Goal: Task Accomplishment & Management: Use online tool/utility

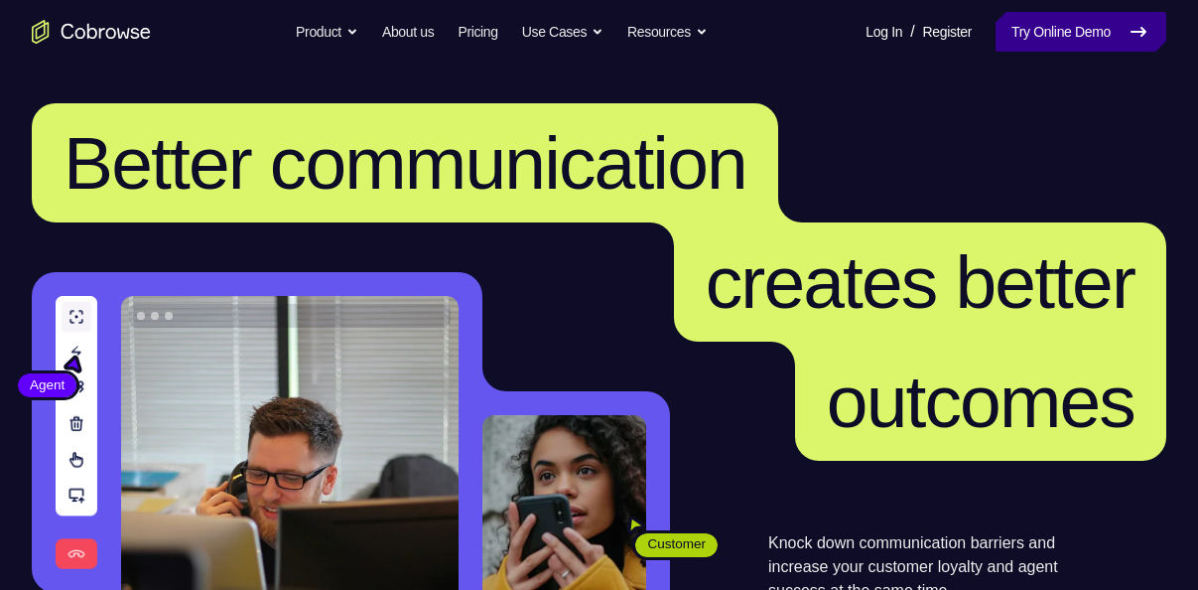
drag, startPoint x: 0, startPoint y: 0, endPoint x: 1035, endPoint y: 36, distance: 1035.8
click at [1035, 36] on link "Try Online Demo" at bounding box center [1081, 32] width 171 height 40
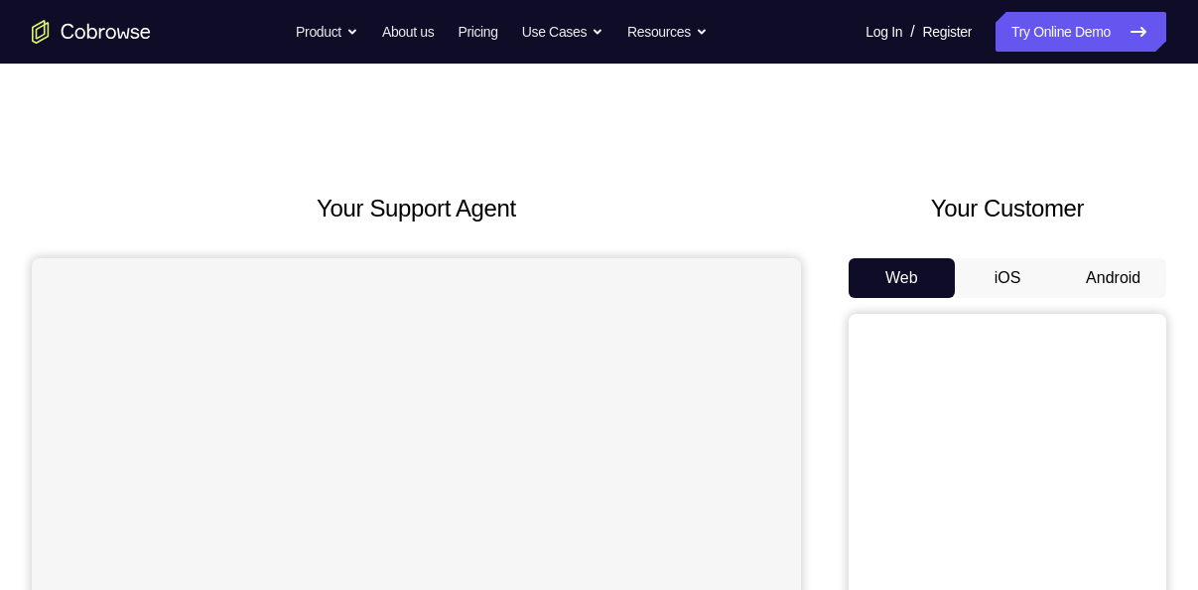
click at [1120, 294] on button "Android" at bounding box center [1113, 278] width 106 height 40
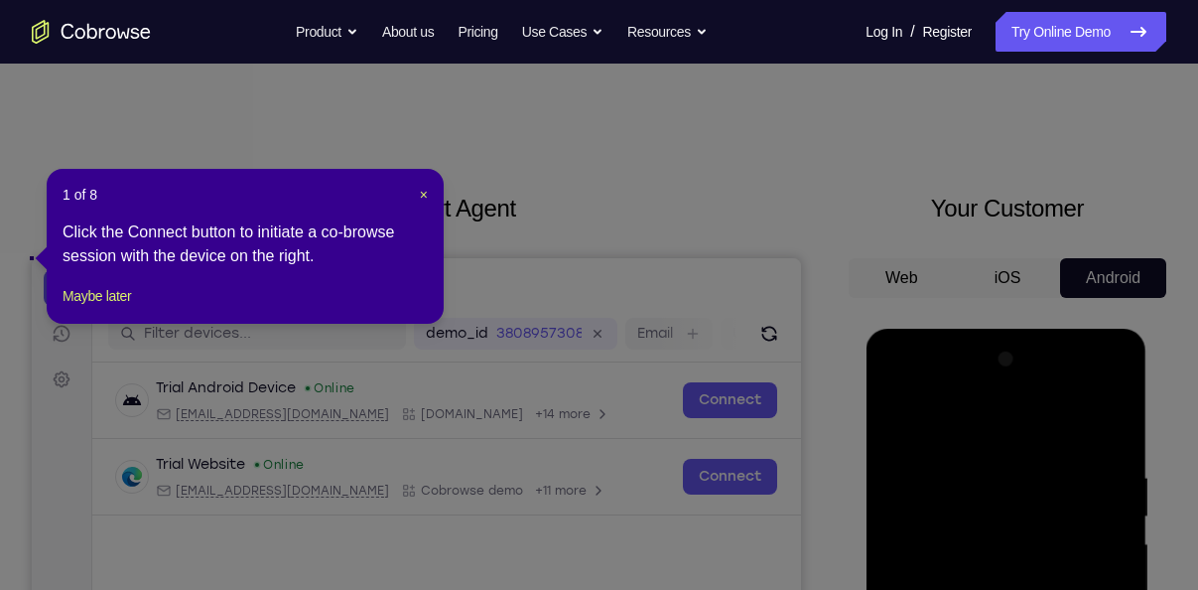
click at [417, 194] on header "1 of 8 ×" at bounding box center [245, 195] width 365 height 20
click at [425, 194] on span "×" at bounding box center [424, 195] width 8 height 16
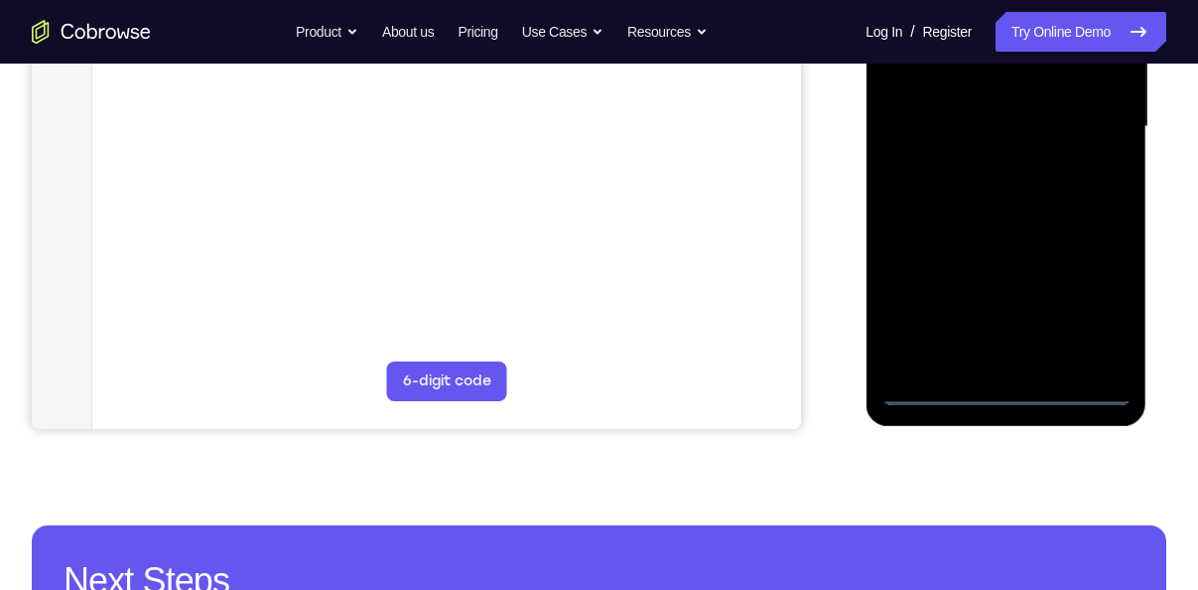
scroll to position [517, 0]
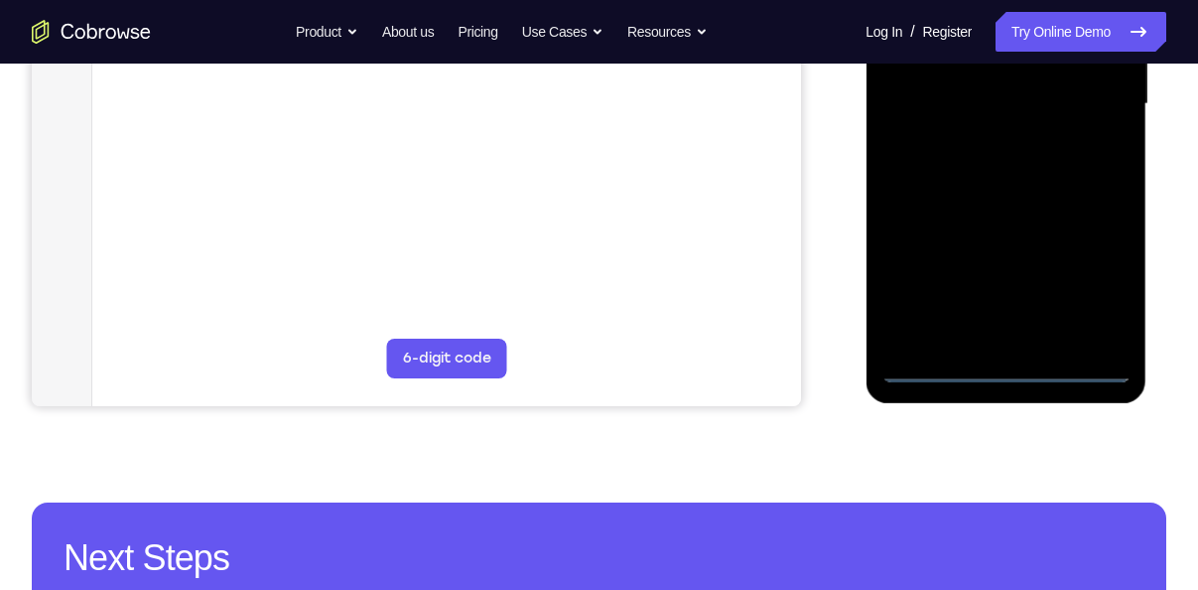
click at [998, 372] on div at bounding box center [1005, 104] width 250 height 556
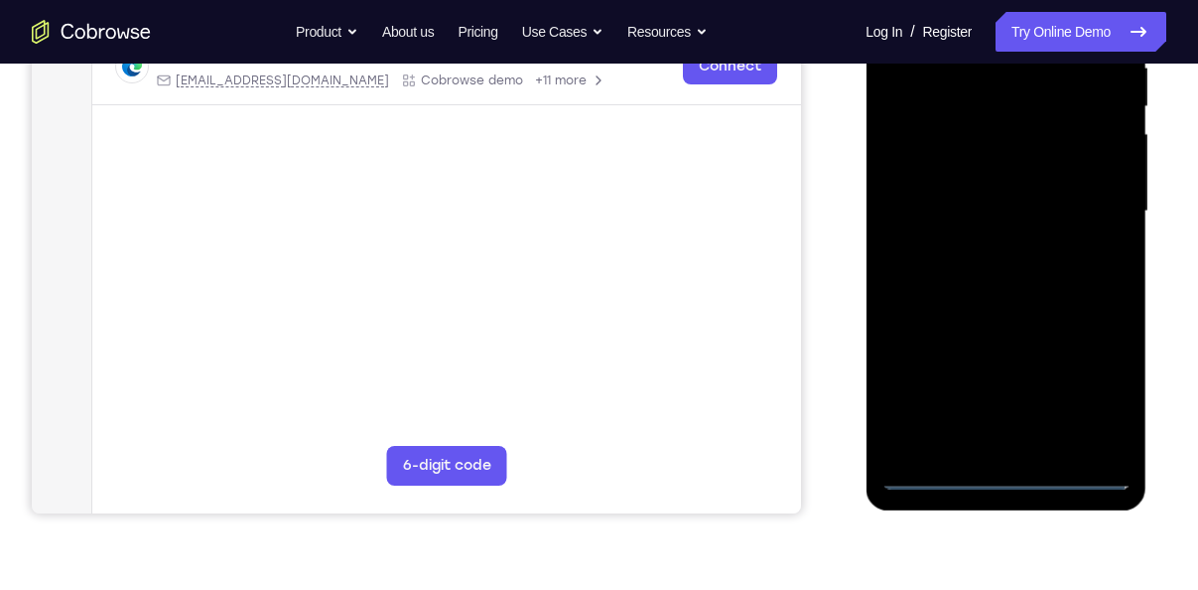
scroll to position [398, 0]
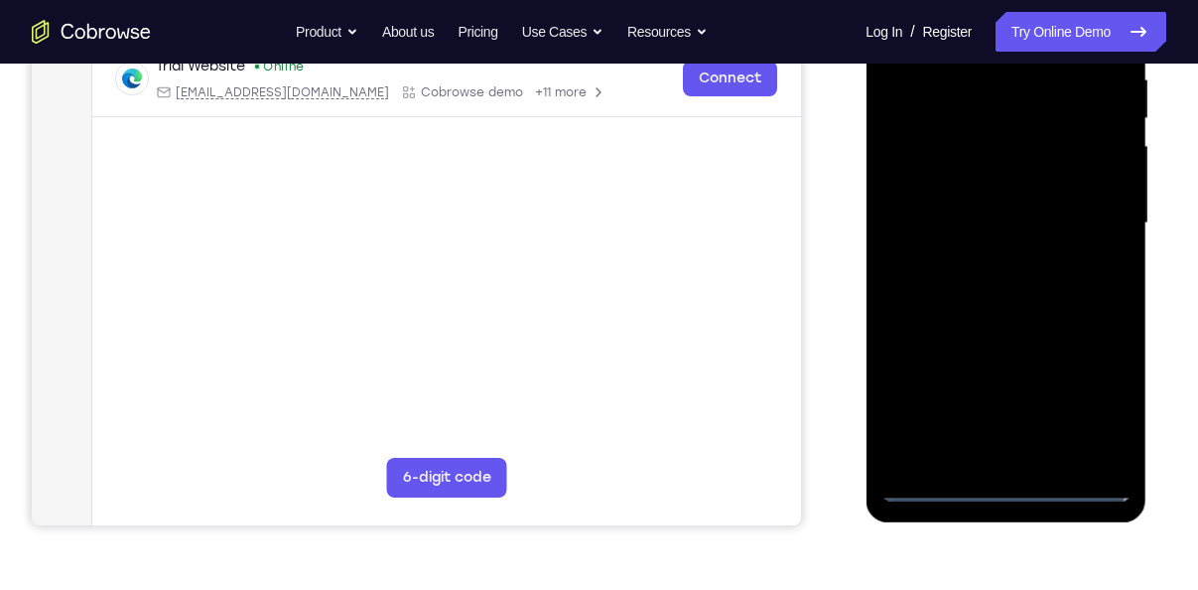
click at [1115, 401] on div at bounding box center [1005, 223] width 250 height 556
click at [1101, 402] on div at bounding box center [1005, 223] width 250 height 556
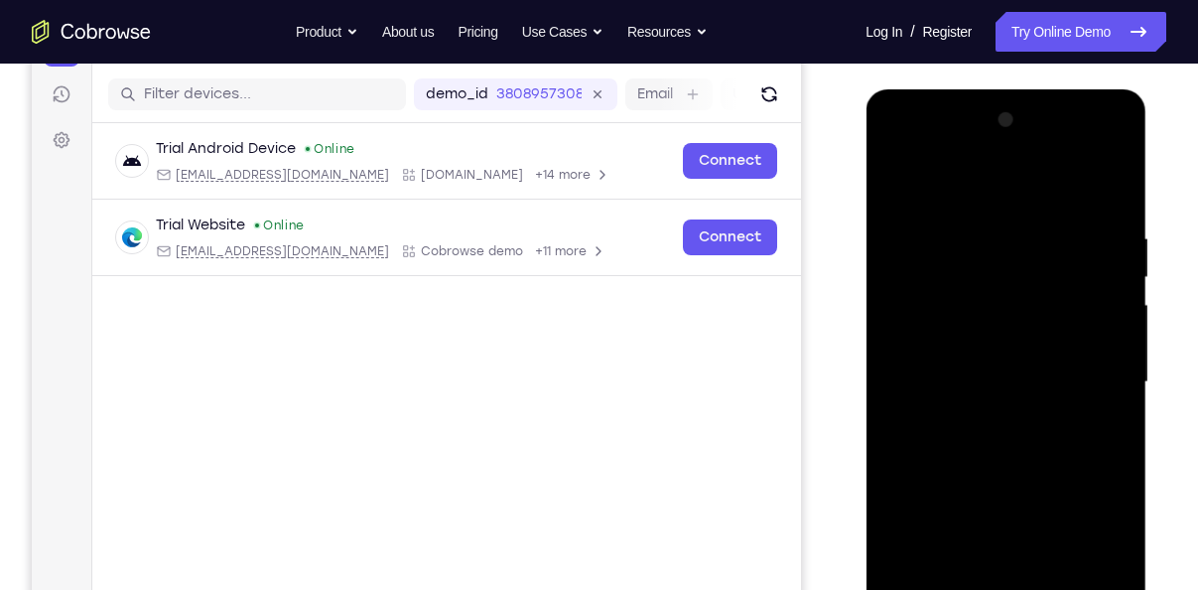
scroll to position [235, 0]
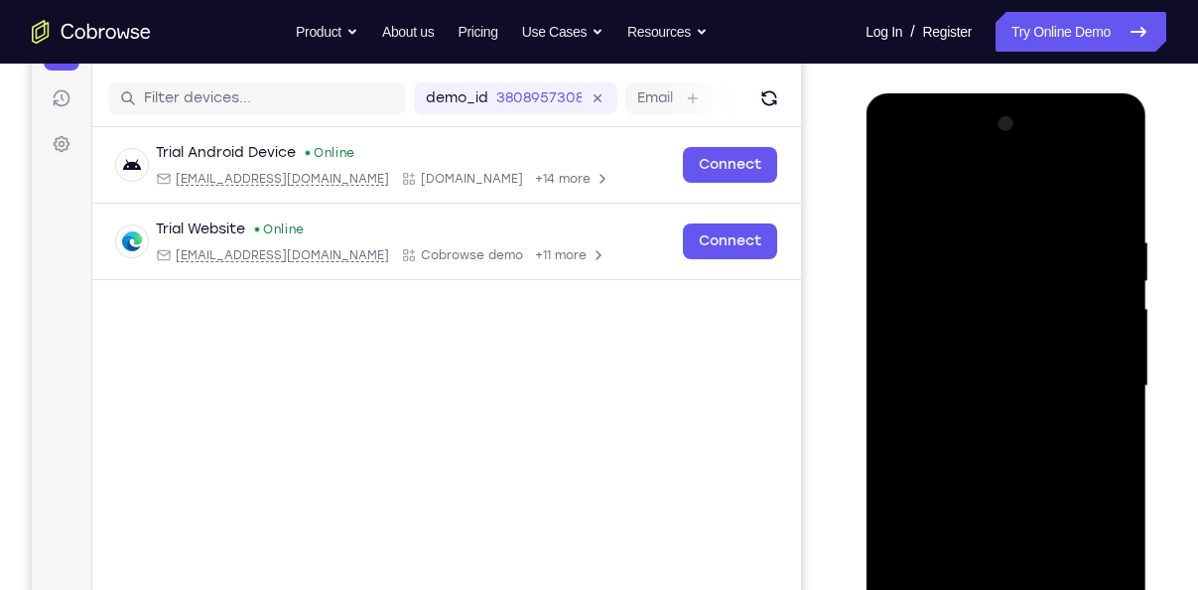
click at [986, 190] on div at bounding box center [1005, 386] width 250 height 556
click at [1092, 375] on div at bounding box center [1005, 386] width 250 height 556
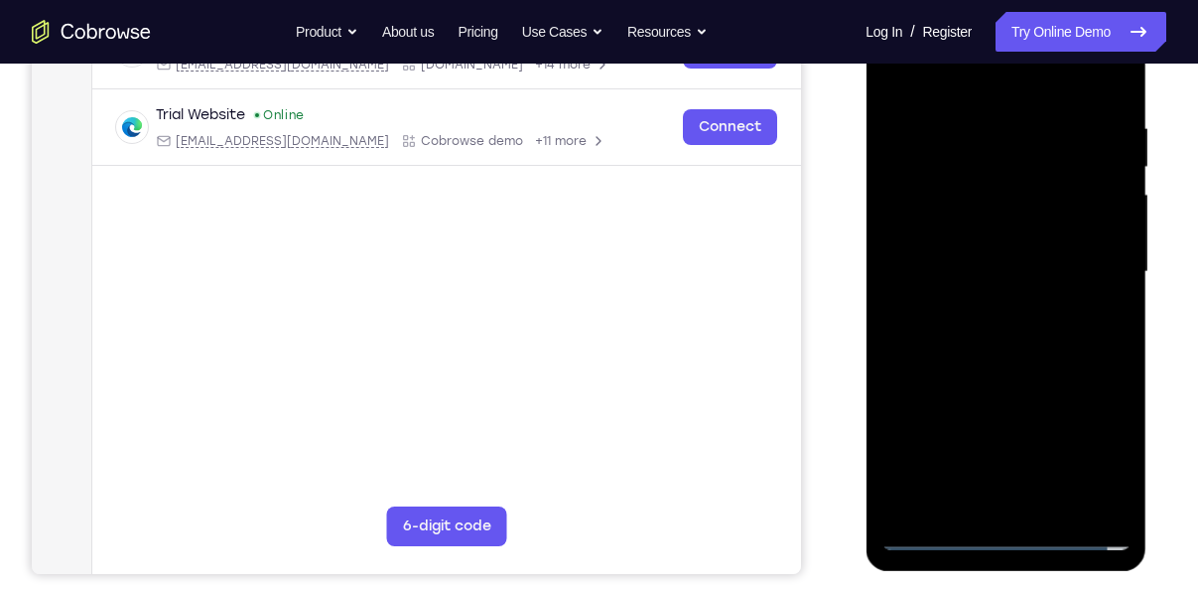
scroll to position [351, 0]
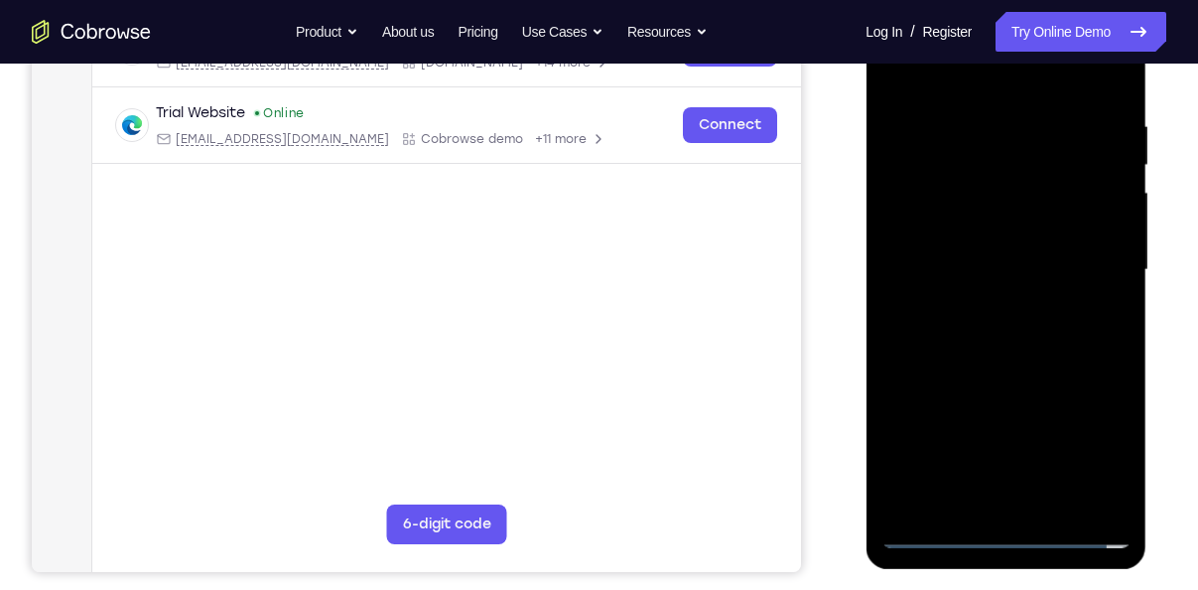
click at [1023, 495] on div at bounding box center [1005, 270] width 250 height 556
click at [960, 255] on div at bounding box center [1005, 270] width 250 height 556
click at [952, 222] on div at bounding box center [1005, 270] width 250 height 556
click at [990, 268] on div at bounding box center [1005, 270] width 250 height 556
click at [1006, 323] on div at bounding box center [1005, 270] width 250 height 556
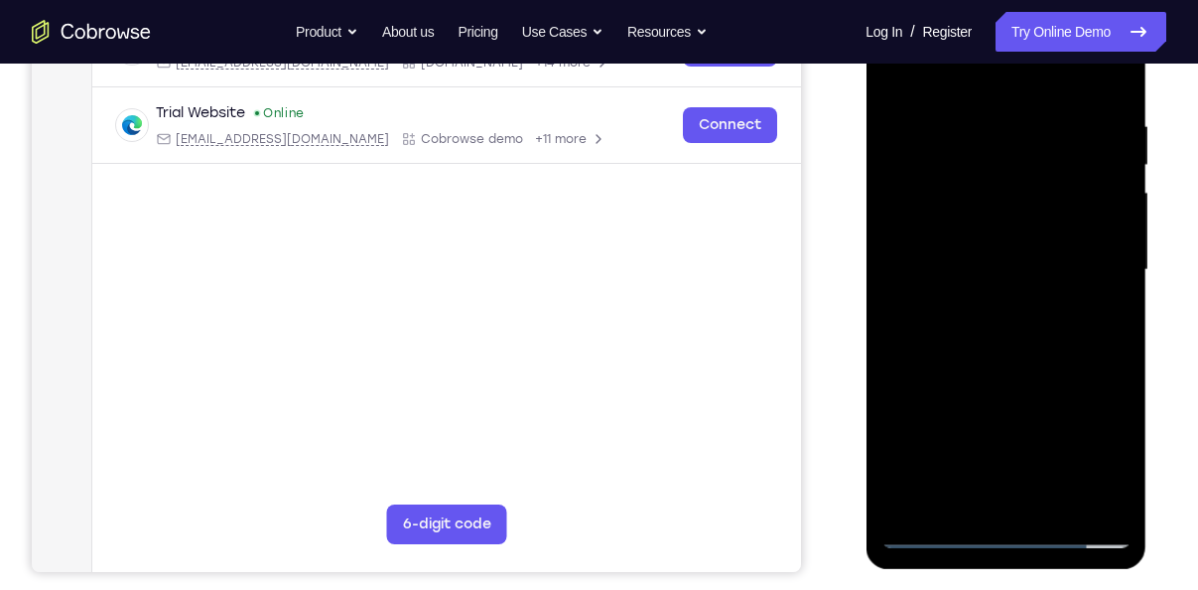
click at [1006, 323] on div at bounding box center [1005, 270] width 250 height 556
click at [1014, 351] on div at bounding box center [1005, 270] width 250 height 556
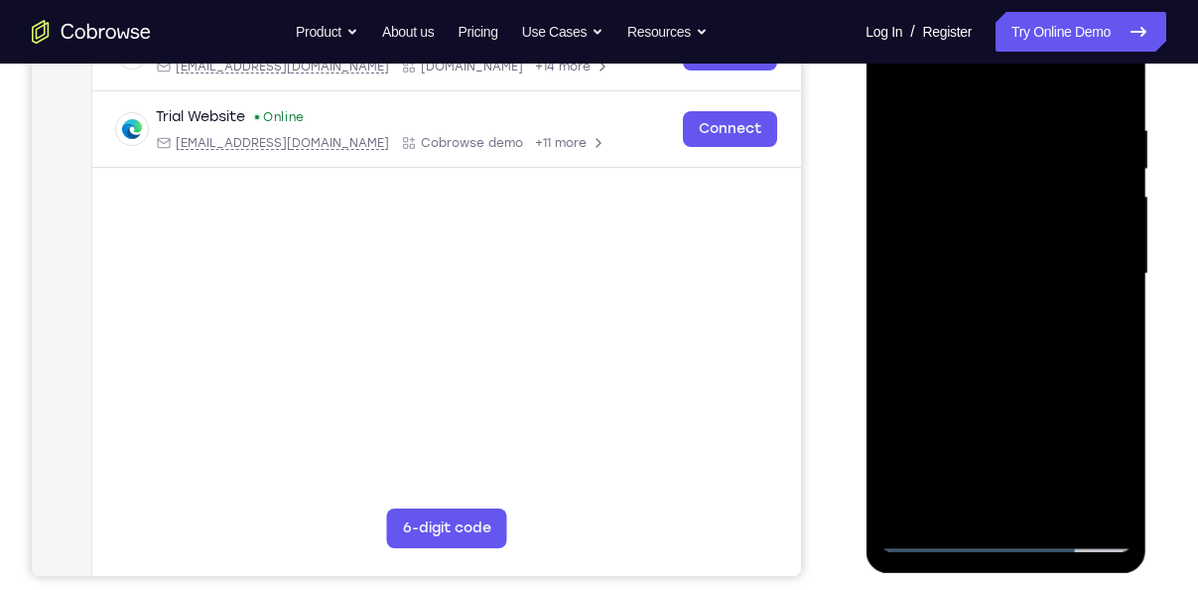
click at [982, 122] on div at bounding box center [1005, 274] width 250 height 556
click at [1063, 507] on div at bounding box center [1005, 274] width 250 height 556
click at [1095, 135] on div at bounding box center [1005, 274] width 250 height 556
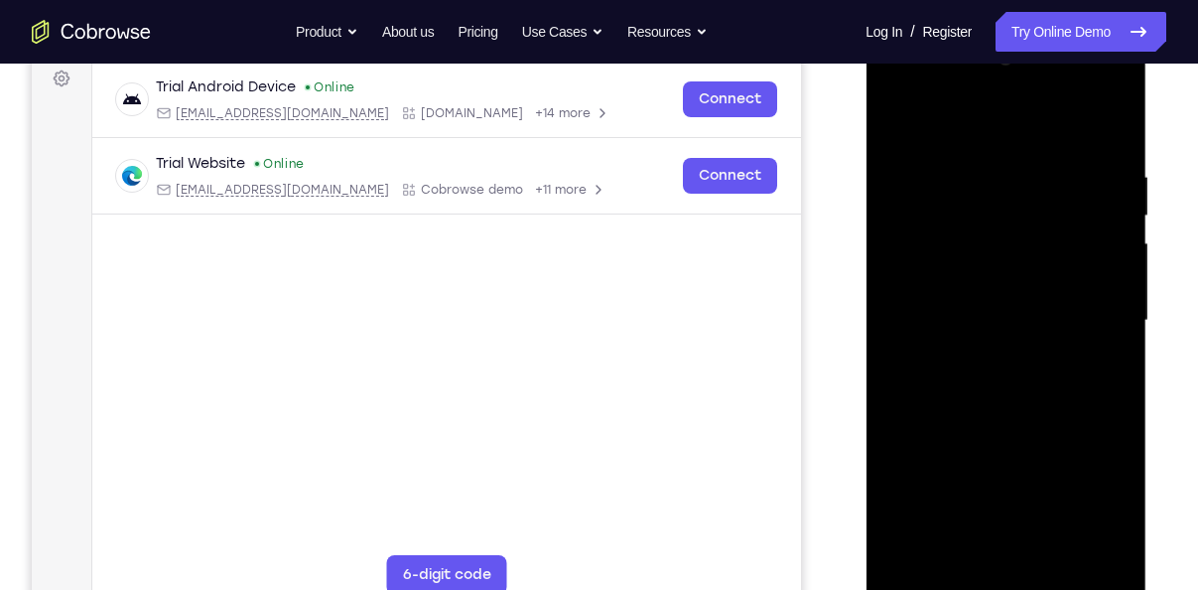
scroll to position [333, 0]
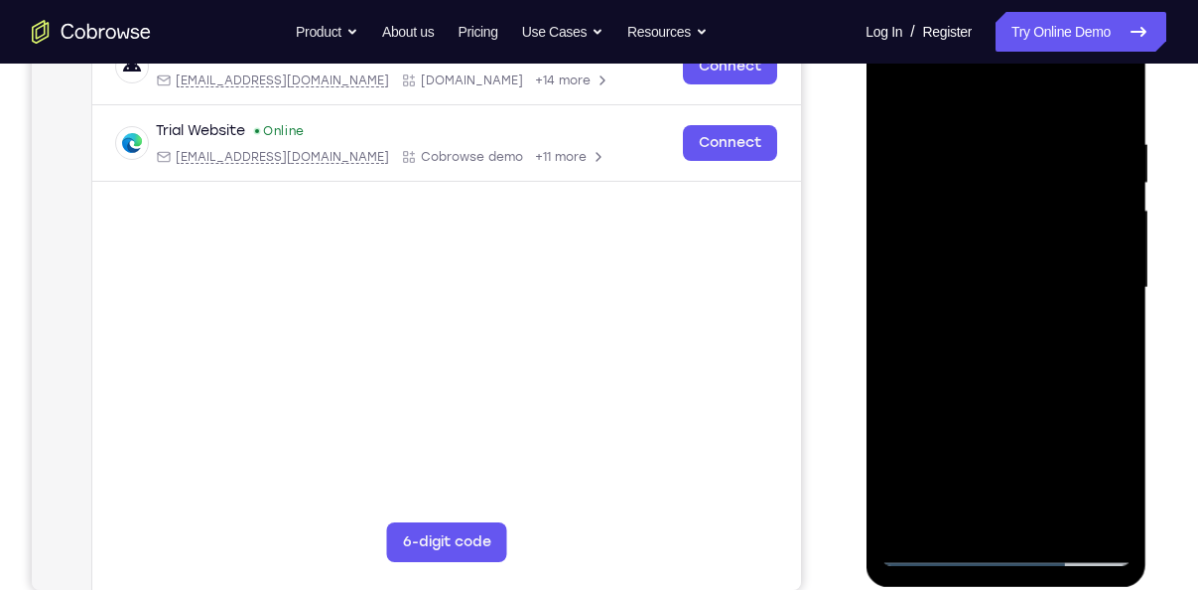
click at [941, 548] on div at bounding box center [1005, 288] width 250 height 556
click at [1061, 512] on div at bounding box center [1005, 288] width 250 height 556
click at [1031, 385] on div at bounding box center [1005, 288] width 250 height 556
click at [928, 551] on div at bounding box center [1005, 288] width 250 height 556
click at [1042, 514] on div at bounding box center [1005, 288] width 250 height 556
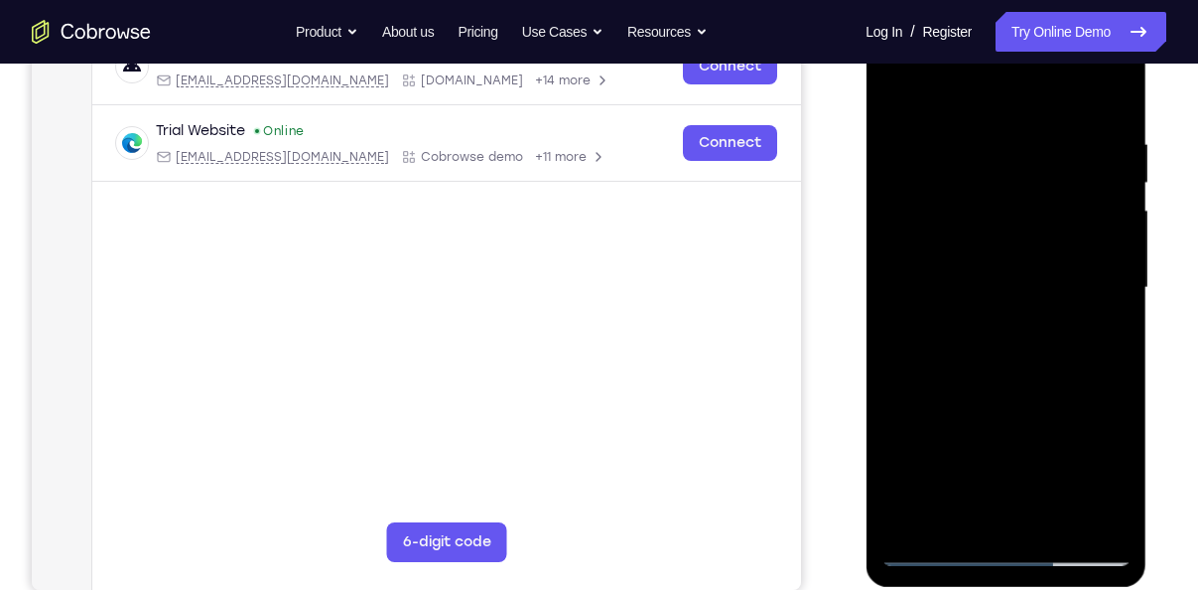
scroll to position [323, 0]
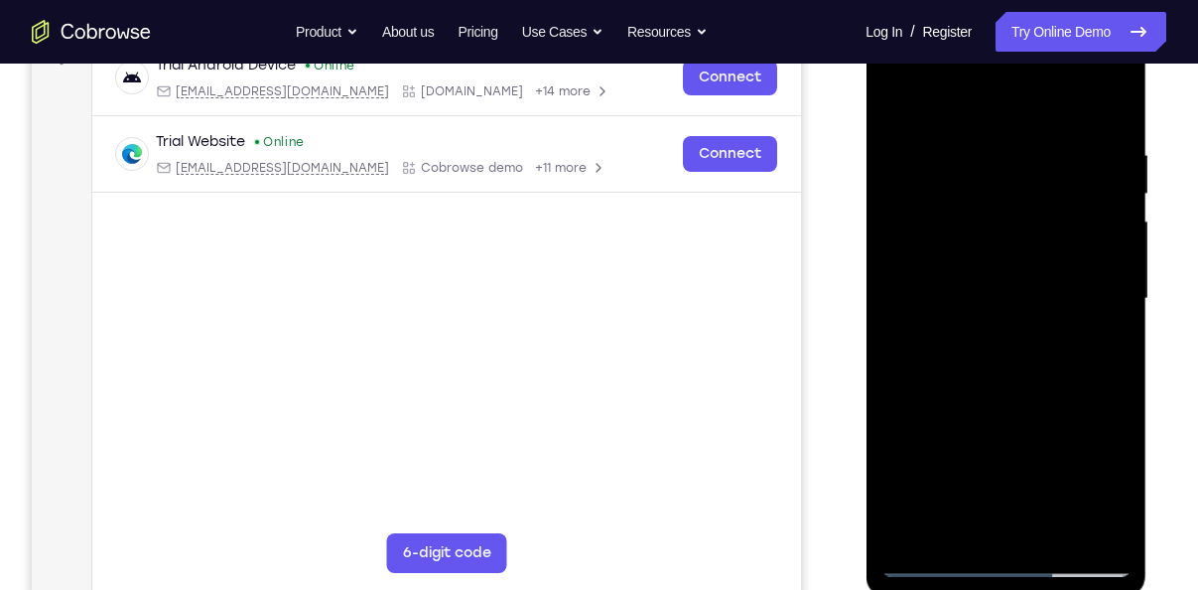
click at [1119, 189] on div at bounding box center [1005, 299] width 250 height 556
click at [944, 563] on div at bounding box center [1005, 299] width 250 height 556
click at [973, 149] on div at bounding box center [1005, 299] width 250 height 556
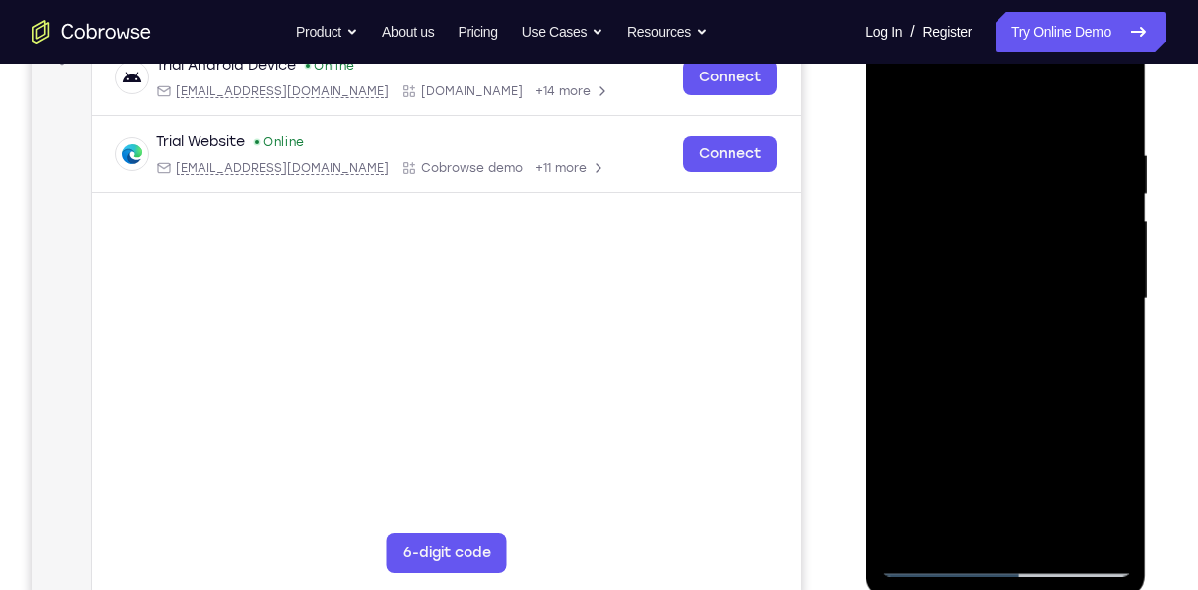
click at [1105, 112] on div at bounding box center [1005, 299] width 250 height 556
drag, startPoint x: 1073, startPoint y: 158, endPoint x: 899, endPoint y: 159, distance: 173.7
click at [899, 159] on div at bounding box center [1005, 299] width 250 height 556
click at [985, 142] on div at bounding box center [1005, 299] width 250 height 556
click at [1110, 104] on div at bounding box center [1005, 299] width 250 height 556
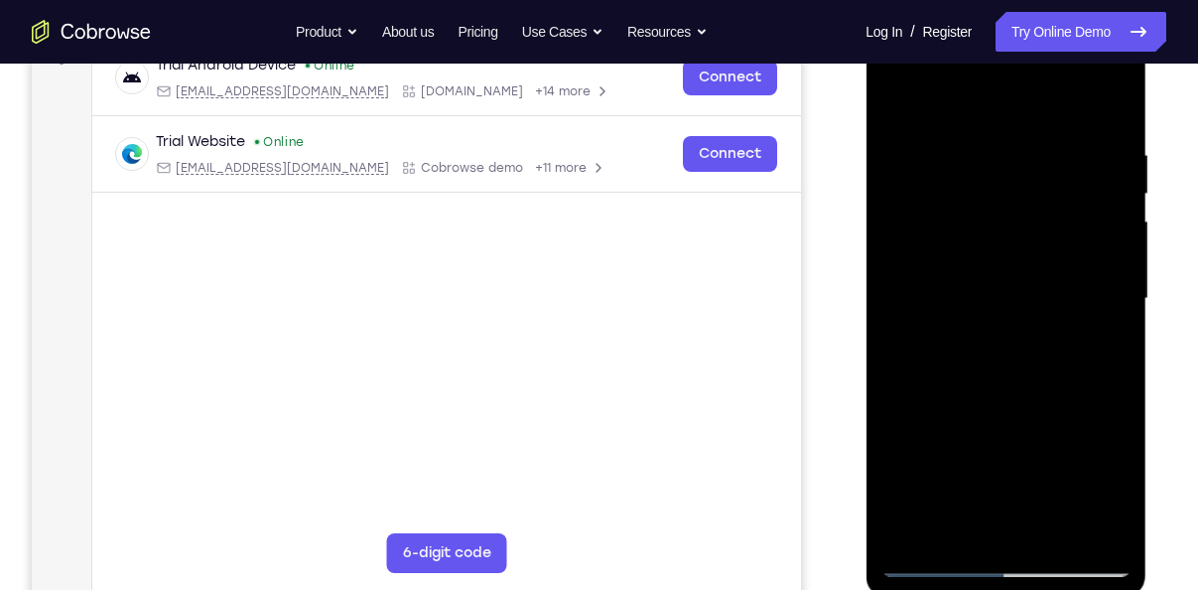
drag, startPoint x: 1085, startPoint y: 140, endPoint x: 879, endPoint y: 154, distance: 205.9
click at [880, 154] on div at bounding box center [1005, 299] width 250 height 556
click at [1040, 135] on div at bounding box center [1005, 299] width 250 height 556
click at [1107, 119] on div at bounding box center [1005, 299] width 250 height 556
drag, startPoint x: 1084, startPoint y: 139, endPoint x: 835, endPoint y: 176, distance: 251.8
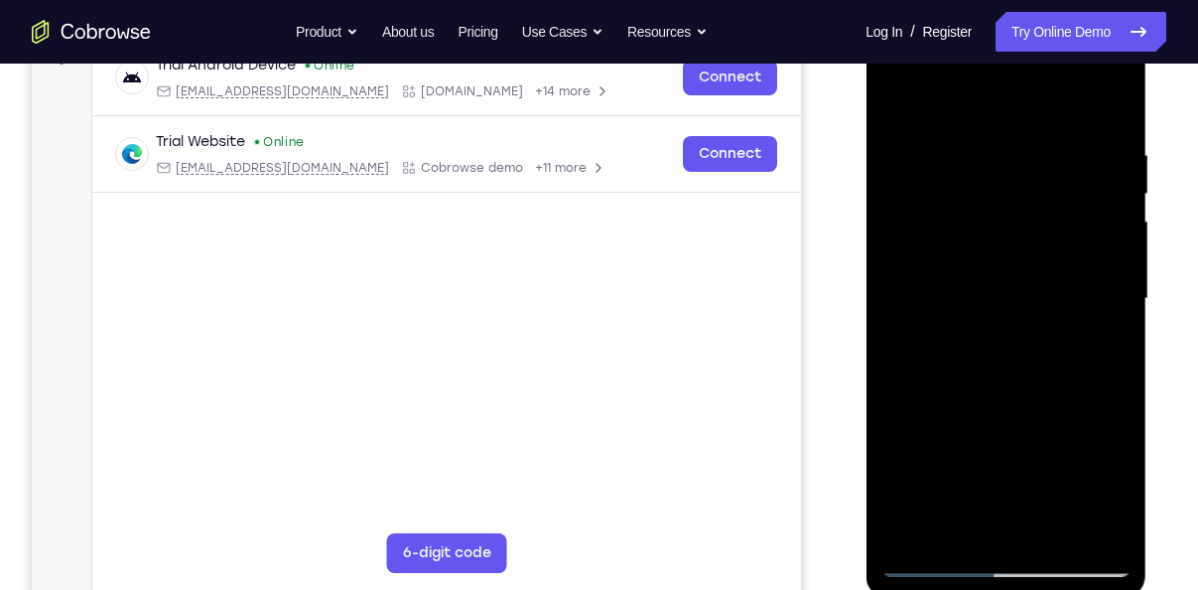
click at [865, 176] on html "Online web based iOS Simulators and Android Emulators. Run iPhone, iPad, Mobile…" at bounding box center [1006, 304] width 283 height 596
drag, startPoint x: 1075, startPoint y: 155, endPoint x: 916, endPoint y: 183, distance: 161.2
click at [916, 183] on div at bounding box center [1005, 299] width 250 height 556
click at [984, 138] on div at bounding box center [1005, 299] width 250 height 556
click at [1110, 102] on div at bounding box center [1005, 299] width 250 height 556
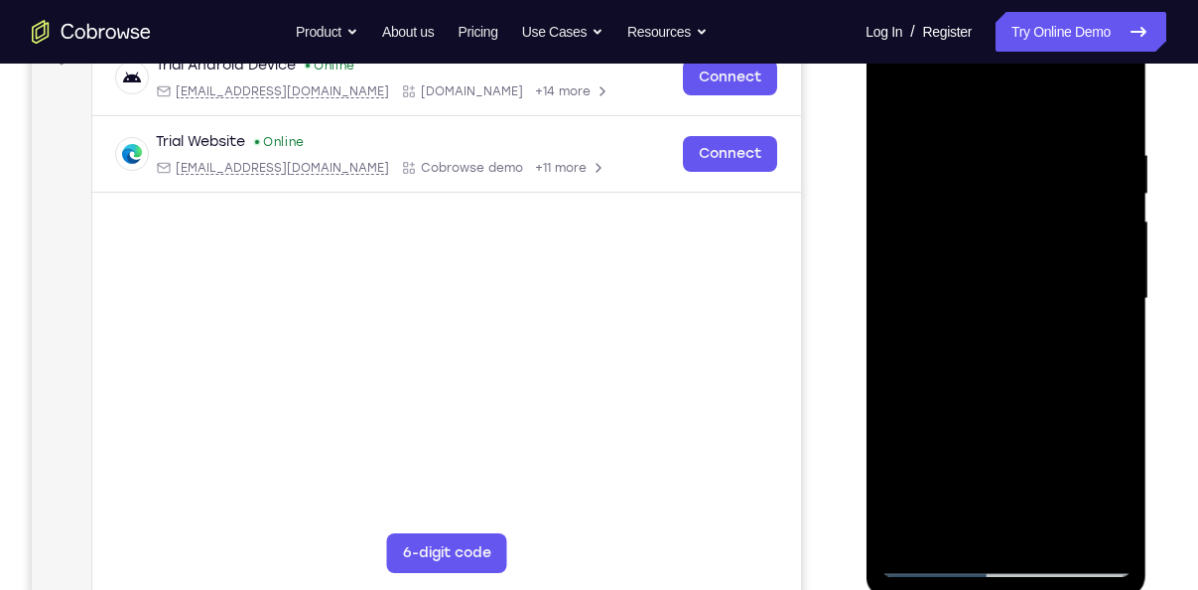
drag, startPoint x: 1066, startPoint y: 137, endPoint x: 837, endPoint y: 160, distance: 230.4
click at [865, 160] on html "Online web based iOS Simulators and Android Emulators. Run iPhone, iPad, Mobile…" at bounding box center [1006, 304] width 283 height 596
drag, startPoint x: 1098, startPoint y: 132, endPoint x: 865, endPoint y: 149, distance: 232.9
click at [865, 149] on div at bounding box center [1005, 302] width 281 height 592
drag, startPoint x: 968, startPoint y: 131, endPoint x: 952, endPoint y: 130, distance: 15.9
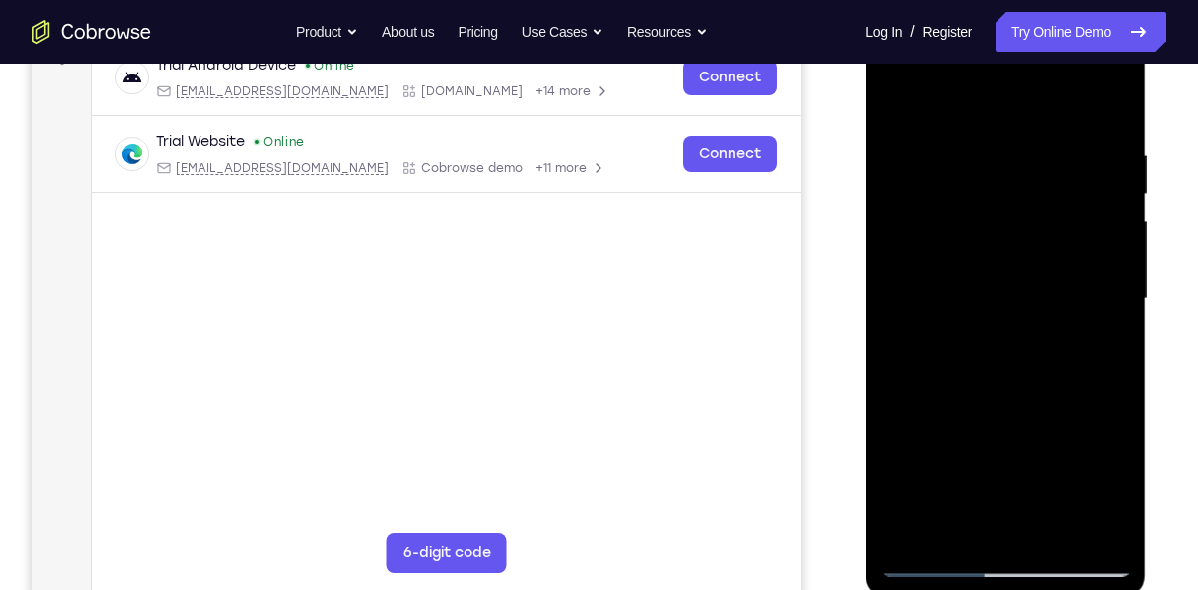
click at [952, 130] on div at bounding box center [1005, 299] width 250 height 556
click at [1029, 139] on div at bounding box center [1005, 299] width 250 height 556
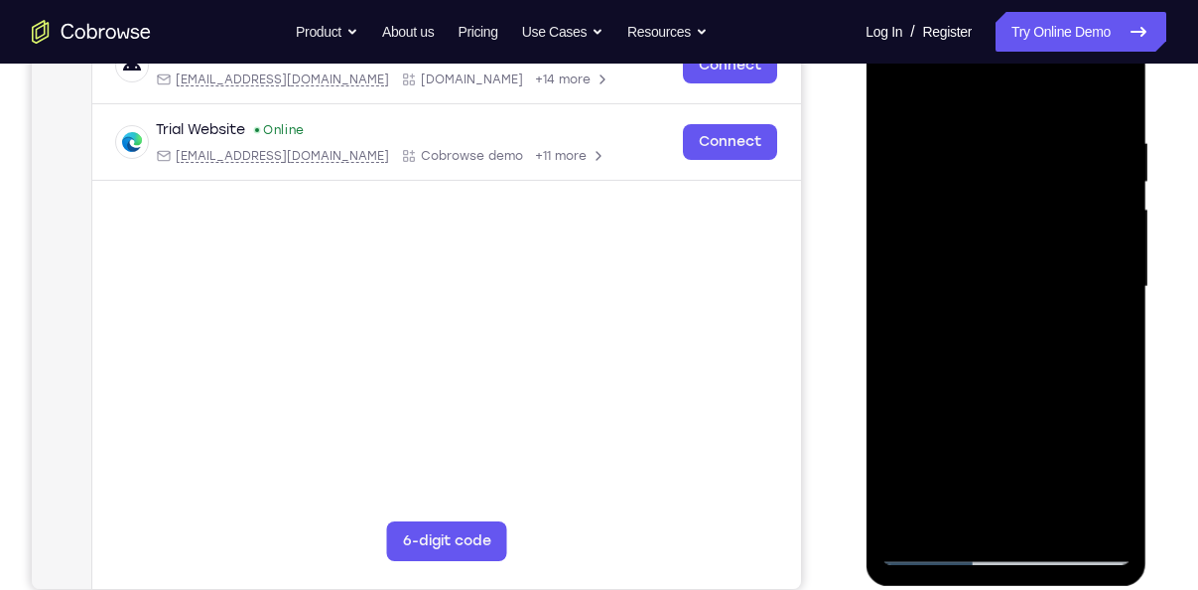
scroll to position [332, 0]
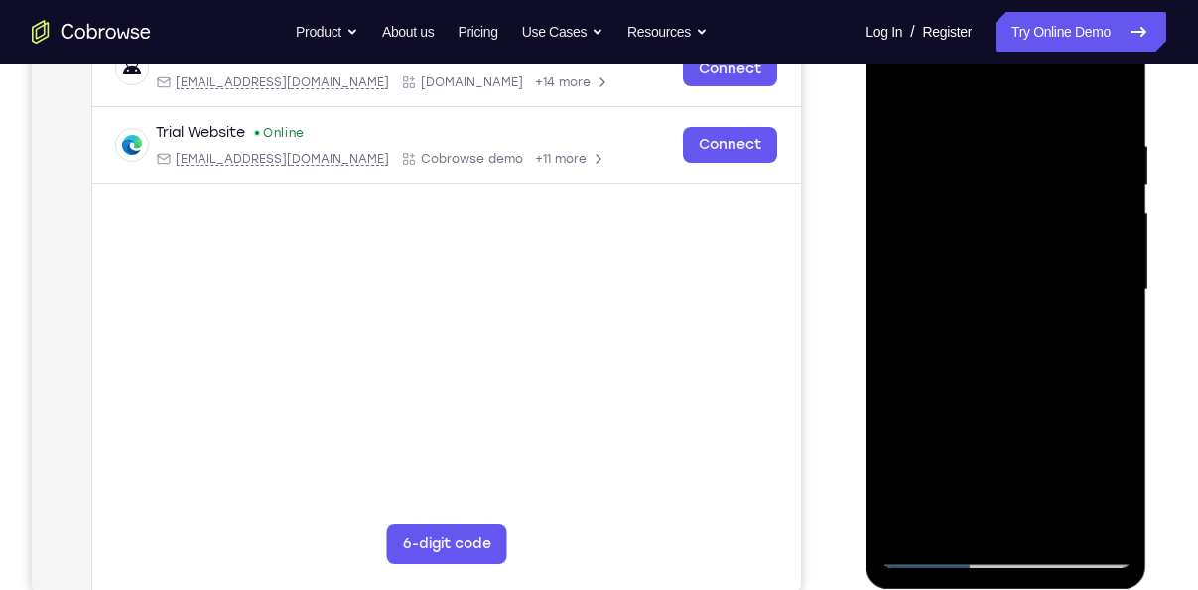
click at [1105, 99] on div at bounding box center [1005, 290] width 250 height 556
drag, startPoint x: 1016, startPoint y: 349, endPoint x: 1060, endPoint y: 5, distance: 347.2
click at [1060, 5] on div at bounding box center [1005, 293] width 281 height 592
drag, startPoint x: 1007, startPoint y: 298, endPoint x: 1046, endPoint y: 68, distance: 232.5
click at [1046, 68] on div at bounding box center [1005, 290] width 250 height 556
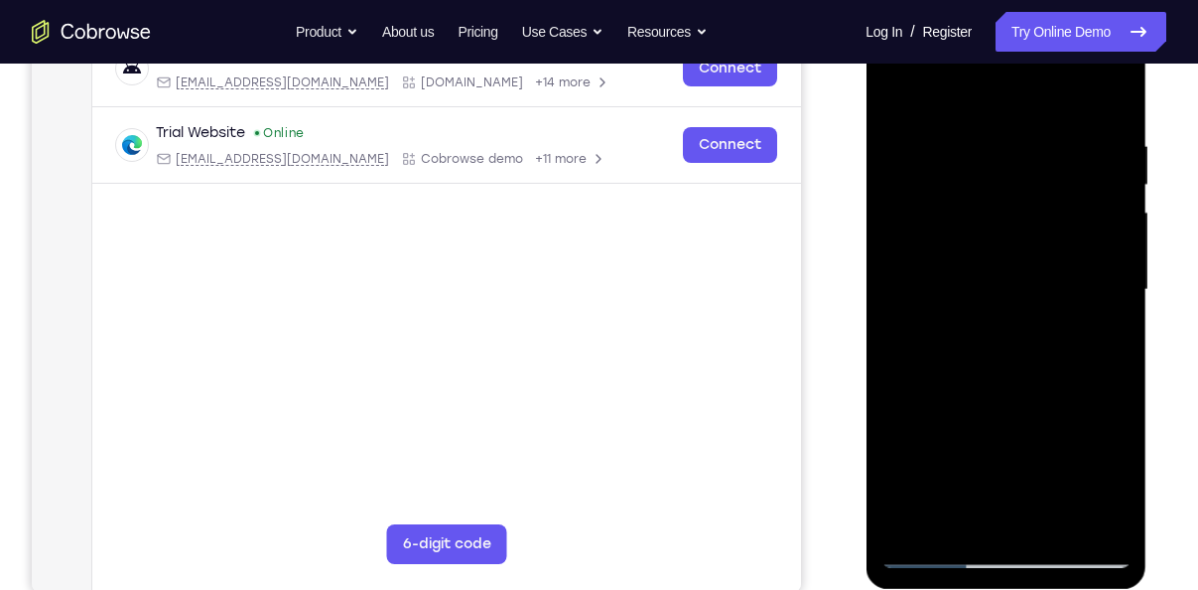
drag, startPoint x: 1020, startPoint y: 300, endPoint x: 1063, endPoint y: 11, distance: 292.0
click at [1063, 12] on div at bounding box center [1005, 290] width 250 height 556
drag, startPoint x: 1023, startPoint y: 290, endPoint x: 1061, endPoint y: 60, distance: 233.3
click at [1061, 60] on div at bounding box center [1005, 290] width 250 height 556
drag, startPoint x: 1093, startPoint y: 367, endPoint x: 1089, endPoint y: 289, distance: 78.5
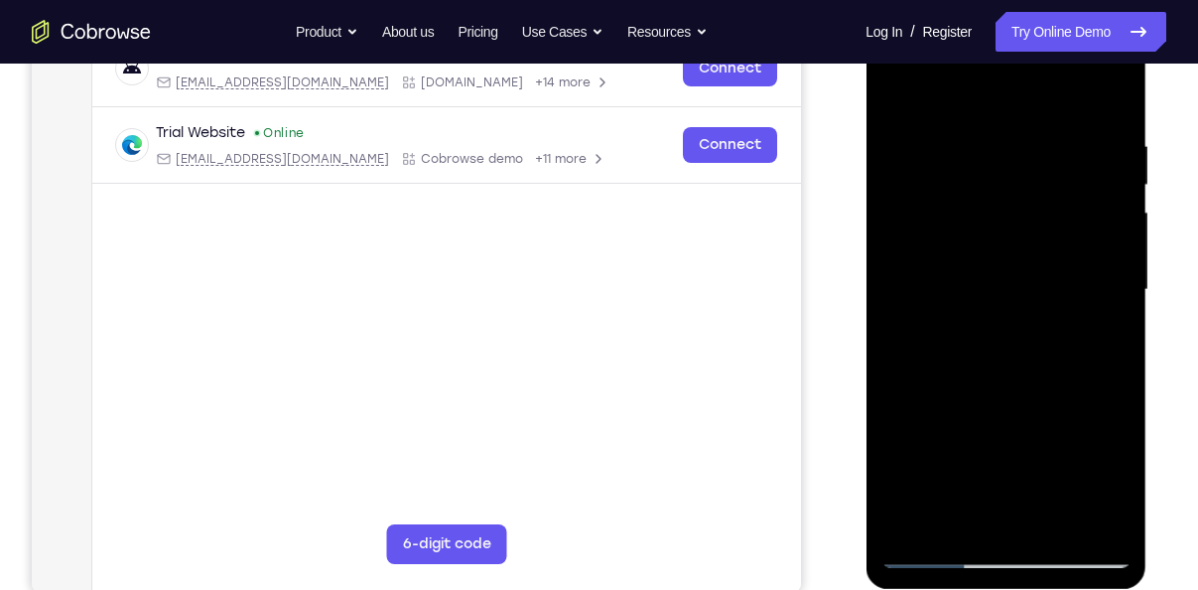
click at [1089, 289] on div at bounding box center [1005, 290] width 250 height 556
click at [1119, 332] on div at bounding box center [1005, 290] width 250 height 556
click at [1119, 315] on div at bounding box center [1005, 290] width 250 height 556
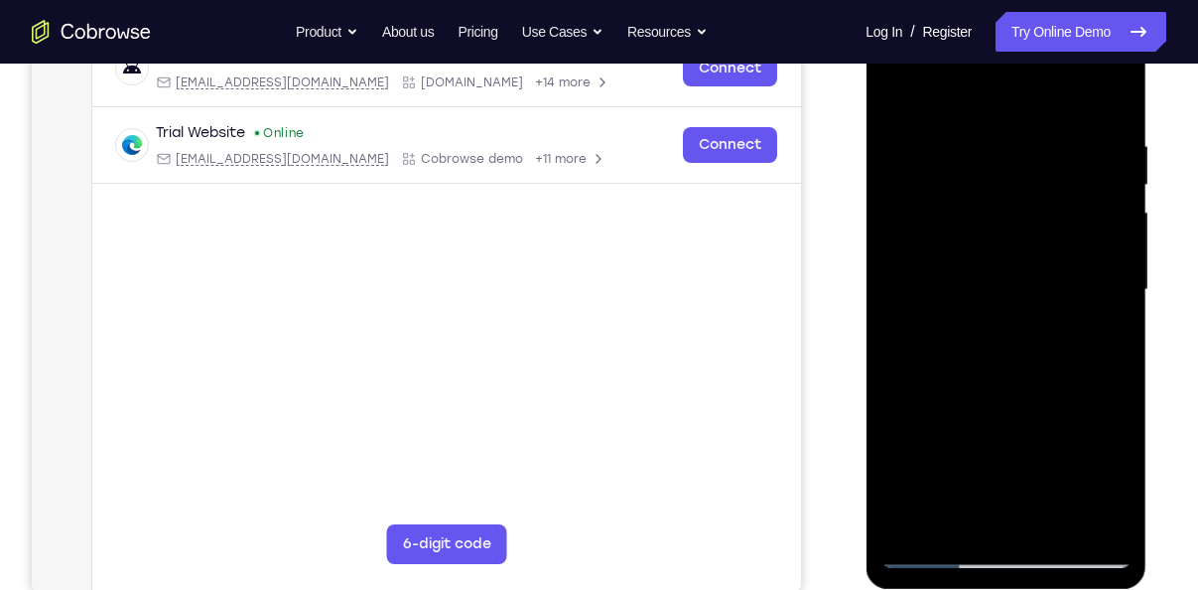
click at [942, 132] on div at bounding box center [1005, 290] width 250 height 556
drag, startPoint x: 1032, startPoint y: 240, endPoint x: 1030, endPoint y: 500, distance: 260.1
click at [1030, 500] on div at bounding box center [1005, 290] width 250 height 556
drag, startPoint x: 1040, startPoint y: 186, endPoint x: 1033, endPoint y: 496, distance: 310.7
click at [1033, 496] on div at bounding box center [1005, 290] width 250 height 556
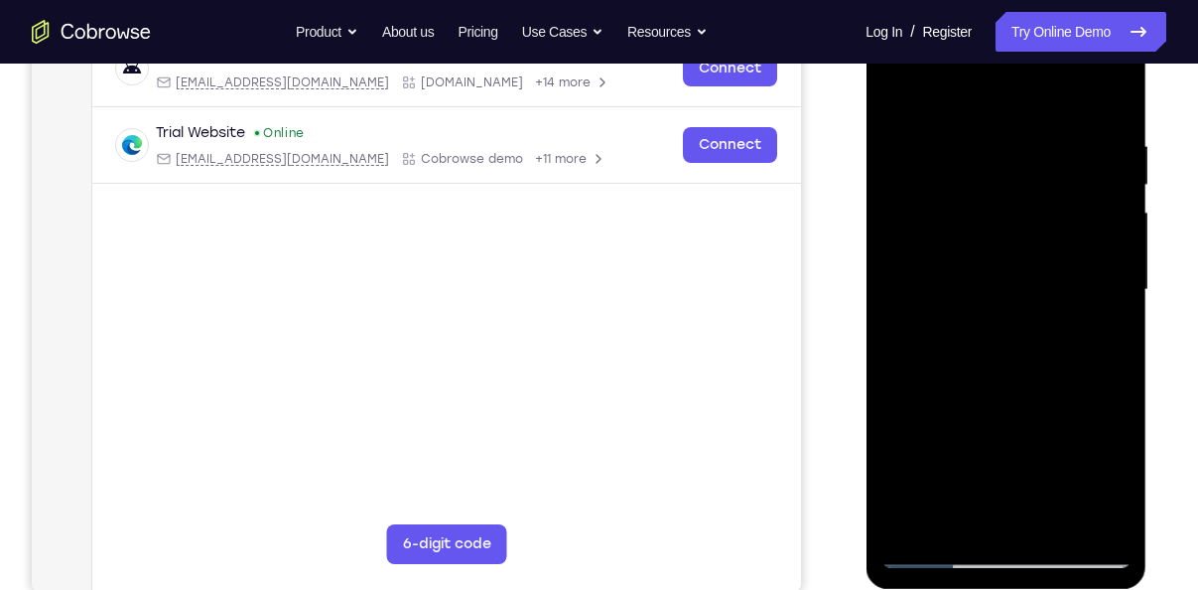
drag, startPoint x: 1008, startPoint y: 157, endPoint x: 1013, endPoint y: 396, distance: 239.3
click at [1013, 396] on div at bounding box center [1005, 290] width 250 height 556
drag, startPoint x: 1001, startPoint y: 465, endPoint x: 1142, endPoint y: 5, distance: 481.6
click at [1142, 5] on div at bounding box center [1005, 293] width 281 height 592
drag, startPoint x: 1002, startPoint y: 427, endPoint x: 1067, endPoint y: 116, distance: 317.3
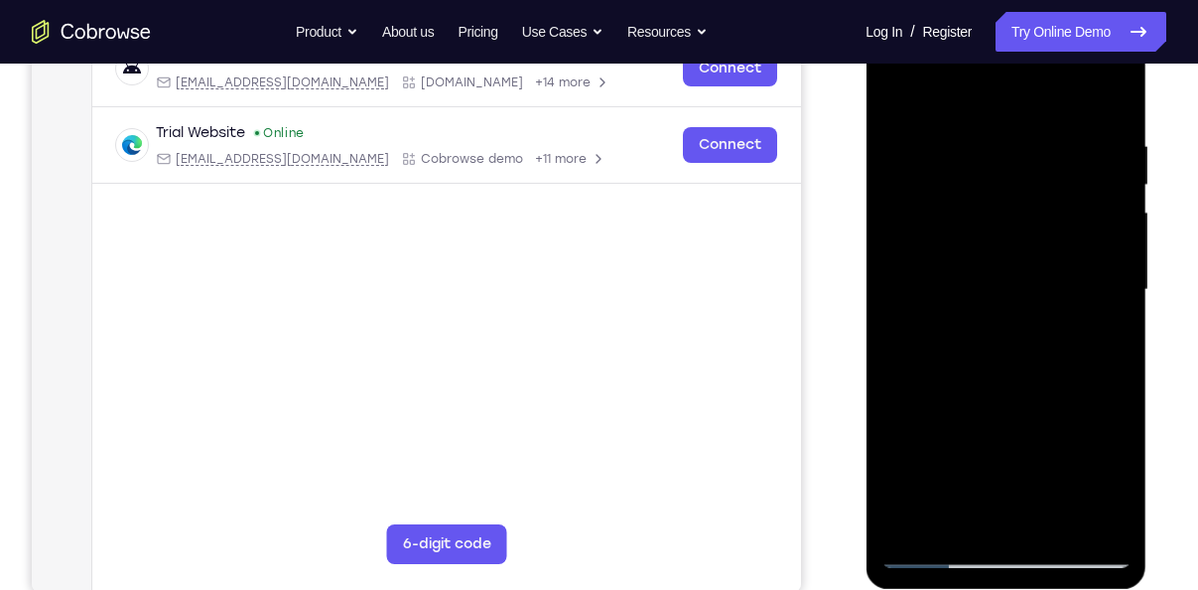
click at [1067, 116] on div at bounding box center [1005, 290] width 250 height 556
drag, startPoint x: 1007, startPoint y: 377, endPoint x: 1067, endPoint y: 137, distance: 247.5
click at [1067, 137] on div at bounding box center [1005, 290] width 250 height 556
drag, startPoint x: 1047, startPoint y: 356, endPoint x: 896, endPoint y: 549, distance: 244.6
click at [896, 549] on div at bounding box center [1005, 290] width 250 height 556
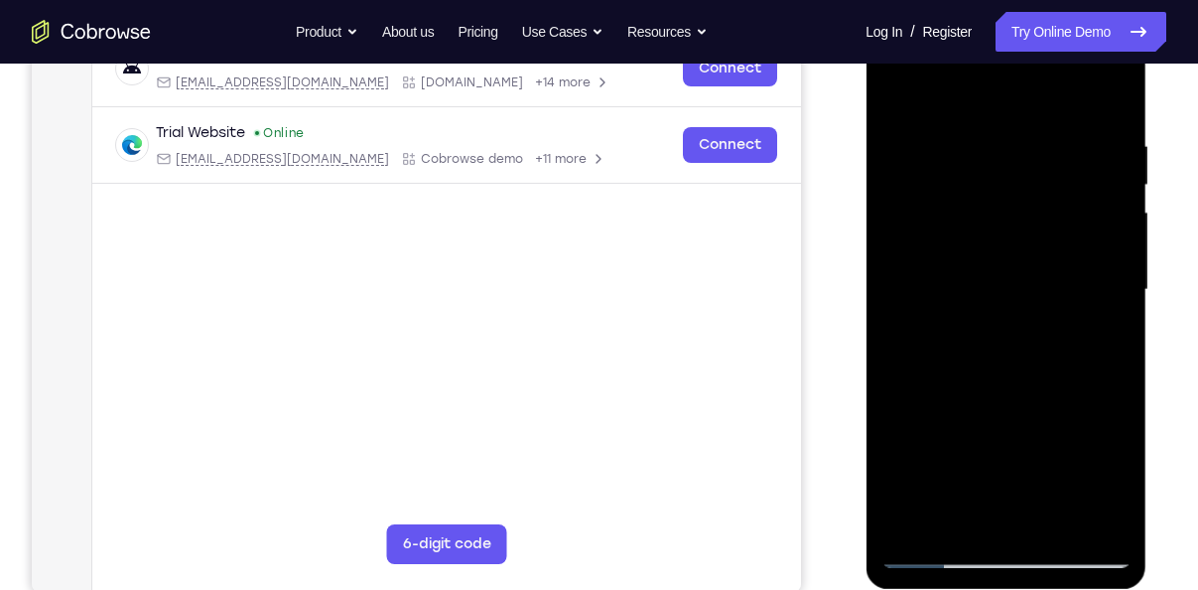
drag, startPoint x: 977, startPoint y: 187, endPoint x: 977, endPoint y: 508, distance: 321.6
click at [977, 508] on div at bounding box center [1005, 290] width 250 height 556
drag, startPoint x: 1044, startPoint y: 193, endPoint x: 1068, endPoint y: 498, distance: 306.6
click at [1068, 498] on div at bounding box center [1005, 290] width 250 height 556
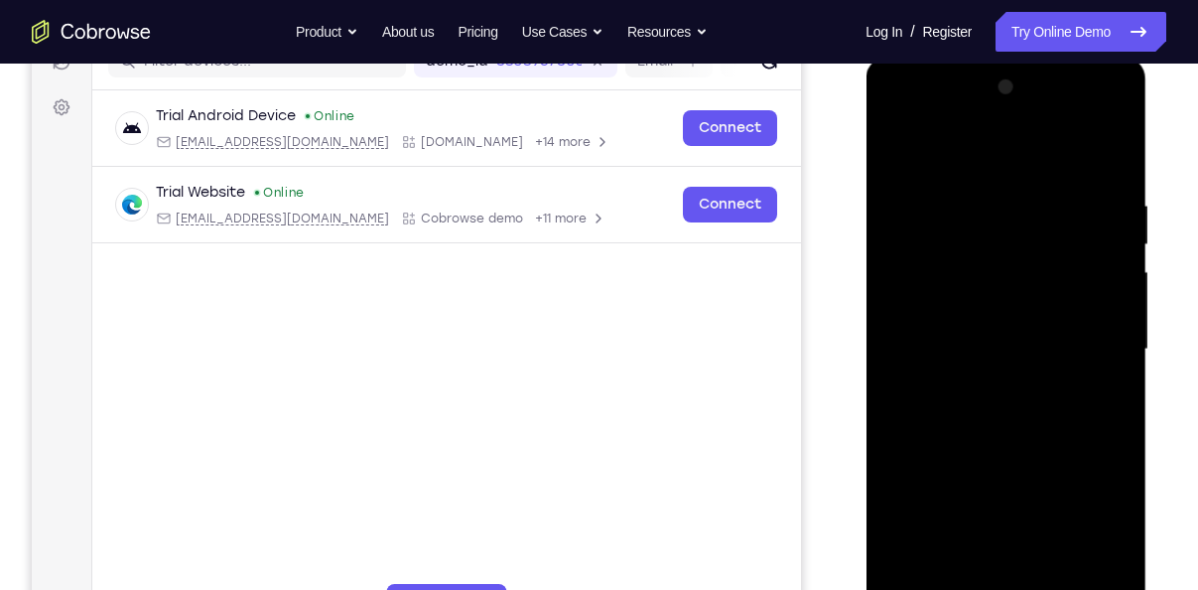
scroll to position [268, 0]
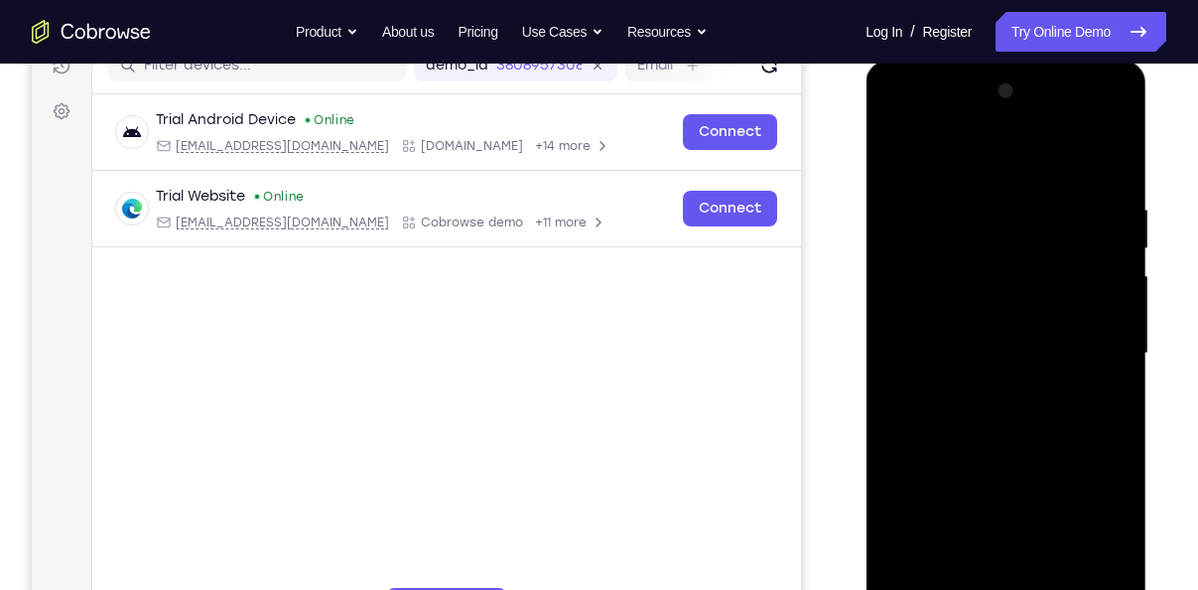
click at [895, 141] on div at bounding box center [1005, 353] width 250 height 556
drag, startPoint x: 1023, startPoint y: 401, endPoint x: 1046, endPoint y: 5, distance: 396.7
click at [1046, 61] on html "Online web based iOS Simulators and Android Emulators. Run iPhone, iPad, Mobile…" at bounding box center [1006, 359] width 283 height 596
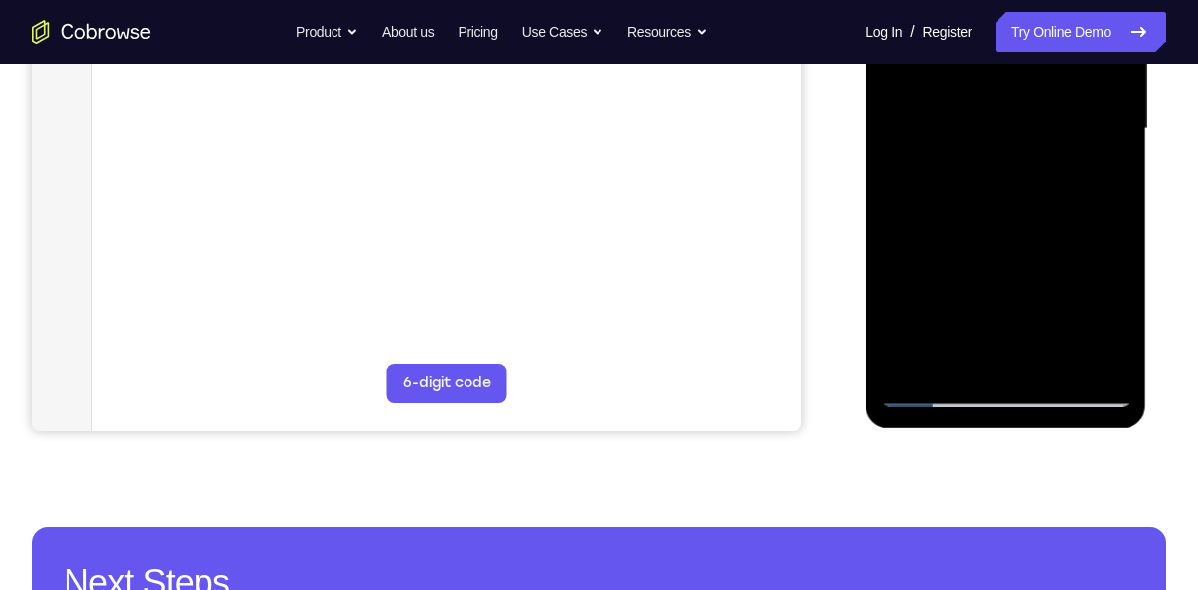
scroll to position [494, 0]
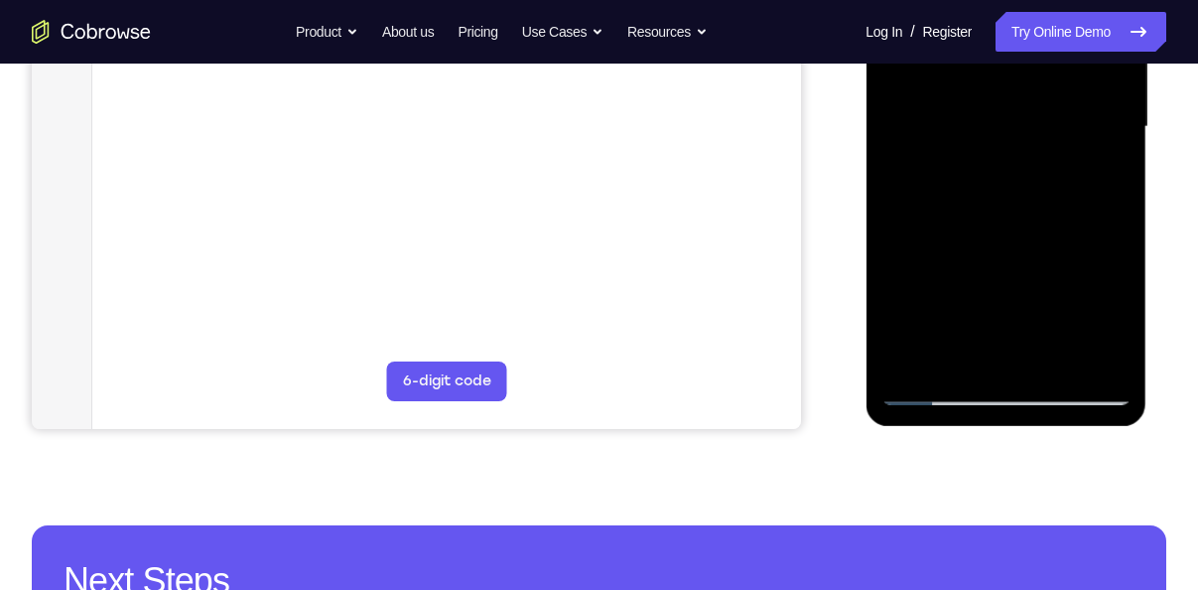
drag, startPoint x: 1015, startPoint y: 288, endPoint x: 1063, endPoint y: 42, distance: 250.7
click at [1063, 42] on div at bounding box center [1005, 127] width 250 height 556
drag, startPoint x: 999, startPoint y: 278, endPoint x: 1041, endPoint y: 5, distance: 276.1
click at [1041, 5] on div at bounding box center [1005, 127] width 250 height 556
drag, startPoint x: 1015, startPoint y: 245, endPoint x: 1035, endPoint y: 5, distance: 241.0
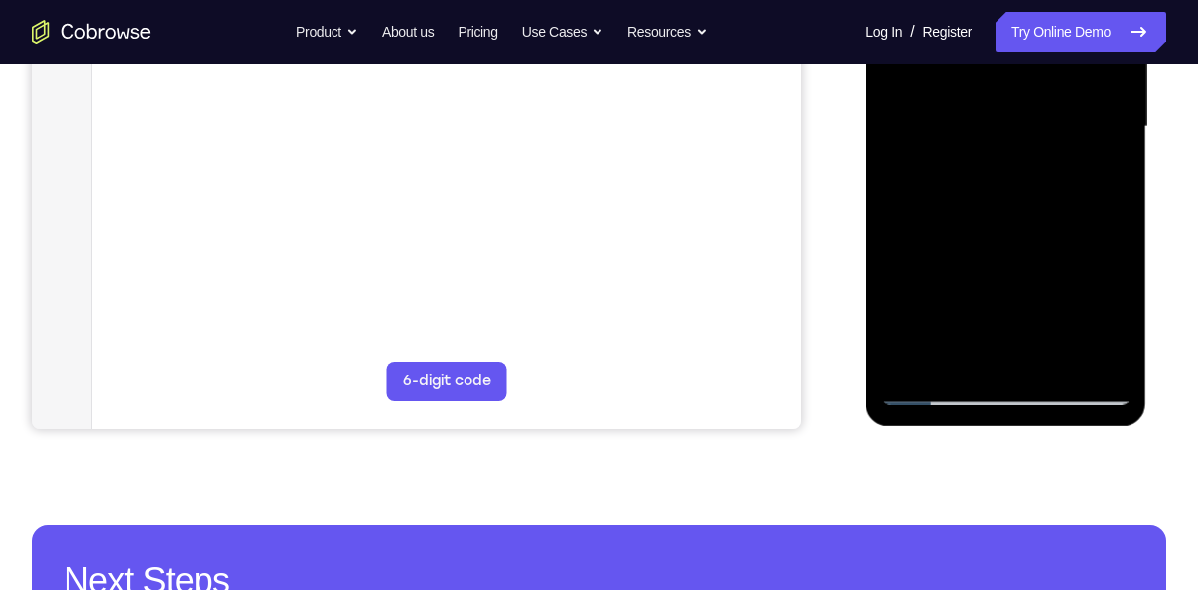
click at [1035, 5] on div at bounding box center [1005, 127] width 250 height 556
drag, startPoint x: 1020, startPoint y: 237, endPoint x: 1030, endPoint y: 71, distance: 166.0
click at [1030, 71] on div at bounding box center [1005, 127] width 250 height 556
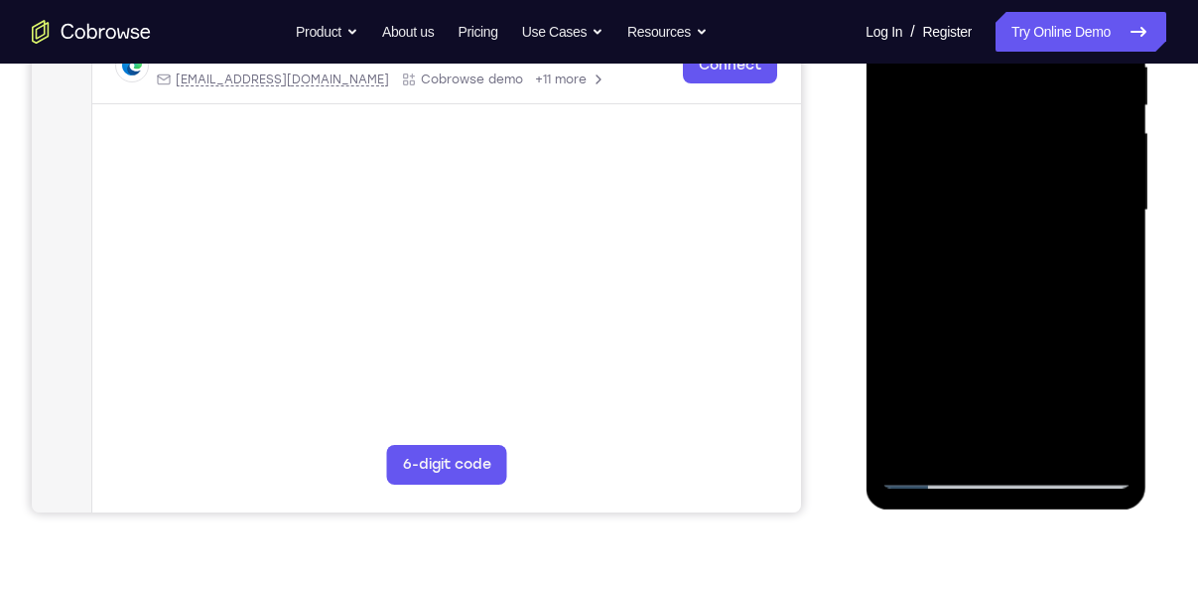
scroll to position [411, 0]
drag, startPoint x: 1027, startPoint y: 346, endPoint x: 1060, endPoint y: 100, distance: 248.3
click at [1060, 100] on div at bounding box center [1005, 211] width 250 height 556
drag, startPoint x: 1028, startPoint y: 314, endPoint x: 1041, endPoint y: 221, distance: 93.2
click at [1041, 221] on div at bounding box center [1005, 211] width 250 height 556
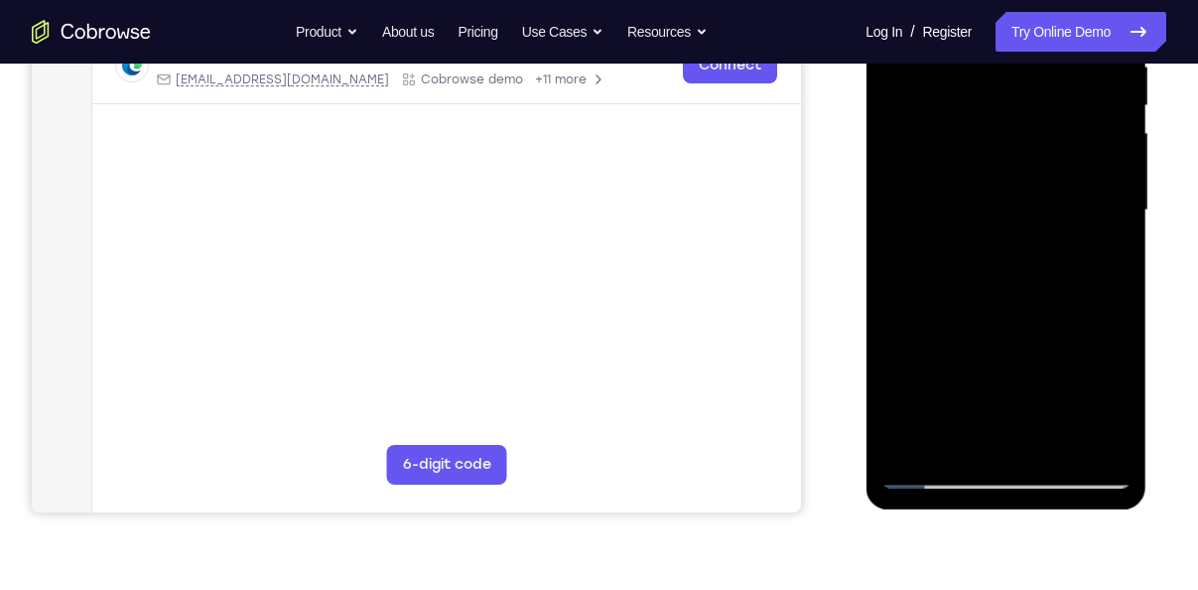
click at [1116, 244] on div at bounding box center [1005, 211] width 250 height 556
drag, startPoint x: 1049, startPoint y: 308, endPoint x: 1061, endPoint y: 154, distance: 154.3
click at [1061, 154] on div at bounding box center [1005, 211] width 250 height 556
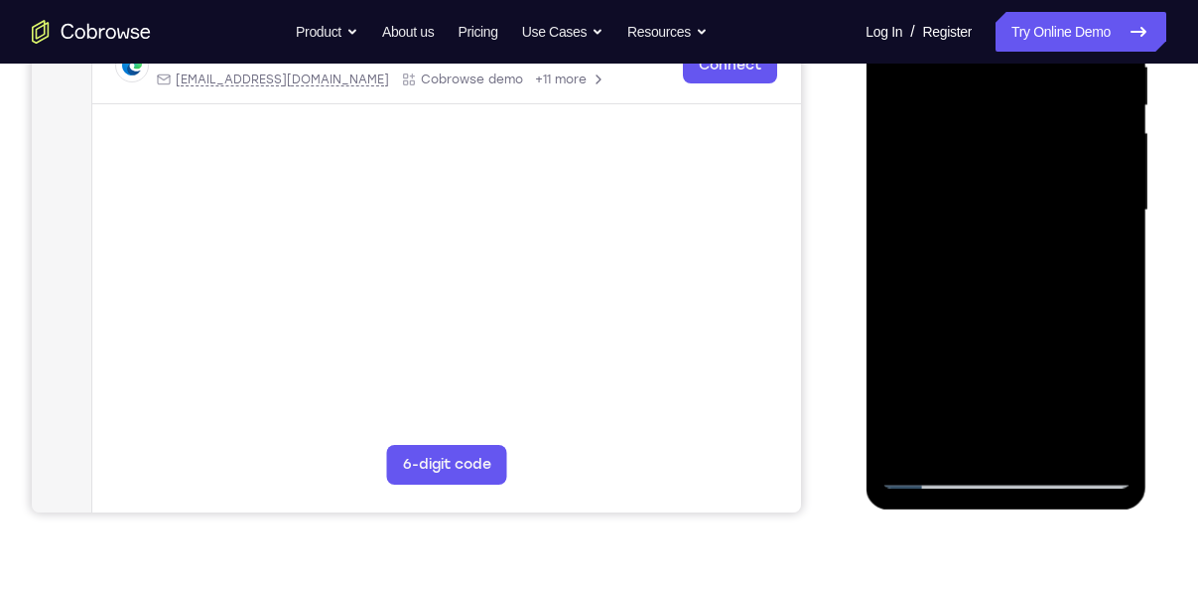
click at [1035, 264] on div at bounding box center [1005, 211] width 250 height 556
drag, startPoint x: 1047, startPoint y: 328, endPoint x: 1049, endPoint y: 133, distance: 194.5
click at [1049, 133] on div at bounding box center [1005, 211] width 250 height 556
drag, startPoint x: 1022, startPoint y: 284, endPoint x: 1064, endPoint y: 23, distance: 264.3
click at [1064, 23] on div at bounding box center [1005, 211] width 250 height 556
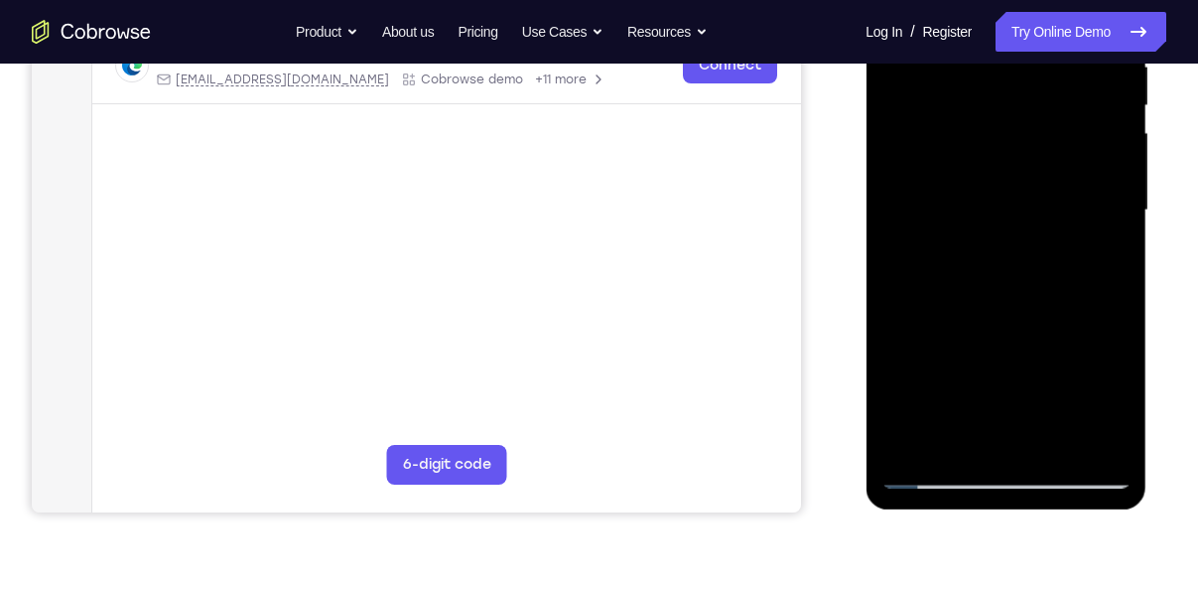
drag, startPoint x: 1031, startPoint y: 322, endPoint x: 1064, endPoint y: 45, distance: 278.8
click at [1064, 45] on div at bounding box center [1005, 211] width 250 height 556
drag, startPoint x: 1052, startPoint y: 277, endPoint x: 1059, endPoint y: 143, distance: 134.2
click at [1059, 143] on div at bounding box center [1005, 211] width 250 height 556
drag, startPoint x: 1050, startPoint y: 198, endPoint x: 1058, endPoint y: 106, distance: 91.7
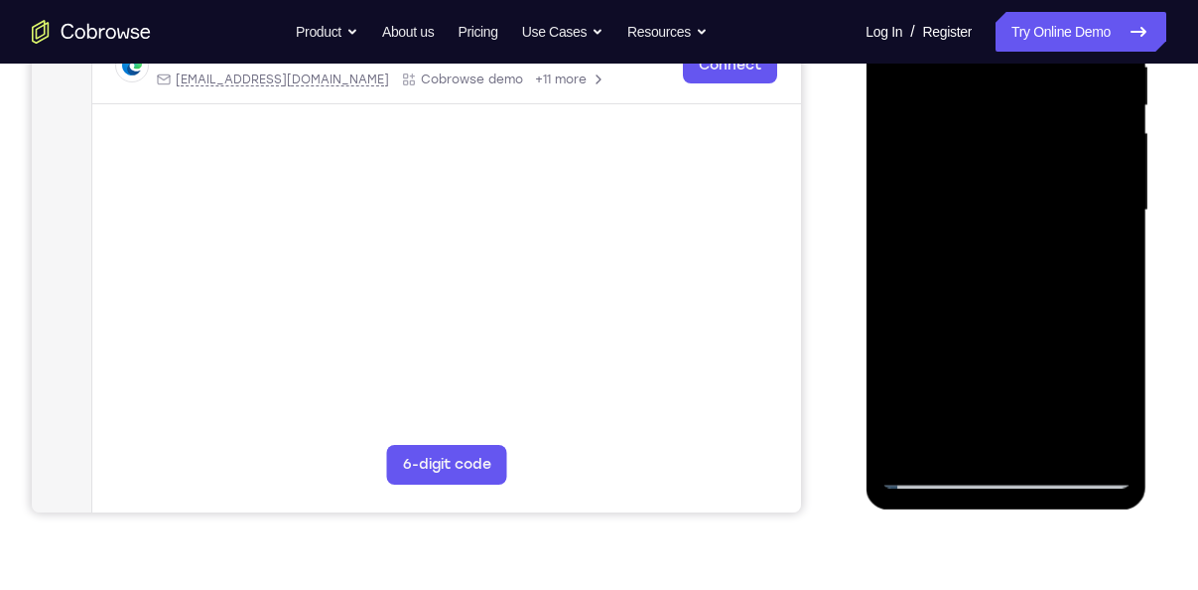
click at [1058, 106] on div at bounding box center [1005, 211] width 250 height 556
drag, startPoint x: 1039, startPoint y: 299, endPoint x: 1068, endPoint y: 167, distance: 135.1
click at [1068, 167] on div at bounding box center [1005, 211] width 250 height 556
click at [957, 434] on div at bounding box center [1005, 211] width 250 height 556
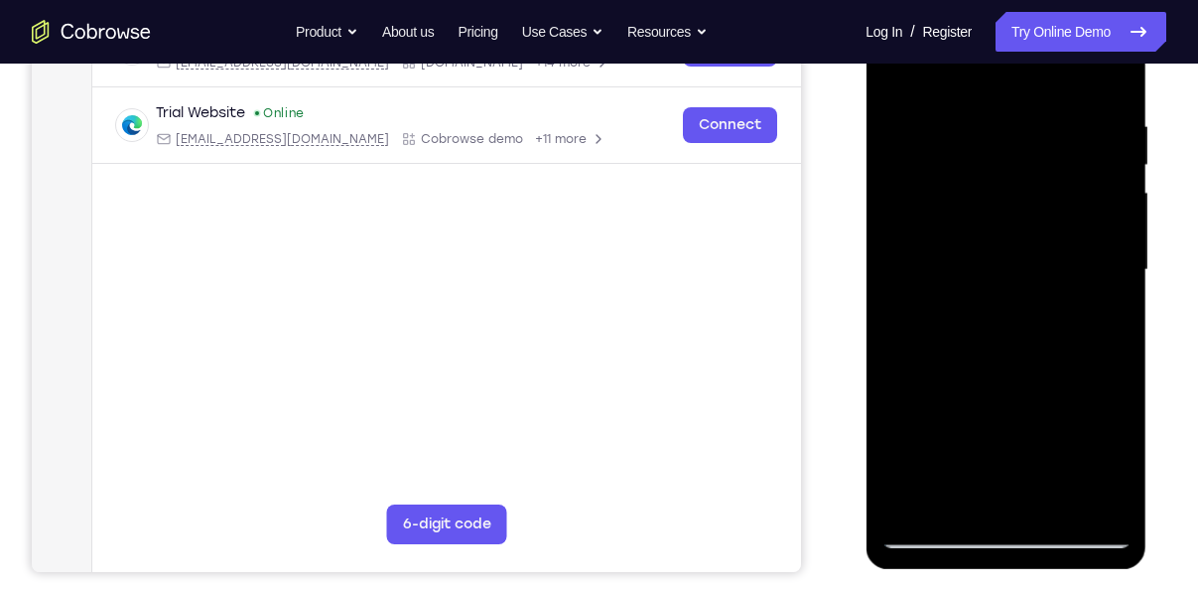
scroll to position [350, 0]
click at [999, 504] on div at bounding box center [1005, 271] width 250 height 556
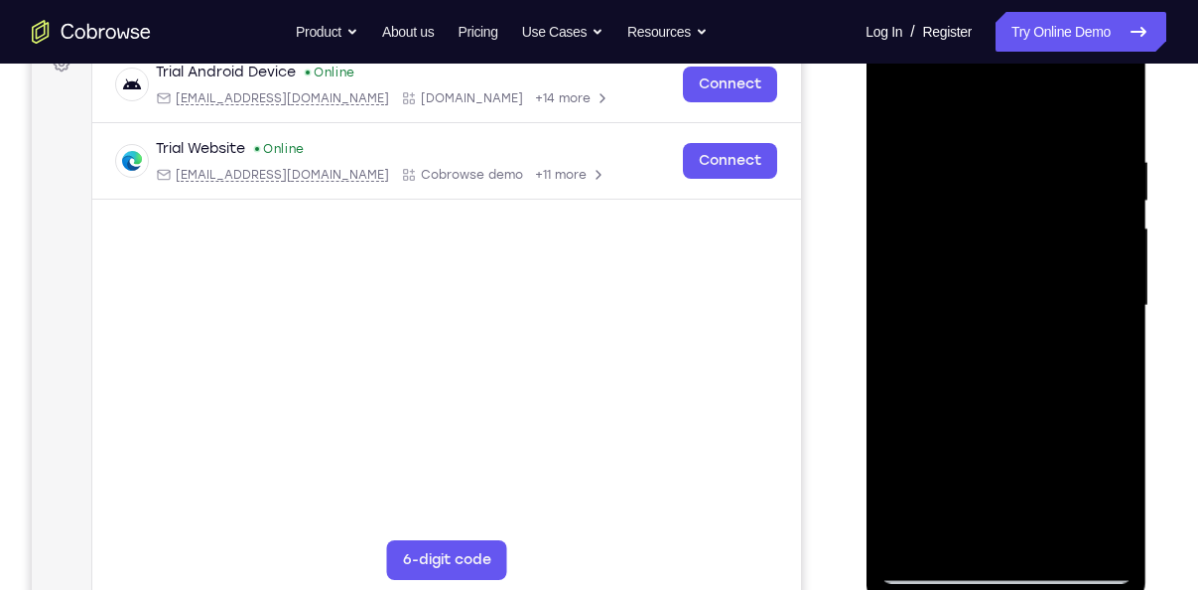
scroll to position [314, 0]
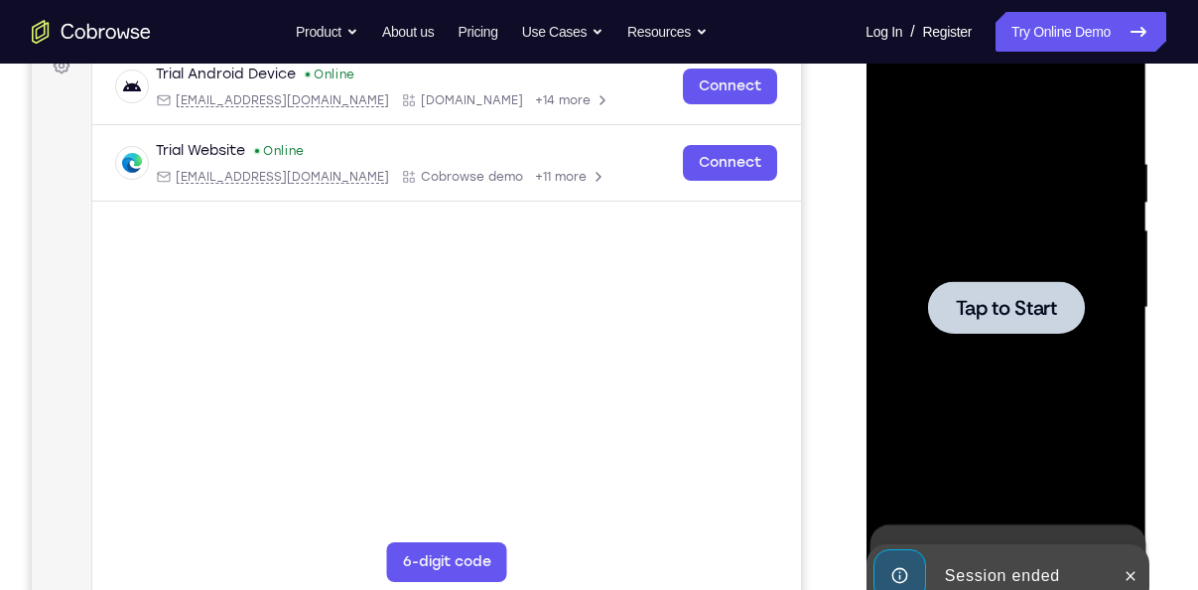
click at [1016, 364] on div at bounding box center [1005, 308] width 250 height 556
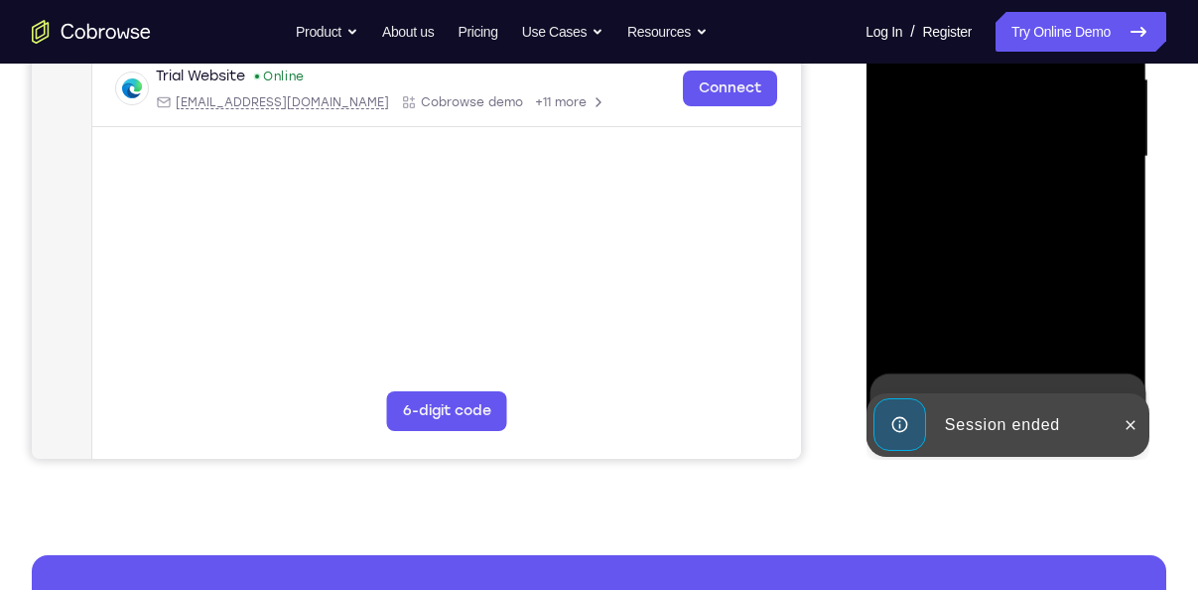
scroll to position [465, 0]
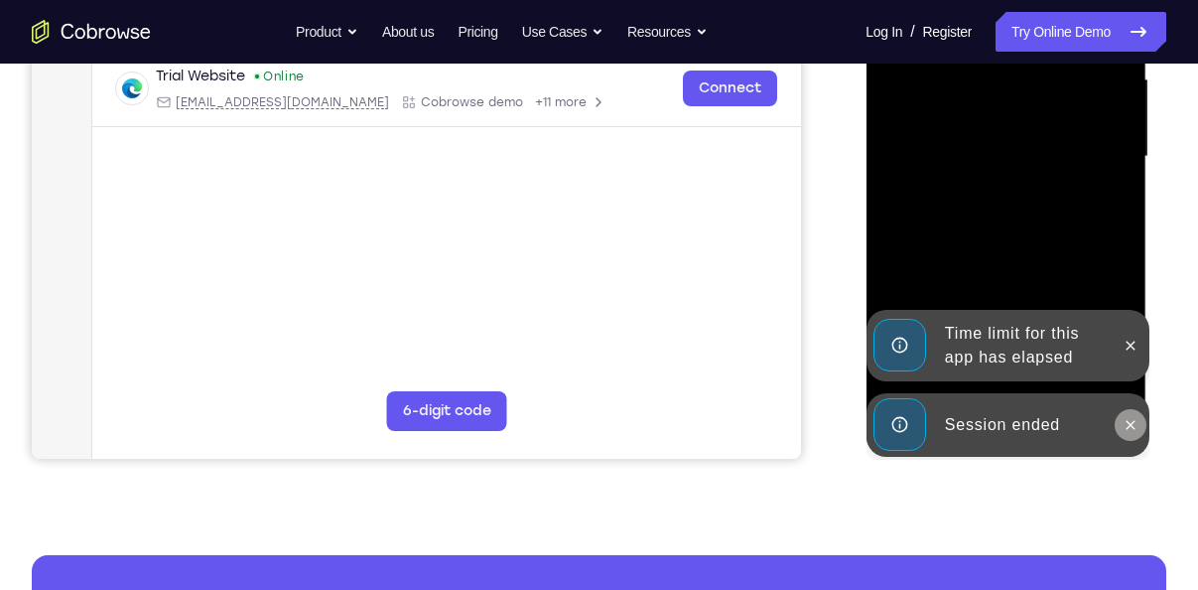
click at [1128, 420] on icon at bounding box center [1130, 425] width 16 height 16
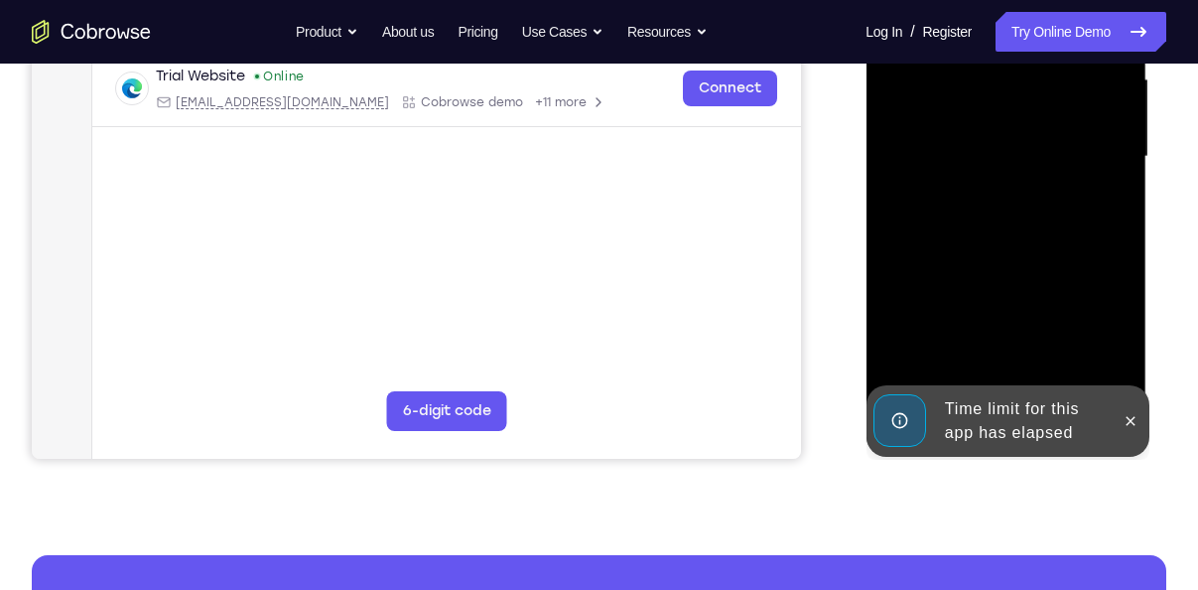
click at [1005, 430] on div "Time limit for this app has elapsed" at bounding box center [1023, 421] width 174 height 64
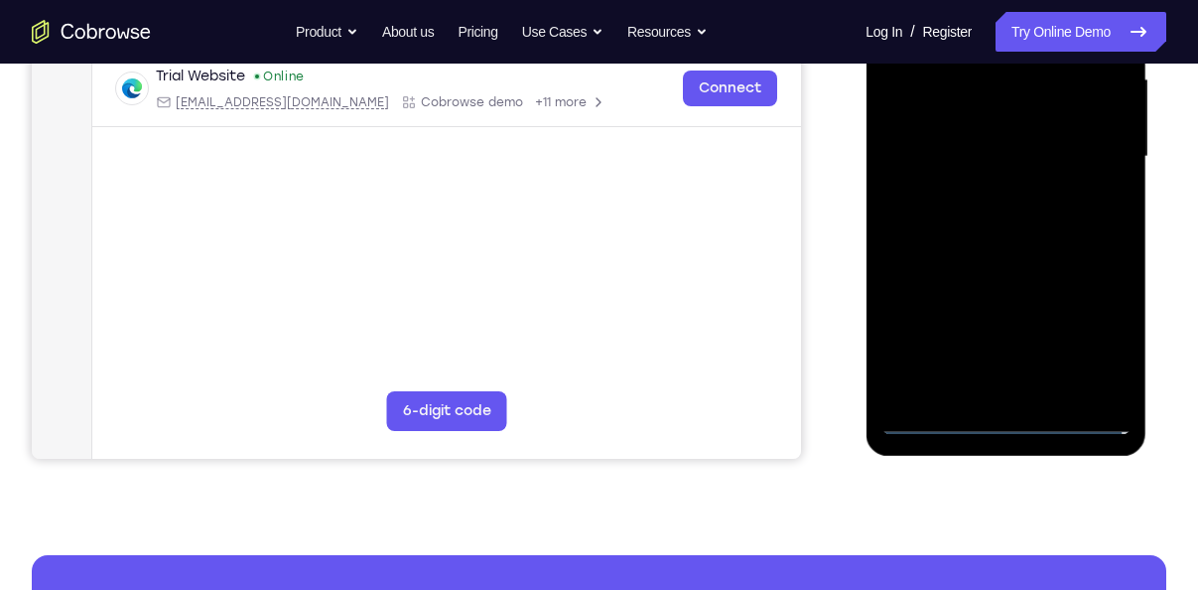
click at [1019, 414] on div at bounding box center [1005, 157] width 250 height 556
click at [1088, 343] on div at bounding box center [1005, 157] width 250 height 556
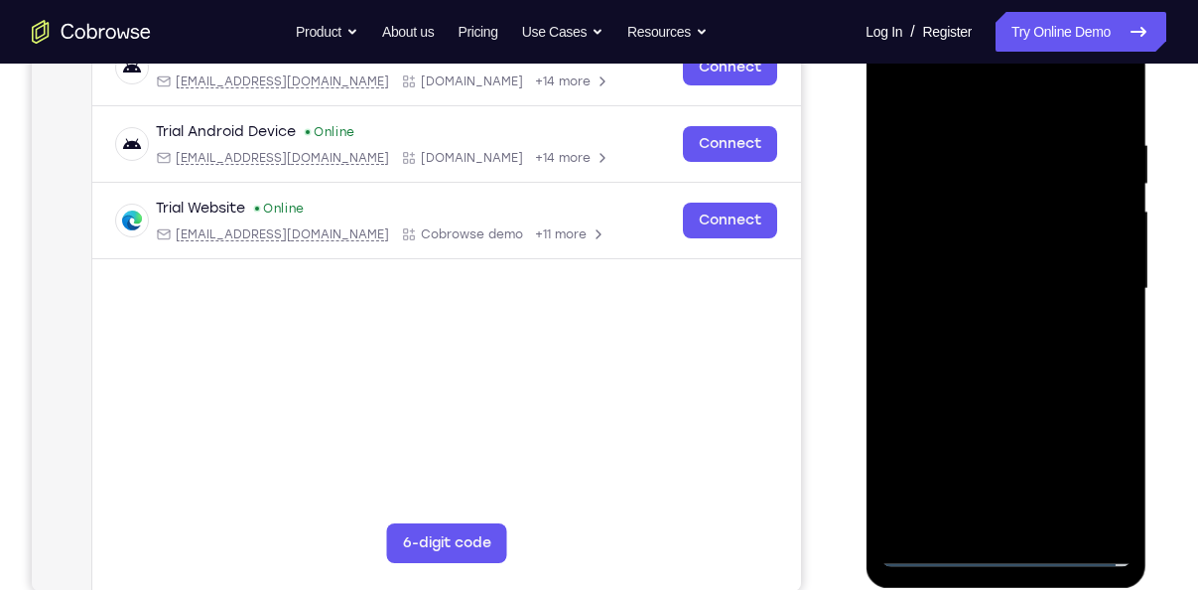
scroll to position [316, 0]
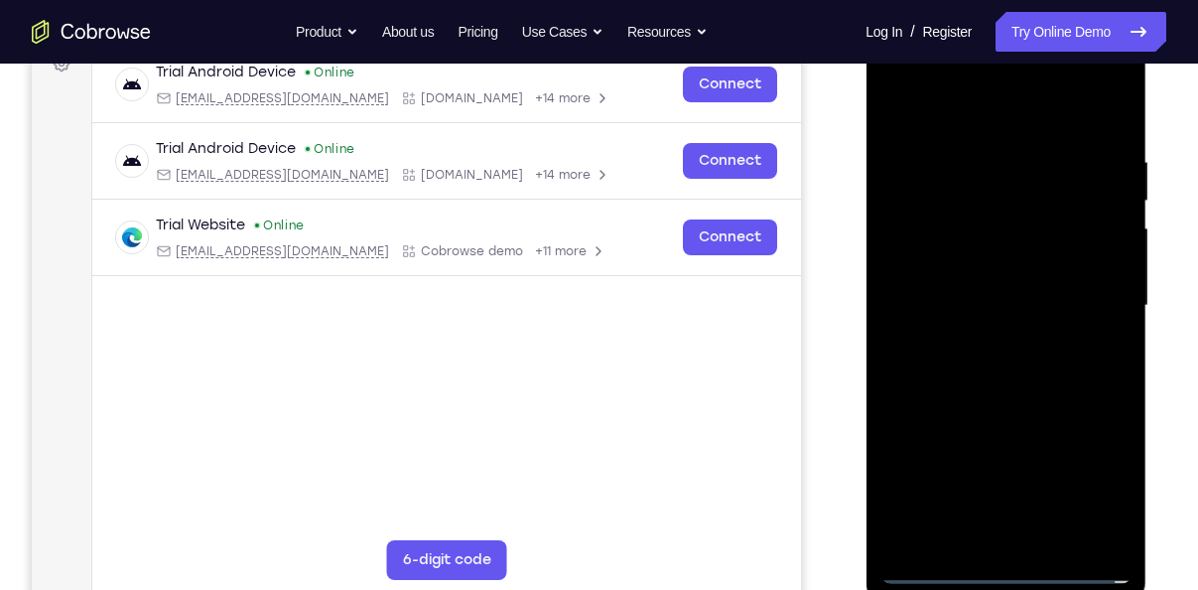
click at [971, 127] on div at bounding box center [1005, 306] width 250 height 556
click at [1083, 297] on div at bounding box center [1005, 306] width 250 height 556
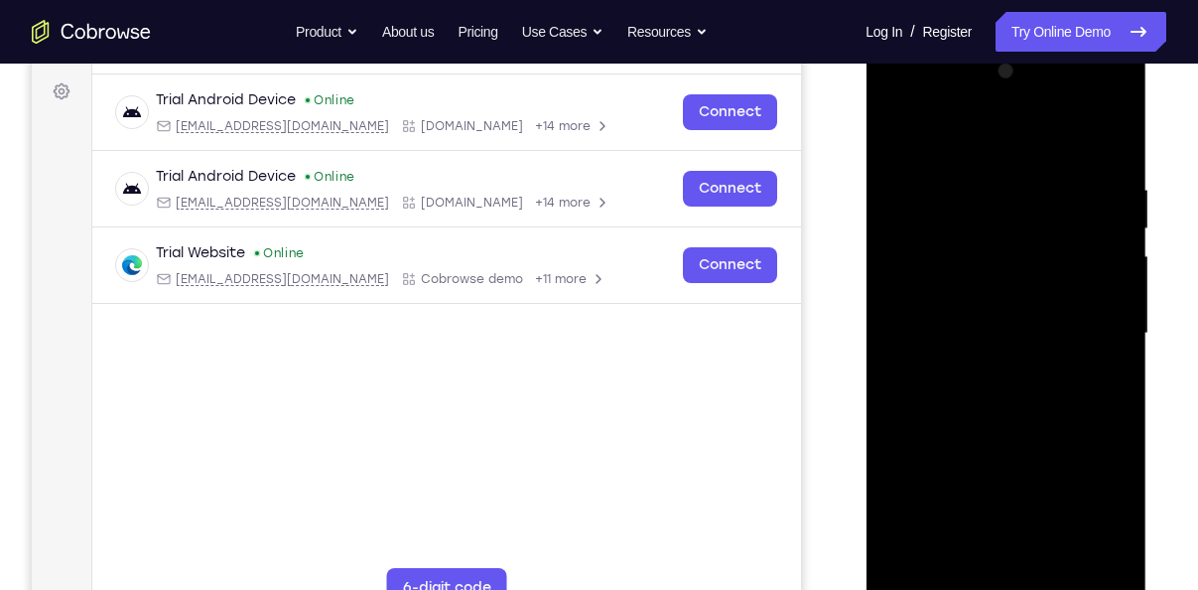
scroll to position [287, 0]
click at [982, 364] on div at bounding box center [1005, 335] width 250 height 556
click at [959, 304] on div at bounding box center [1005, 335] width 250 height 556
click at [959, 321] on div at bounding box center [1005, 335] width 250 height 556
click at [959, 247] on div at bounding box center [1005, 335] width 250 height 556
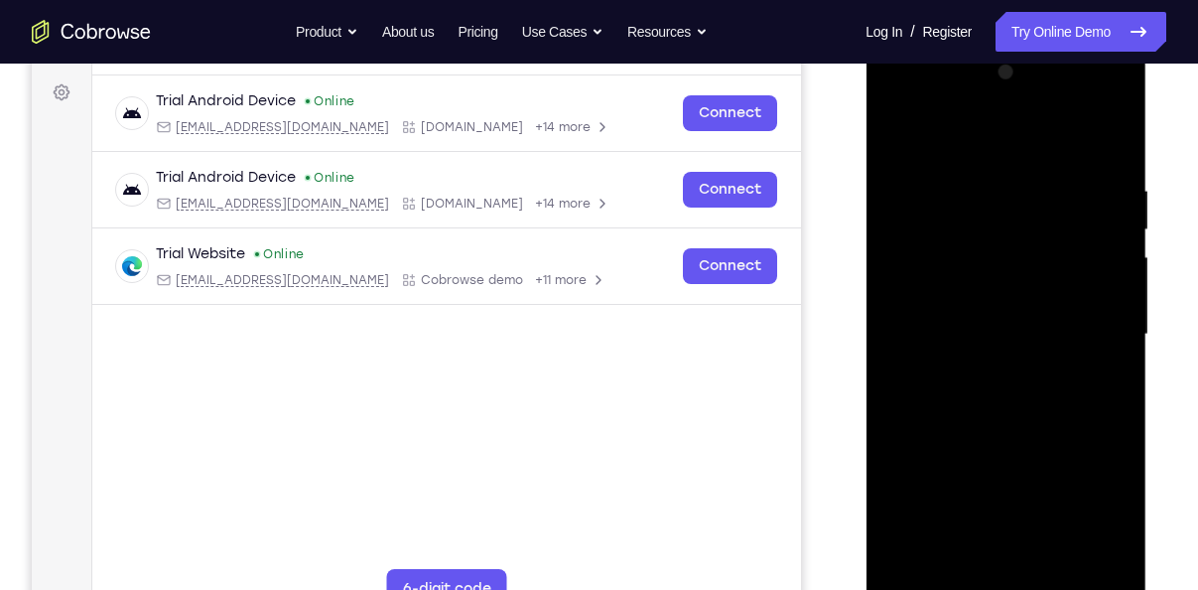
click at [958, 286] on div at bounding box center [1005, 335] width 250 height 556
click at [1000, 337] on div at bounding box center [1005, 335] width 250 height 556
click at [1067, 333] on div at bounding box center [1005, 335] width 250 height 556
click at [1055, 391] on div at bounding box center [1005, 335] width 250 height 556
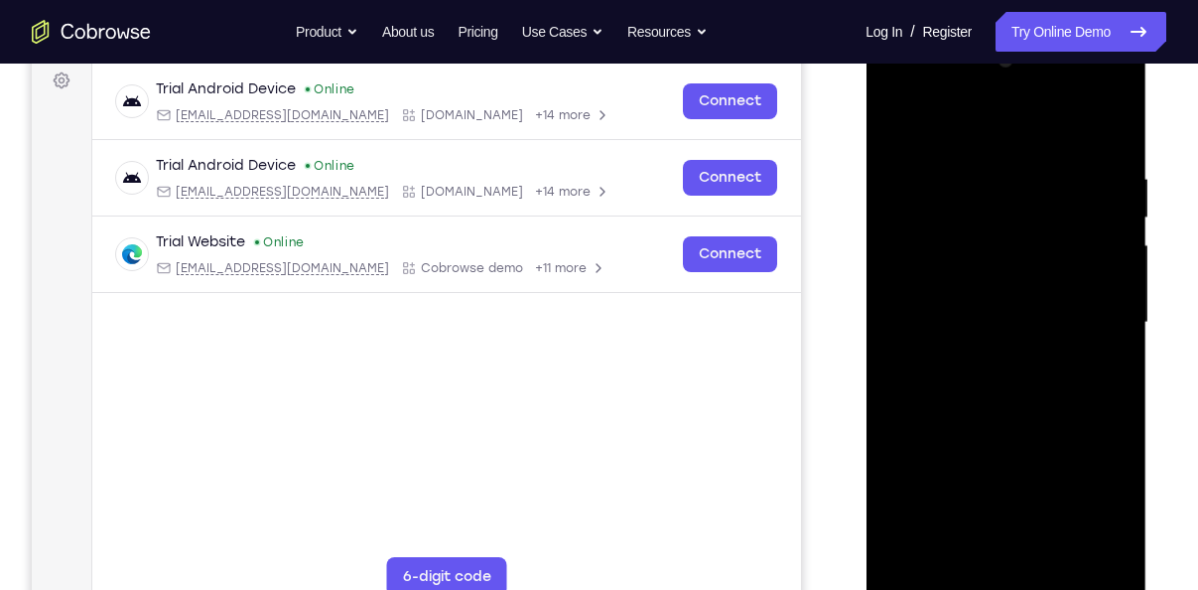
scroll to position [300, 0]
click at [985, 164] on div at bounding box center [1005, 322] width 250 height 556
click at [1020, 421] on div at bounding box center [1005, 322] width 250 height 556
click at [976, 168] on div at bounding box center [1005, 322] width 250 height 556
click at [1049, 140] on div at bounding box center [1005, 322] width 250 height 556
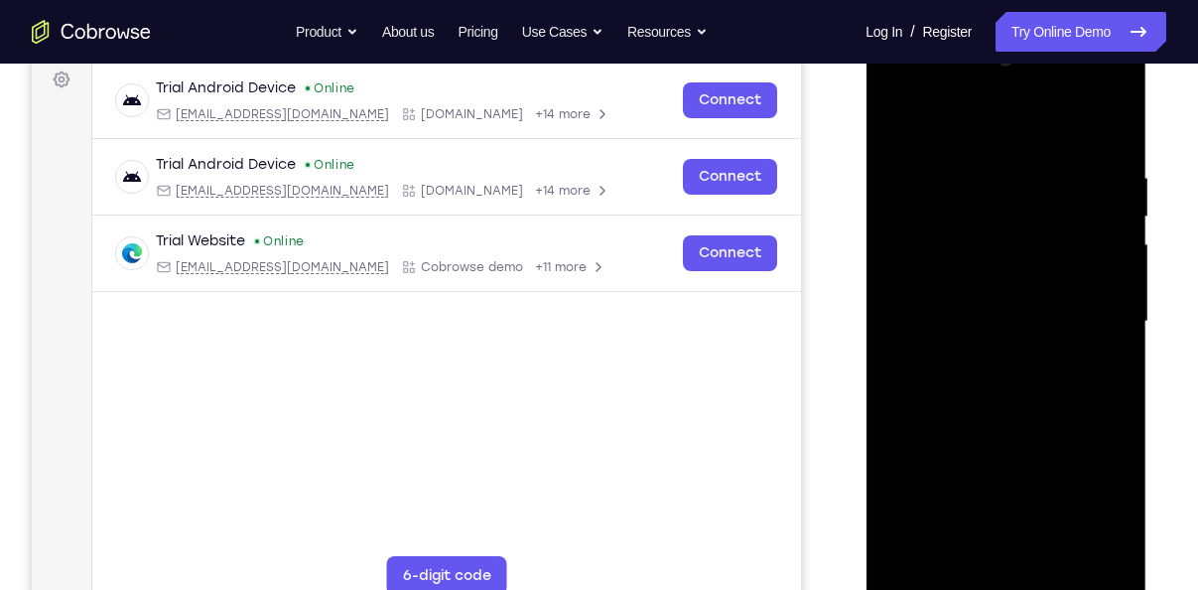
click at [1039, 156] on div at bounding box center [1005, 322] width 250 height 556
click at [912, 134] on div at bounding box center [1005, 322] width 250 height 556
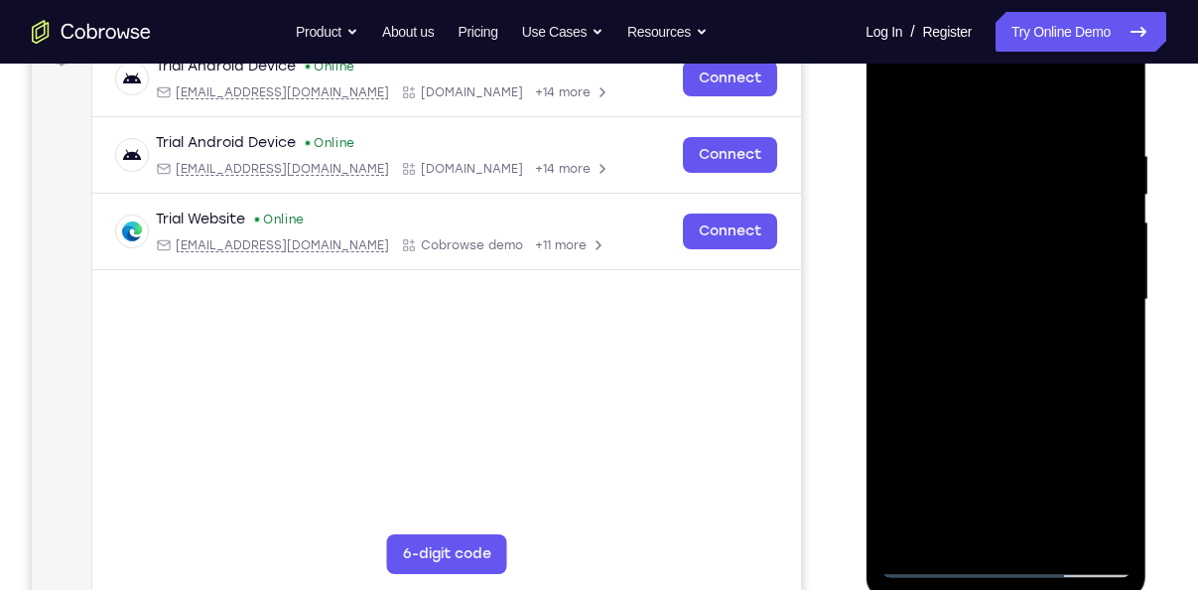
scroll to position [367, 0]
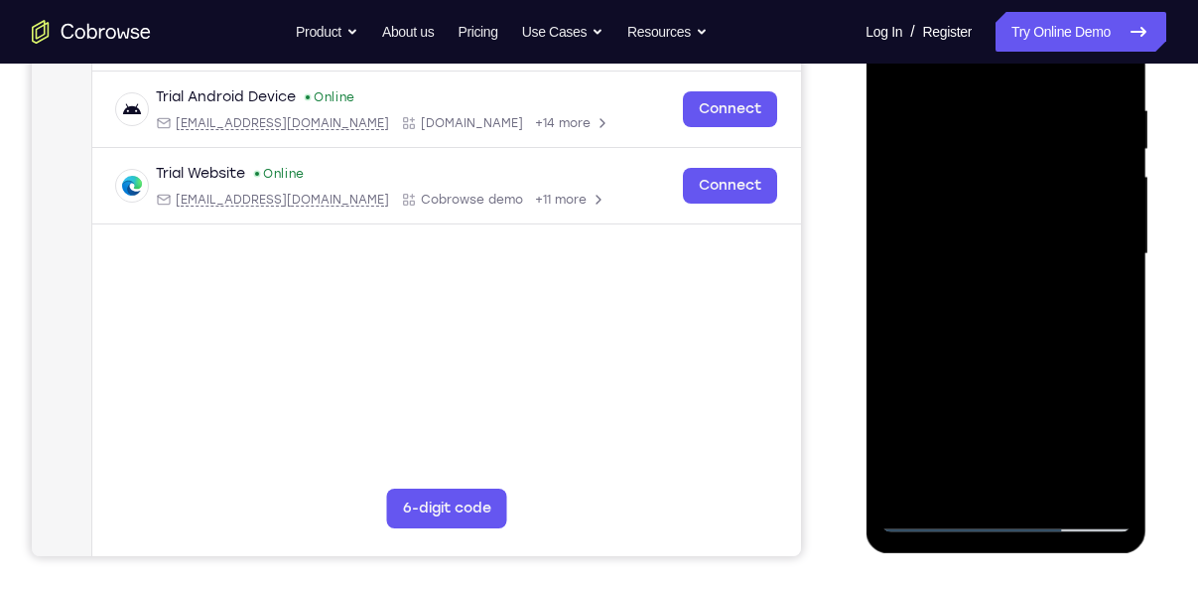
click at [997, 481] on div at bounding box center [1005, 254] width 250 height 556
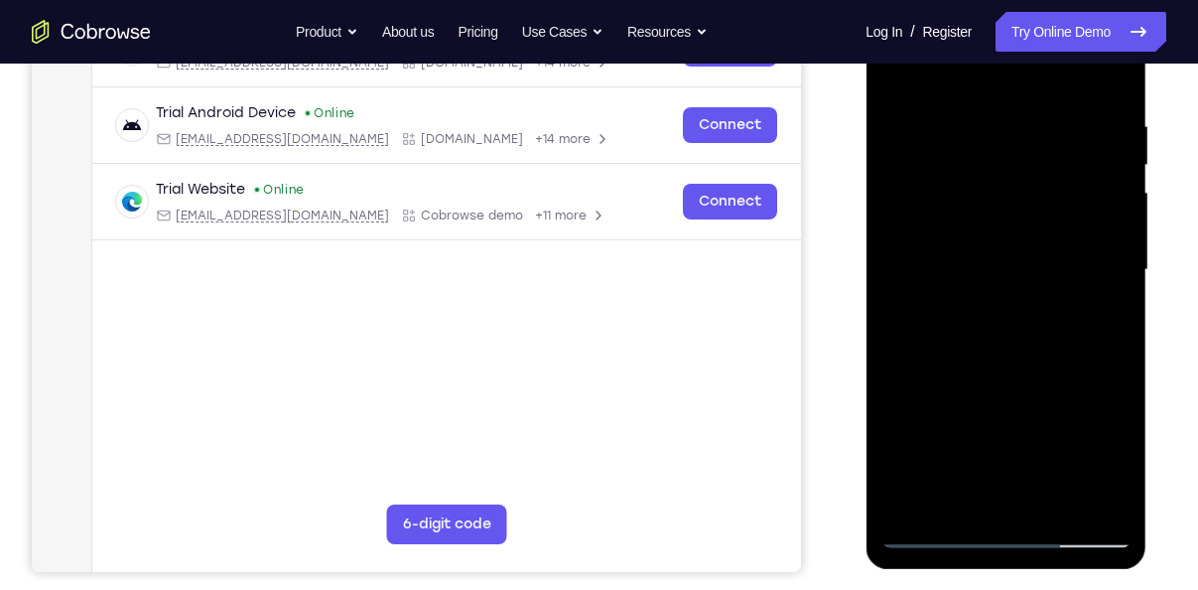
scroll to position [350, 0]
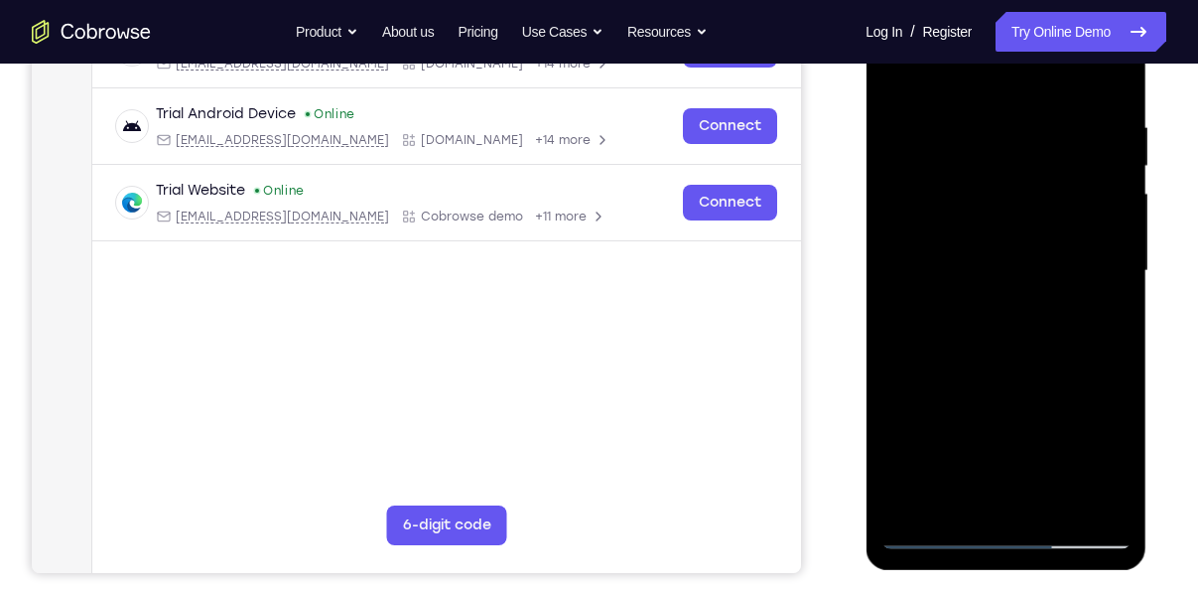
drag, startPoint x: 1024, startPoint y: 347, endPoint x: 1109, endPoint y: 5, distance: 352.7
click at [1109, 5] on div at bounding box center [1005, 271] width 250 height 556
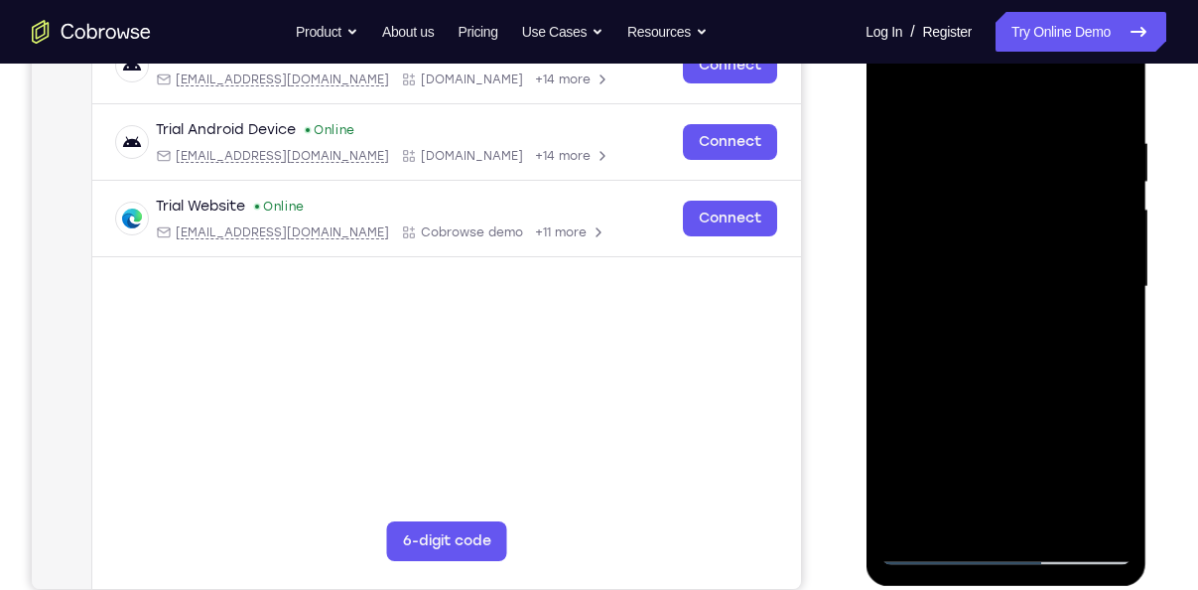
drag, startPoint x: 1054, startPoint y: 376, endPoint x: 1150, endPoint y: 71, distance: 319.6
click at [1148, 71] on html "Online web based iOS Simulators and Android Emulators. Run iPhone, iPad, Mobile…" at bounding box center [1006, 292] width 283 height 596
drag, startPoint x: 1052, startPoint y: 285, endPoint x: 1163, endPoint y: 5, distance: 301.2
click at [1148, 5] on html "Online web based iOS Simulators and Android Emulators. Run iPhone, iPad, Mobile…" at bounding box center [1006, 292] width 283 height 596
drag, startPoint x: 1038, startPoint y: 395, endPoint x: 1095, endPoint y: 114, distance: 286.5
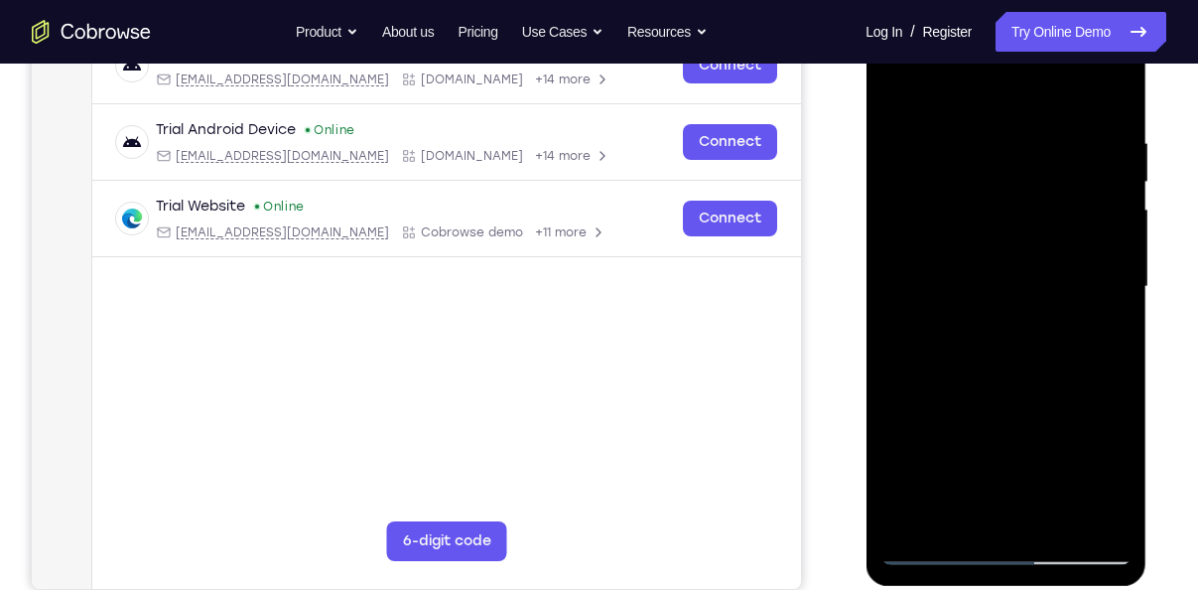
click at [1095, 114] on div at bounding box center [1005, 287] width 250 height 556
drag, startPoint x: 1009, startPoint y: 342, endPoint x: 1091, endPoint y: 117, distance: 239.6
click at [1091, 117] on div at bounding box center [1005, 287] width 250 height 556
drag, startPoint x: 1074, startPoint y: 151, endPoint x: 1016, endPoint y: 329, distance: 186.8
click at [1016, 329] on div at bounding box center [1005, 287] width 250 height 556
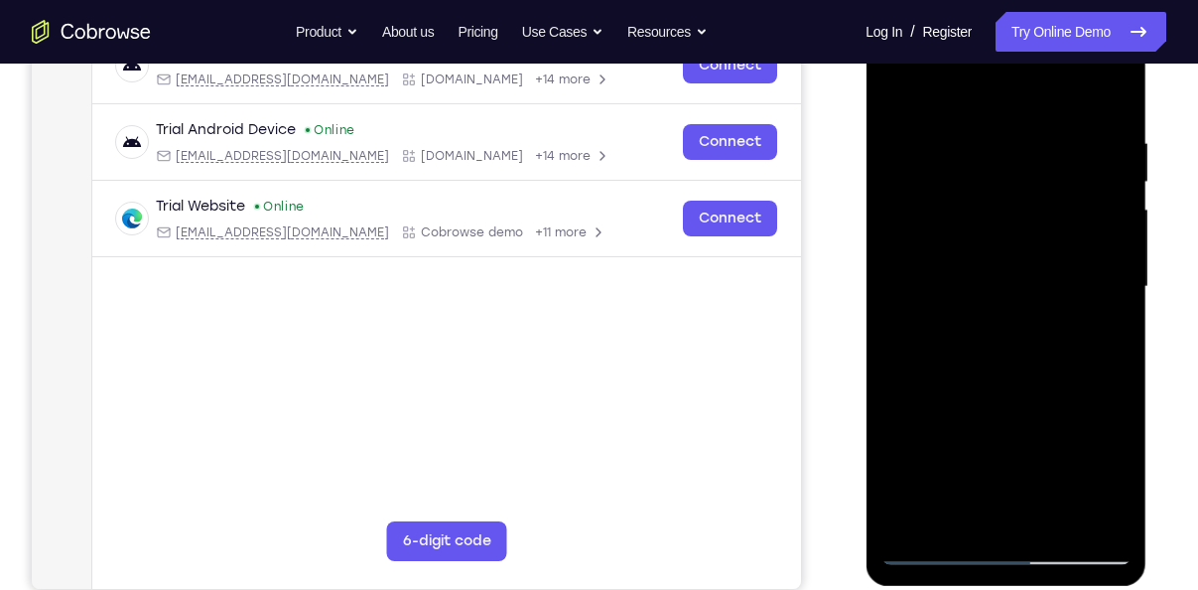
drag, startPoint x: 1068, startPoint y: 210, endPoint x: 989, endPoint y: 503, distance: 303.4
click at [989, 503] on div at bounding box center [1005, 287] width 250 height 556
drag, startPoint x: 1027, startPoint y: 303, endPoint x: 1042, endPoint y: 327, distance: 28.1
click at [1028, 0] on html "Online web based iOS Simulators and Android Emulators. Run iPhone, iPad, Mobile…" at bounding box center [1006, 292] width 283 height 596
drag, startPoint x: 1026, startPoint y: 405, endPoint x: 1059, endPoint y: -11, distance: 417.2
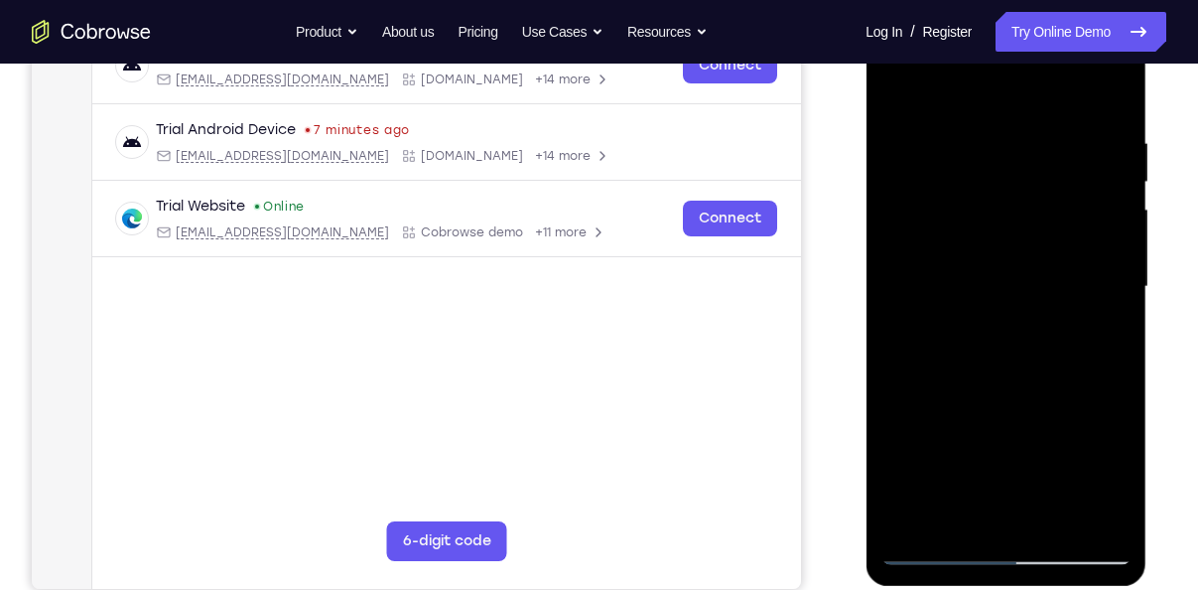
click at [1059, 0] on html "Online web based iOS Simulators and Android Emulators. Run iPhone, iPad, Mobile…" at bounding box center [1006, 292] width 283 height 596
drag, startPoint x: 1035, startPoint y: 359, endPoint x: 1061, endPoint y: 49, distance: 311.7
click at [1061, 49] on div at bounding box center [1005, 287] width 250 height 556
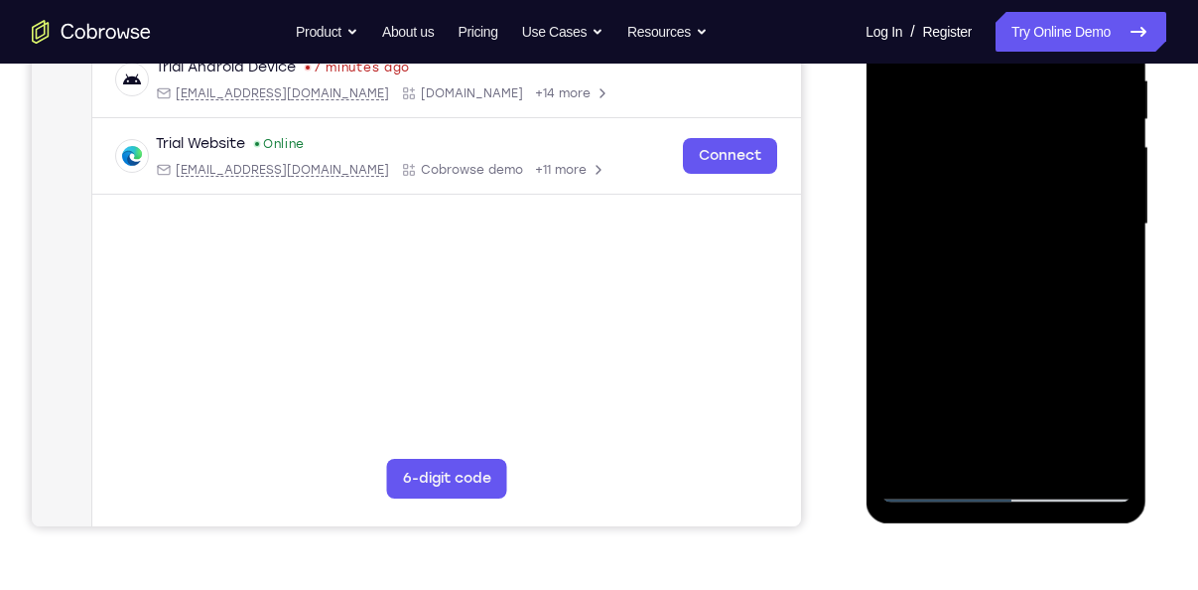
scroll to position [397, 0]
drag, startPoint x: 988, startPoint y: 309, endPoint x: 1021, endPoint y: 141, distance: 171.1
click at [1021, 141] on div at bounding box center [1005, 224] width 250 height 556
drag, startPoint x: 1063, startPoint y: 289, endPoint x: 1075, endPoint y: 40, distance: 249.4
click at [1075, 40] on div at bounding box center [1005, 224] width 250 height 556
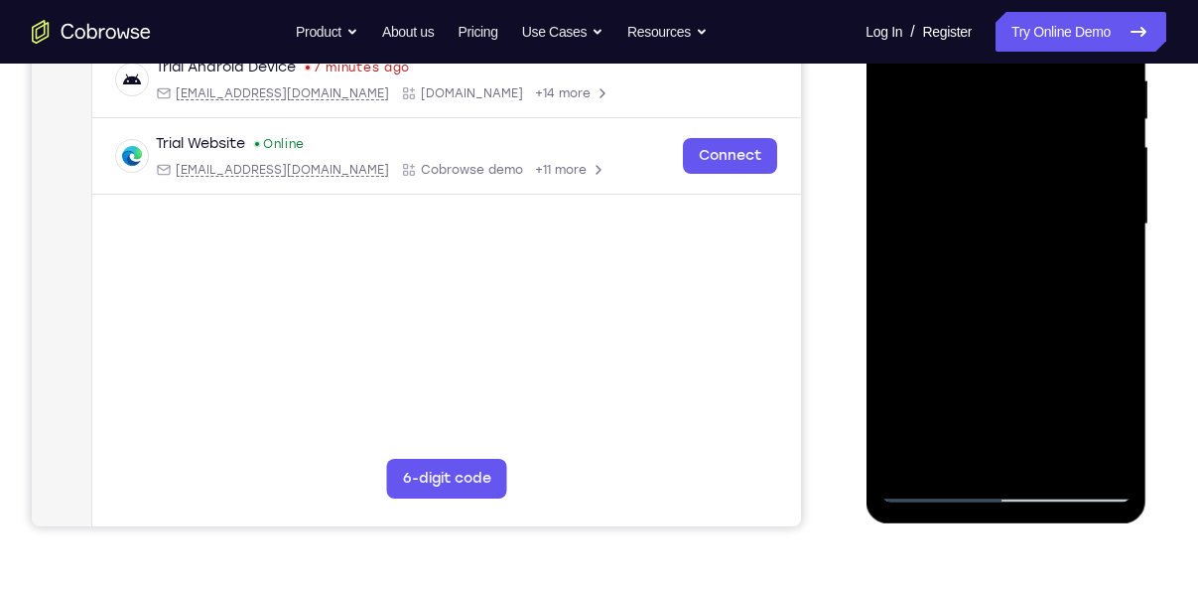
click at [1039, 398] on div at bounding box center [1005, 224] width 250 height 556
click at [1024, 394] on div at bounding box center [1005, 224] width 250 height 556
drag, startPoint x: 1042, startPoint y: 344, endPoint x: 1079, endPoint y: 150, distance: 198.0
click at [1079, 150] on div at bounding box center [1005, 224] width 250 height 556
drag, startPoint x: 1048, startPoint y: 309, endPoint x: 1105, endPoint y: 40, distance: 274.9
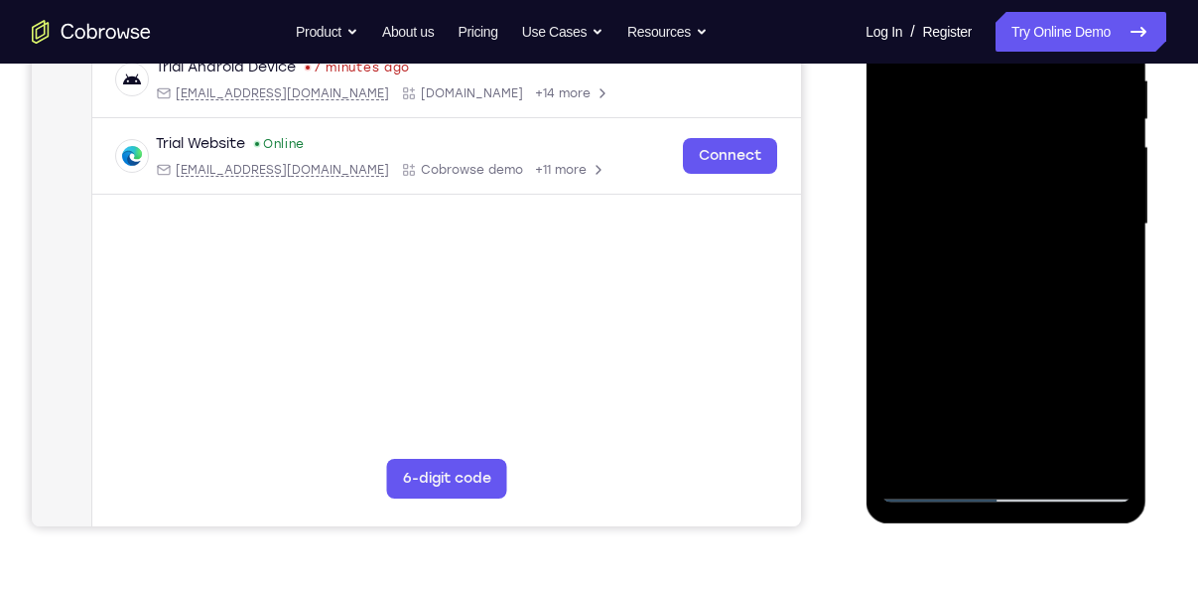
click at [1105, 40] on div at bounding box center [1005, 224] width 250 height 556
drag, startPoint x: 1038, startPoint y: 357, endPoint x: 1079, endPoint y: 40, distance: 320.2
click at [1079, 40] on div at bounding box center [1005, 224] width 250 height 556
drag, startPoint x: 1005, startPoint y: 303, endPoint x: 1043, endPoint y: 40, distance: 265.7
click at [1043, 40] on div at bounding box center [1005, 224] width 250 height 556
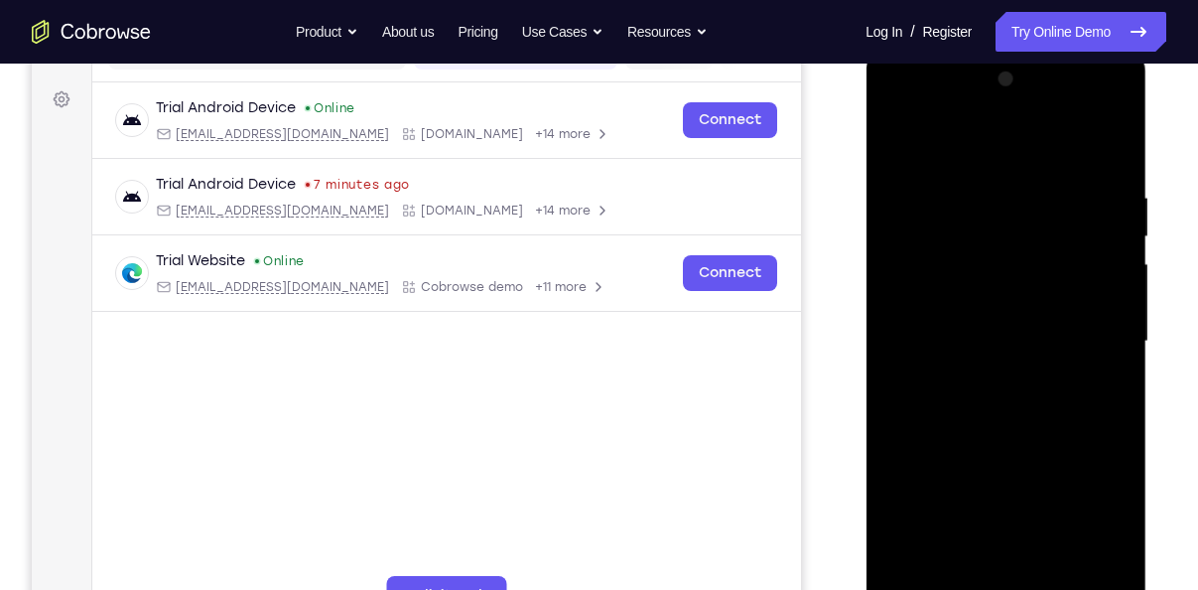
scroll to position [280, 0]
click at [958, 488] on div at bounding box center [1005, 342] width 250 height 556
drag, startPoint x: 990, startPoint y: 518, endPoint x: 1009, endPoint y: 219, distance: 299.4
click at [1009, 219] on div at bounding box center [1005, 342] width 250 height 556
click at [1022, 234] on div at bounding box center [1005, 342] width 250 height 556
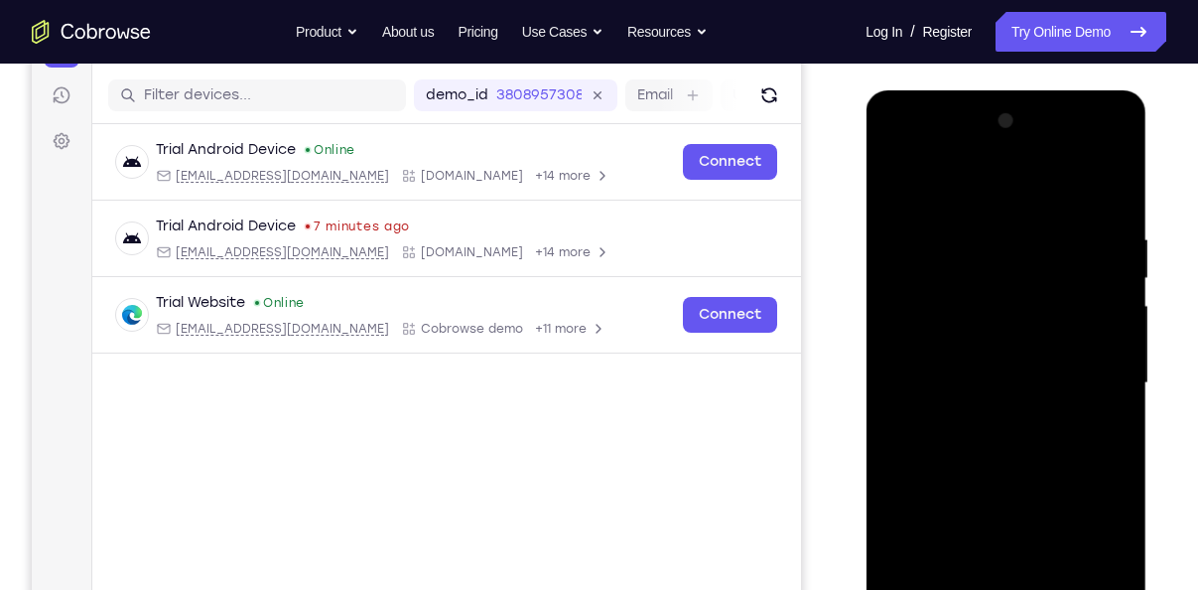
scroll to position [230, 0]
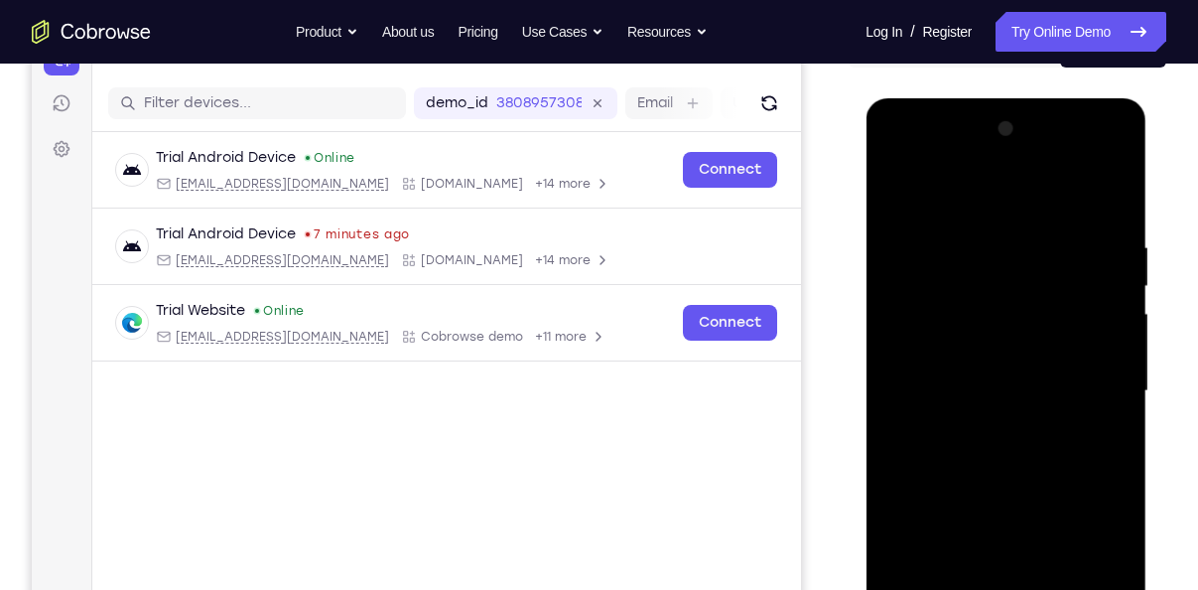
drag, startPoint x: 1048, startPoint y: 288, endPoint x: 1047, endPoint y: 406, distance: 118.1
click at [1047, 406] on div at bounding box center [1005, 391] width 250 height 556
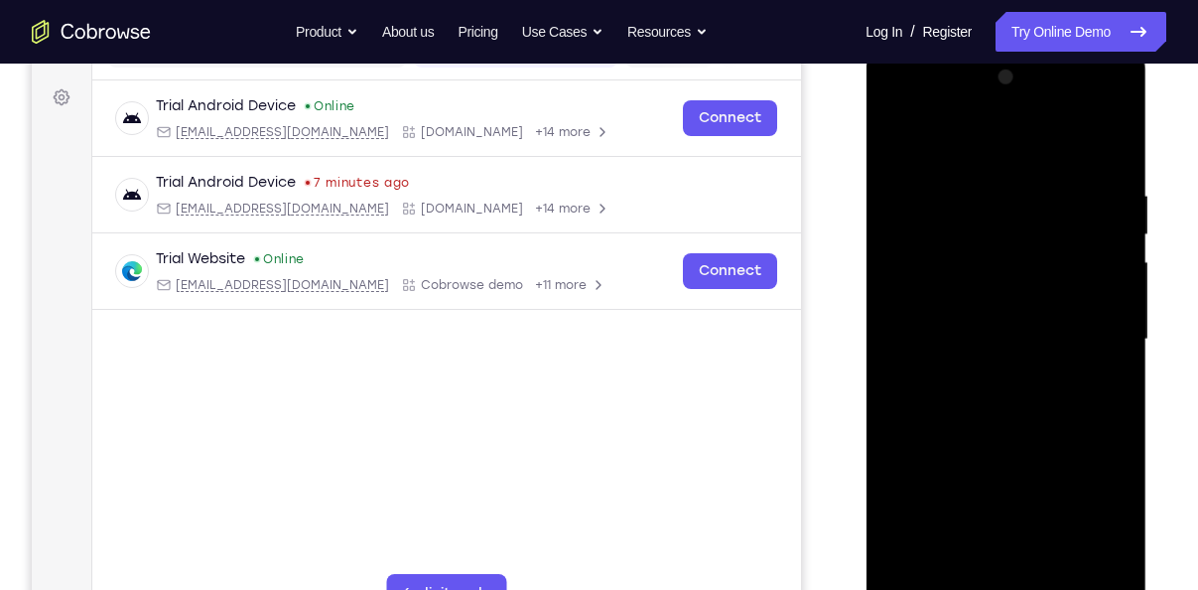
scroll to position [284, 0]
drag, startPoint x: 1045, startPoint y: 294, endPoint x: 997, endPoint y: 589, distance: 298.6
click at [997, 589] on div at bounding box center [1005, 338] width 250 height 556
click at [898, 136] on div at bounding box center [1005, 338] width 250 height 556
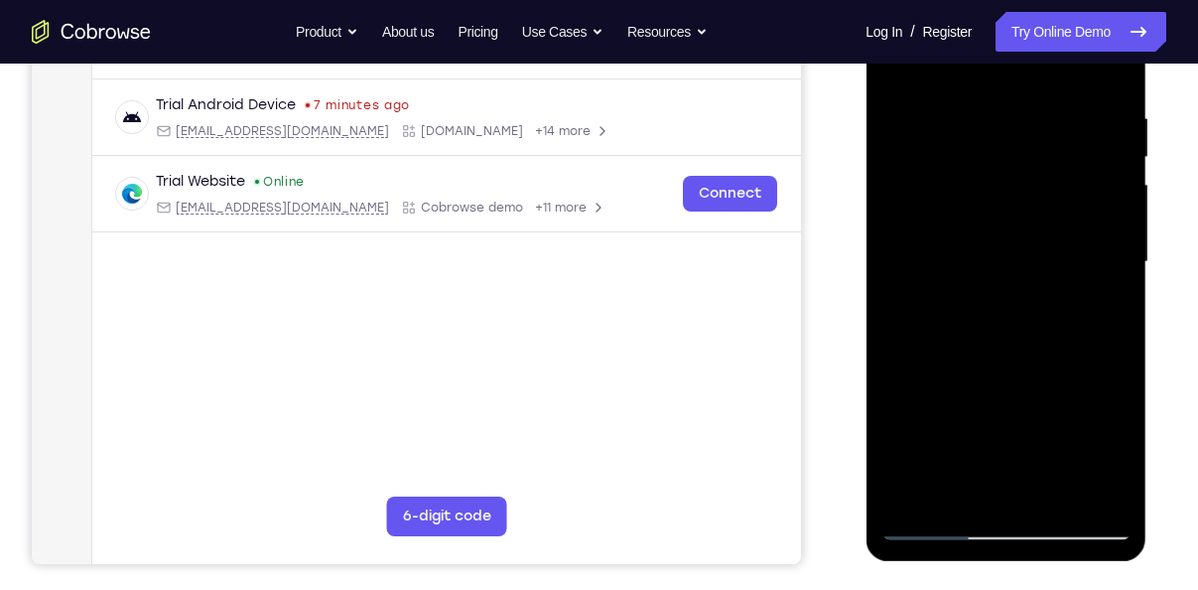
scroll to position [361, 0]
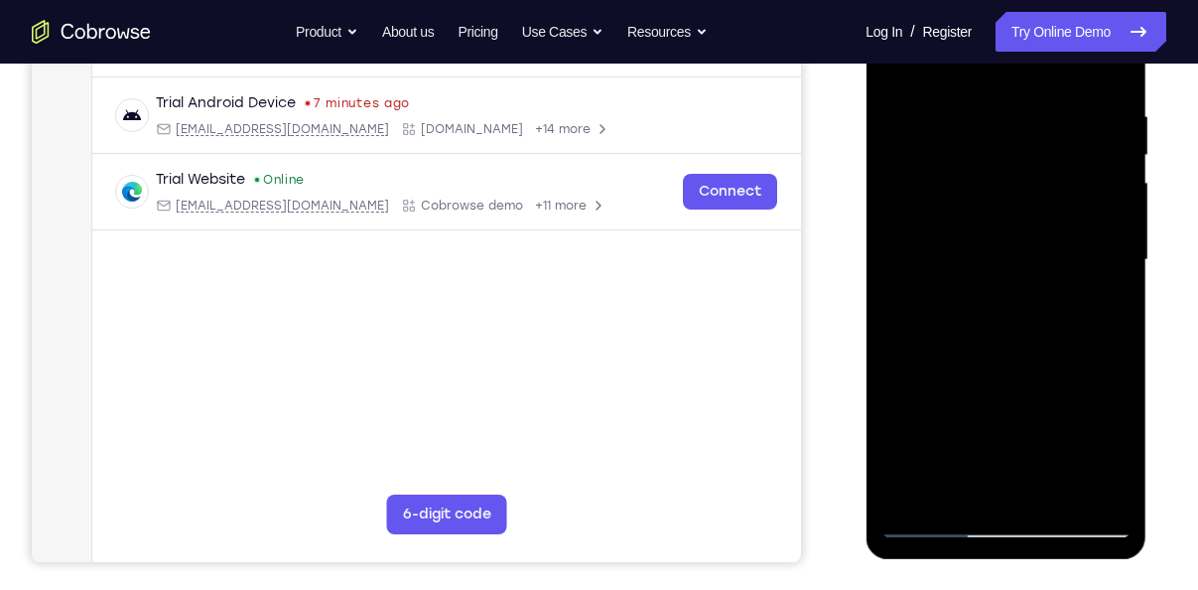
click at [1005, 490] on div at bounding box center [1005, 260] width 250 height 556
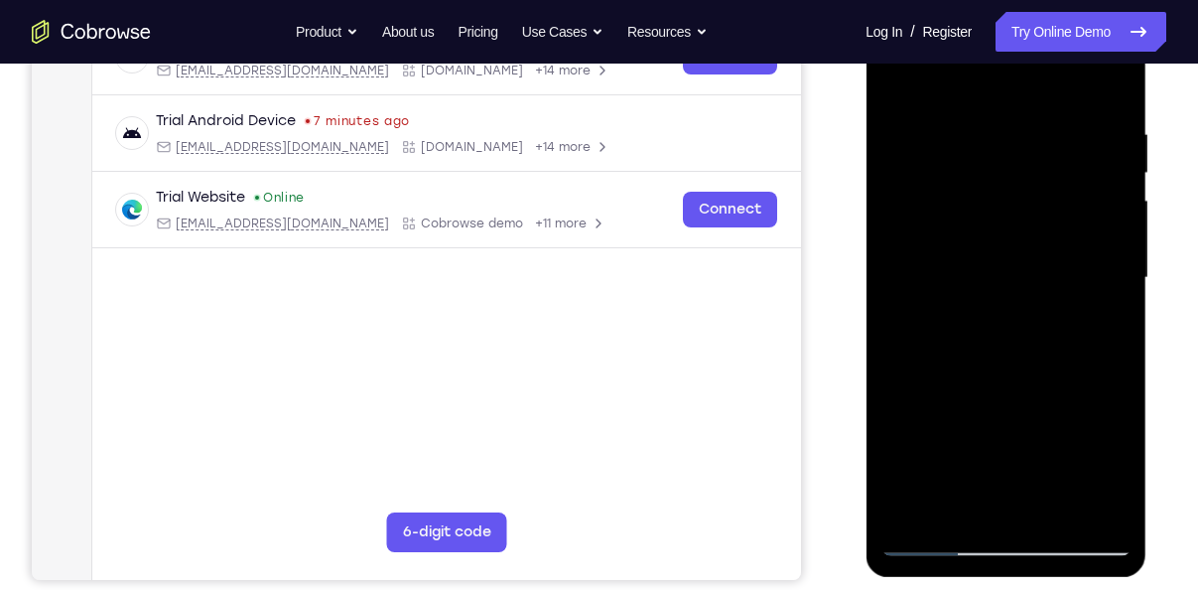
drag, startPoint x: 1028, startPoint y: 387, endPoint x: 1045, endPoint y: 150, distance: 237.8
click at [1045, 150] on div at bounding box center [1005, 278] width 250 height 556
drag, startPoint x: 1037, startPoint y: 357, endPoint x: 1107, endPoint y: 66, distance: 300.0
click at [1107, 66] on div at bounding box center [1005, 278] width 250 height 556
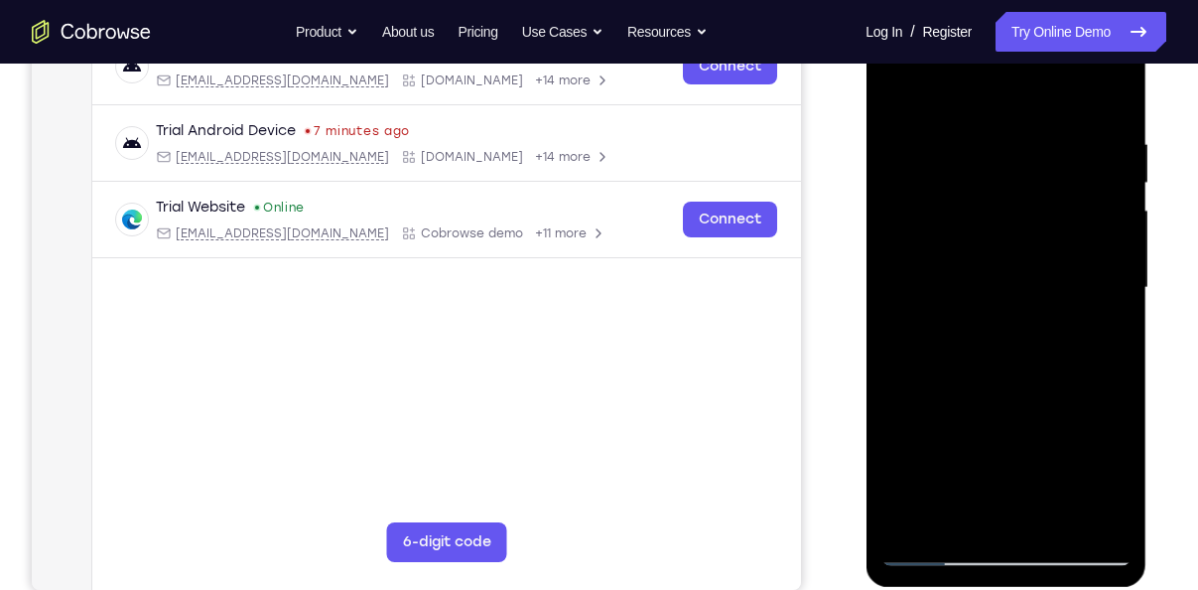
click at [1034, 462] on div at bounding box center [1005, 288] width 250 height 556
click at [1053, 397] on div at bounding box center [1005, 288] width 250 height 556
click at [1121, 453] on div at bounding box center [1005, 288] width 250 height 556
click at [1060, 390] on div at bounding box center [1005, 288] width 250 height 556
click at [923, 439] on div at bounding box center [1005, 288] width 250 height 556
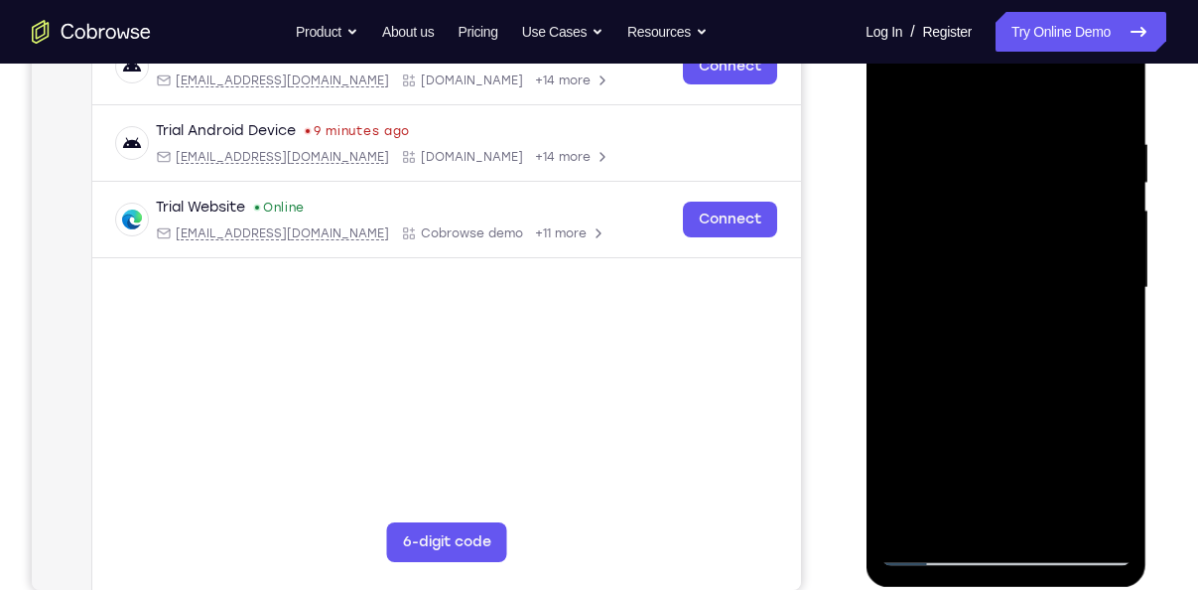
click at [933, 407] on div at bounding box center [1005, 288] width 250 height 556
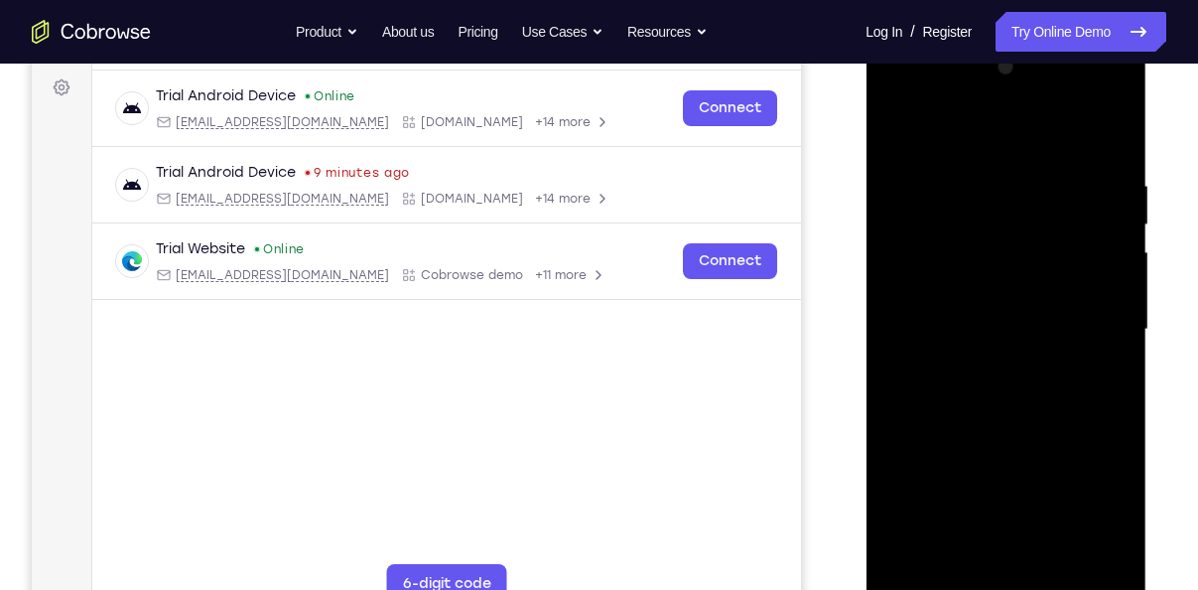
scroll to position [282, 0]
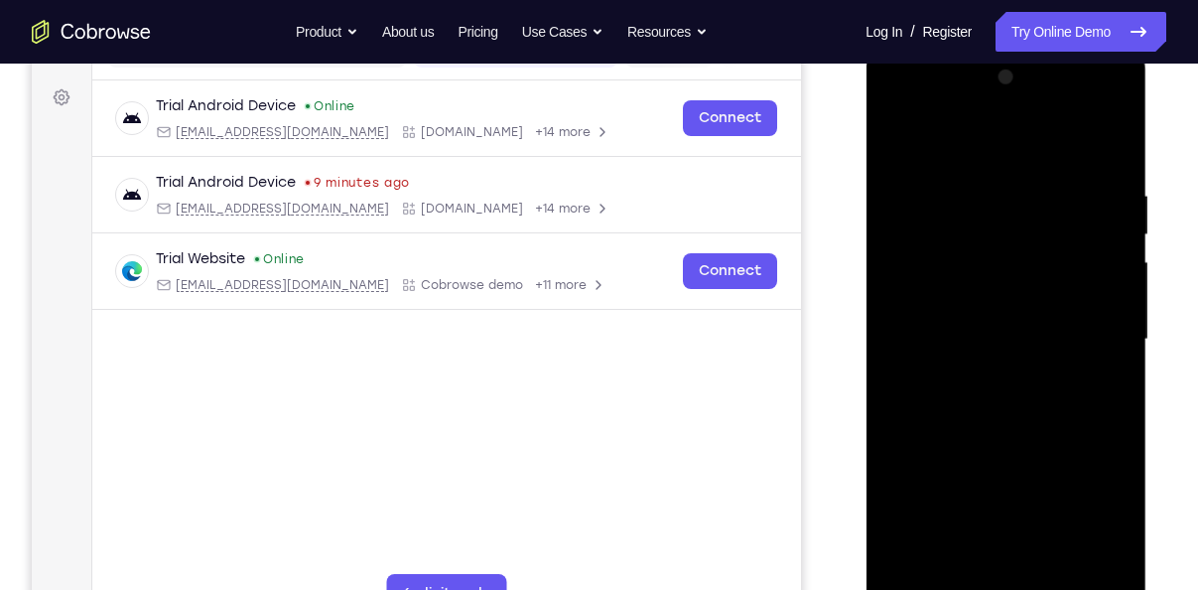
click at [902, 140] on div at bounding box center [1005, 340] width 250 height 556
click at [1005, 438] on div at bounding box center [1005, 340] width 250 height 556
click at [1112, 465] on div at bounding box center [1005, 340] width 250 height 556
click at [979, 490] on div at bounding box center [1005, 340] width 250 height 556
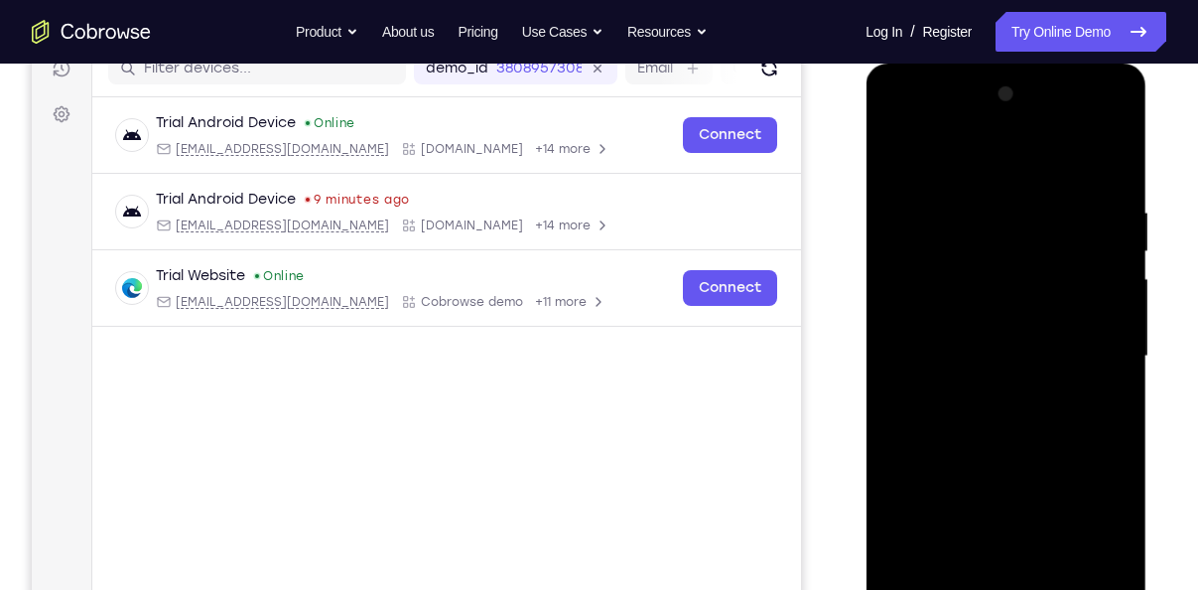
scroll to position [263, 0]
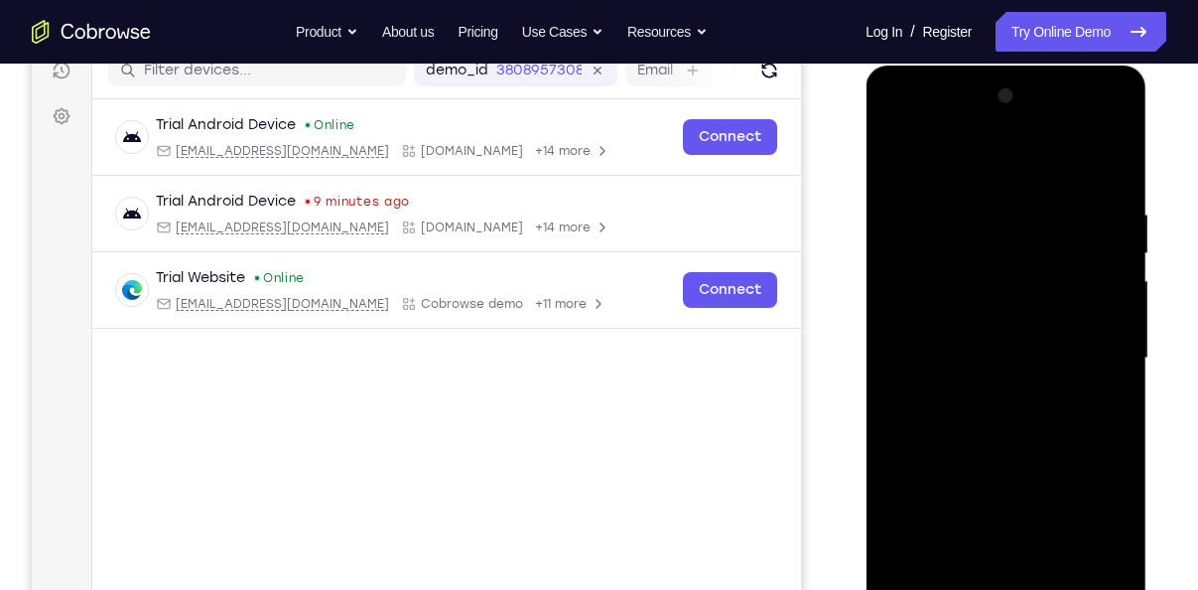
click at [900, 184] on div at bounding box center [1005, 358] width 250 height 556
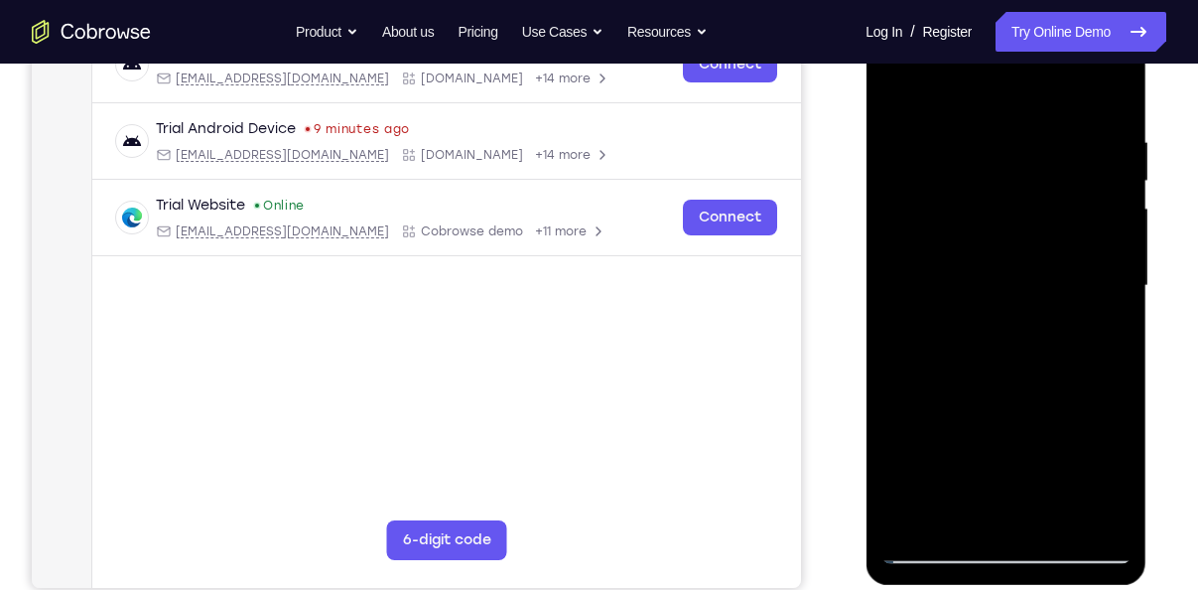
scroll to position [334, 0]
drag, startPoint x: 1017, startPoint y: 434, endPoint x: 1070, endPoint y: 179, distance: 260.4
click at [1070, 179] on div at bounding box center [1005, 287] width 250 height 556
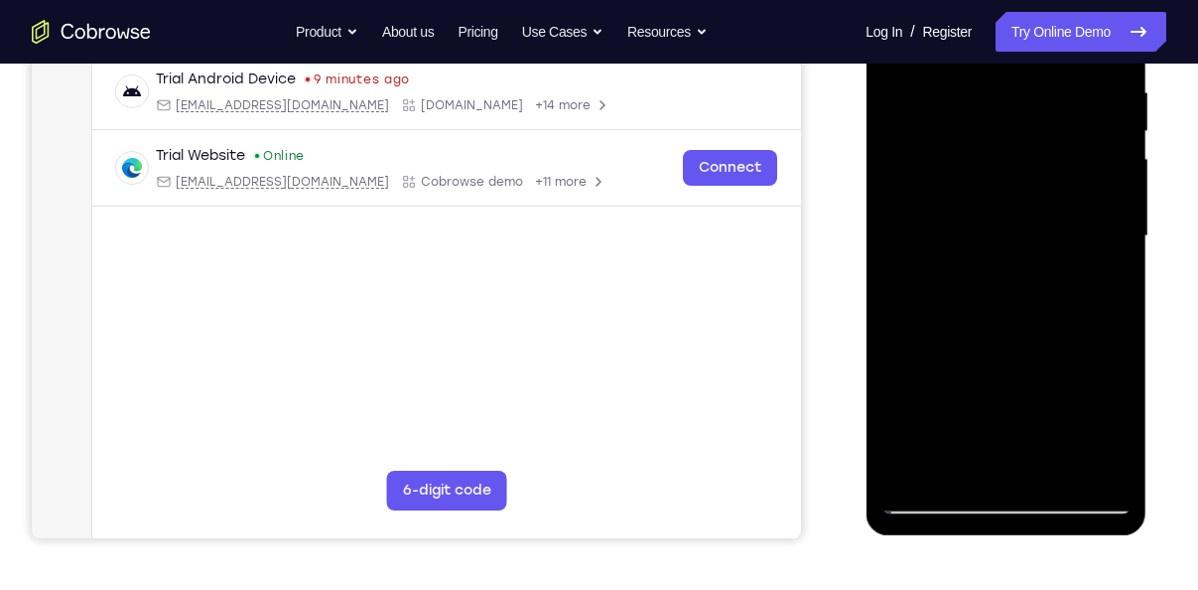
scroll to position [387, 0]
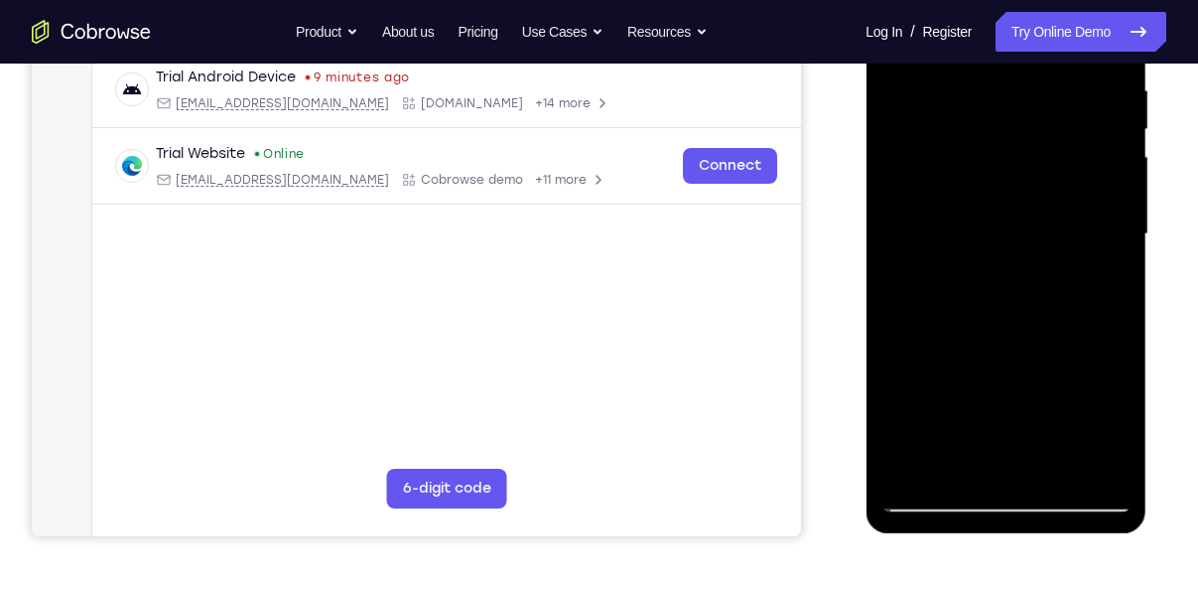
click at [939, 502] on div at bounding box center [1005, 234] width 250 height 556
drag, startPoint x: 1006, startPoint y: 390, endPoint x: 1054, endPoint y: 185, distance: 210.9
click at [1054, 185] on div at bounding box center [1005, 234] width 250 height 556
click at [902, 211] on div at bounding box center [1005, 234] width 250 height 556
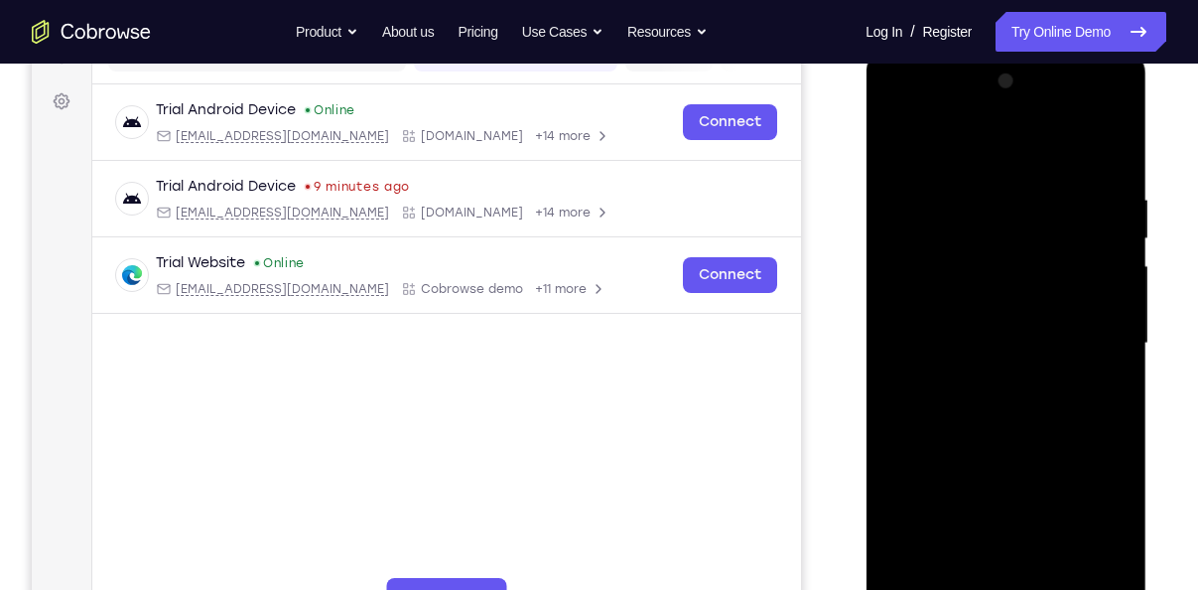
scroll to position [256, 0]
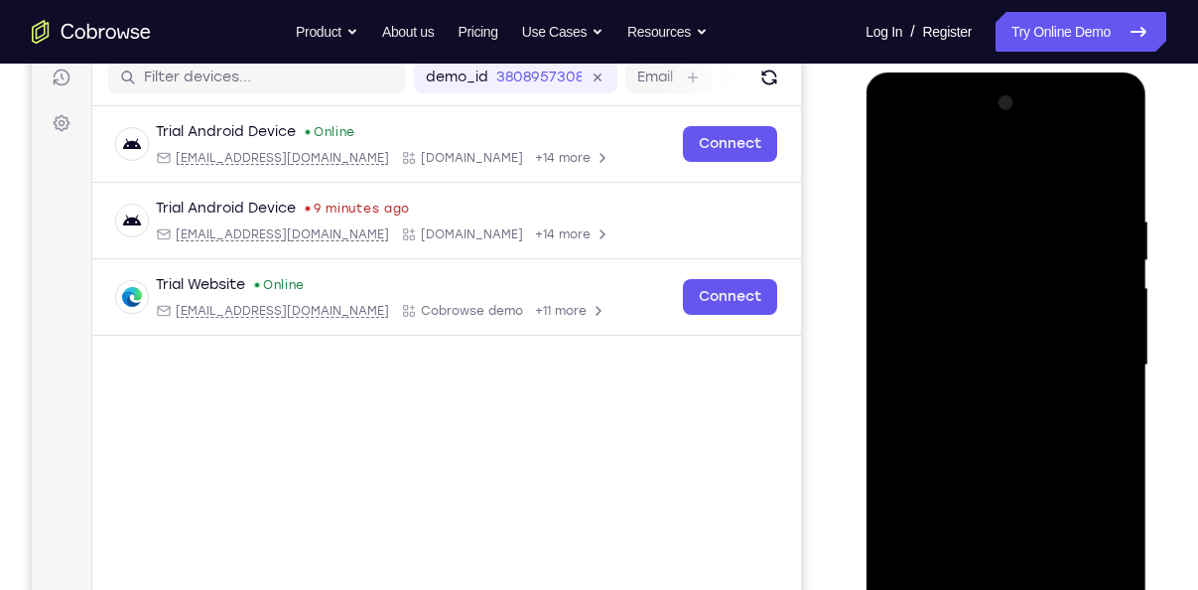
drag, startPoint x: 1017, startPoint y: 271, endPoint x: 998, endPoint y: 415, distance: 145.1
click at [998, 415] on div at bounding box center [1005, 365] width 250 height 556
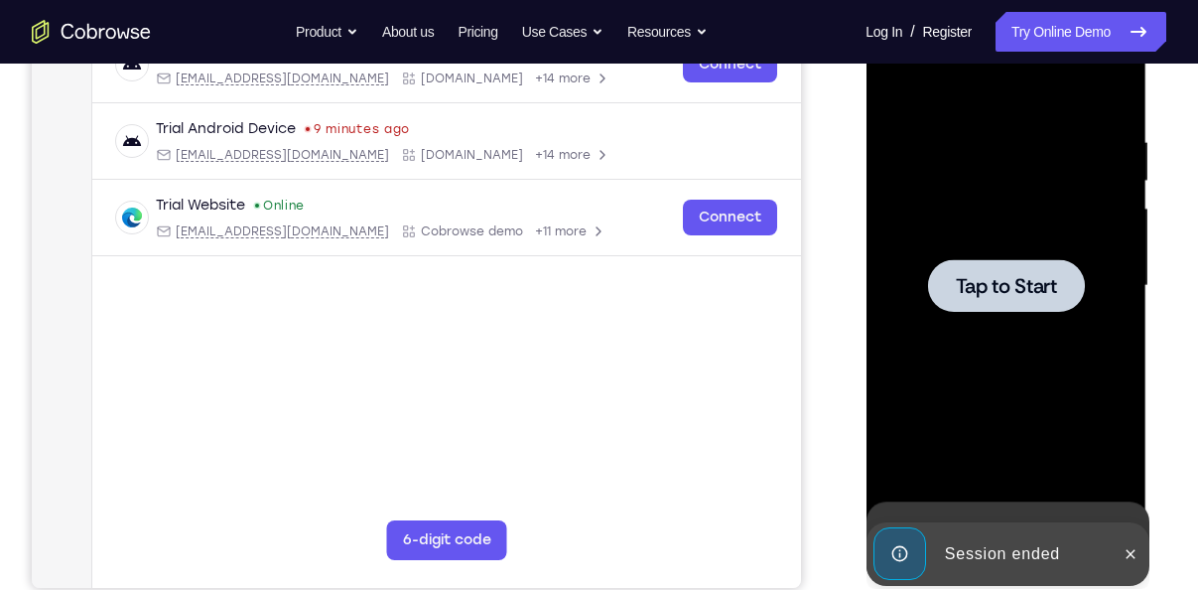
scroll to position [341, 0]
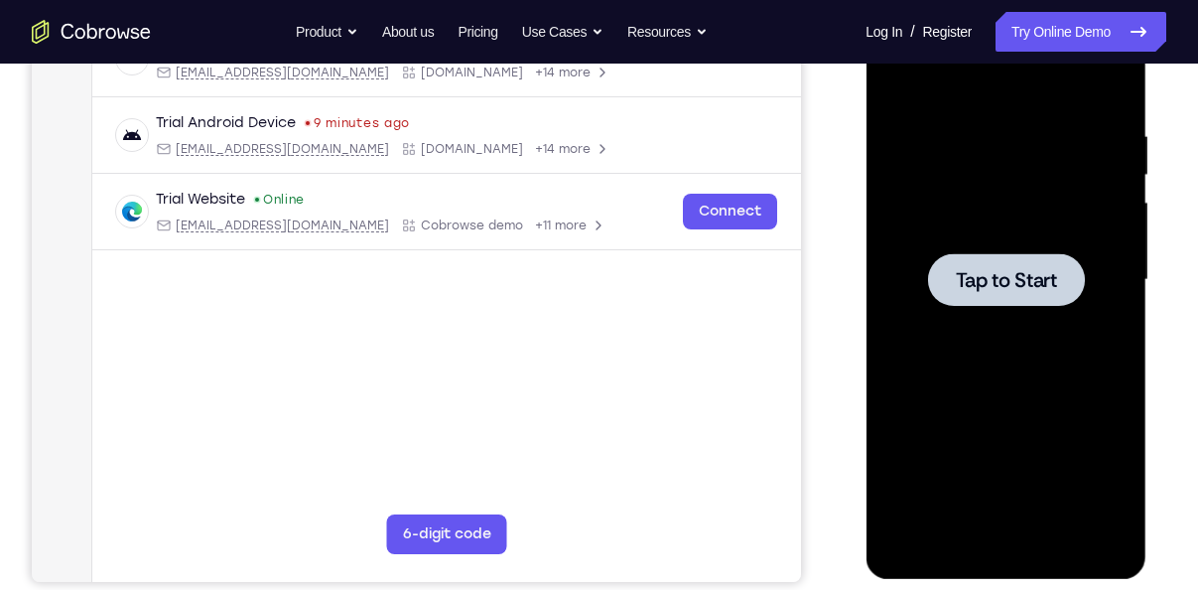
click at [960, 256] on div at bounding box center [1005, 279] width 157 height 53
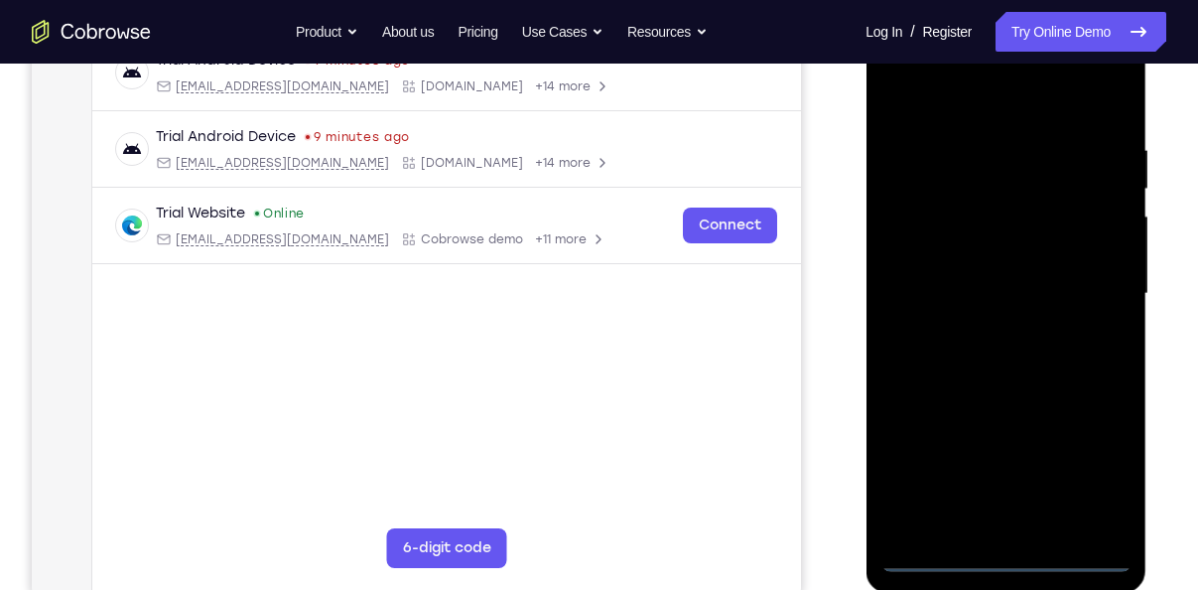
scroll to position [331, 0]
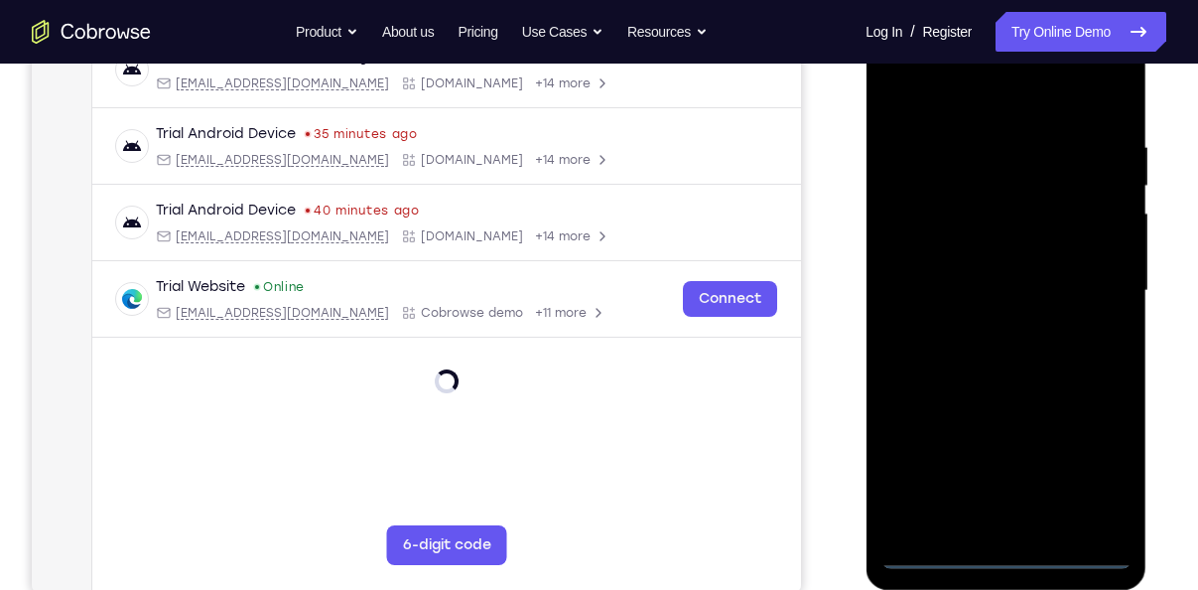
click at [1018, 551] on div at bounding box center [1005, 291] width 250 height 556
click at [1106, 479] on div at bounding box center [1005, 291] width 250 height 556
click at [986, 98] on div at bounding box center [1005, 291] width 250 height 556
click at [1096, 284] on div at bounding box center [1005, 291] width 250 height 556
click at [1026, 523] on div at bounding box center [1005, 291] width 250 height 556
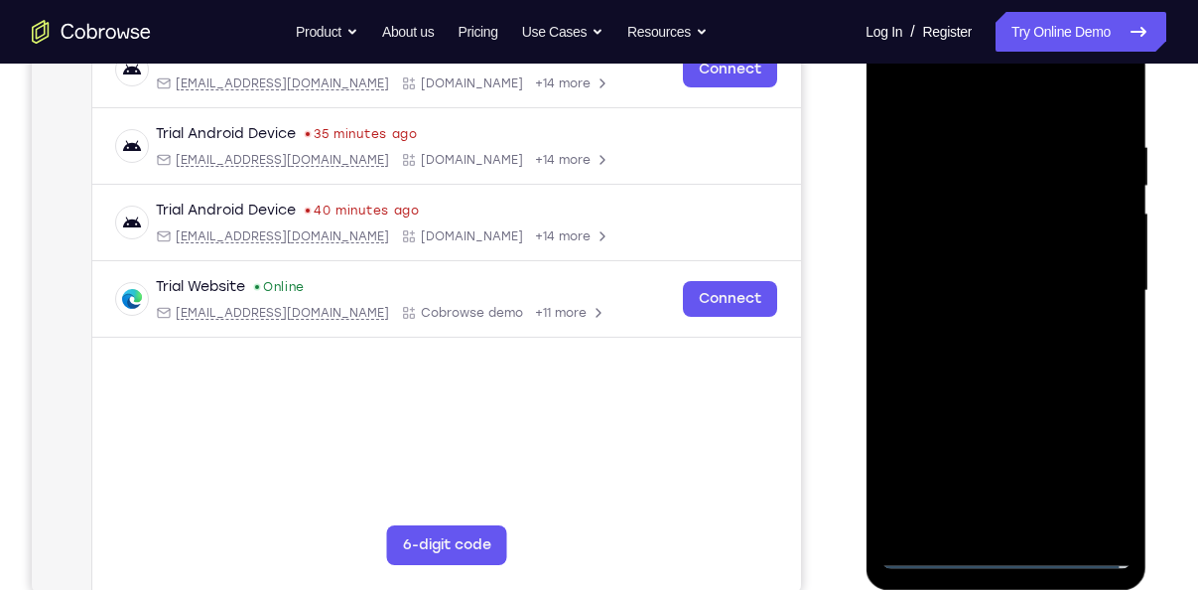
click at [940, 274] on div at bounding box center [1005, 291] width 250 height 556
click at [930, 258] on div at bounding box center [1005, 291] width 250 height 556
click at [946, 278] on div at bounding box center [1005, 291] width 250 height 556
click at [950, 287] on div at bounding box center [1005, 291] width 250 height 556
click at [952, 372] on div at bounding box center [1005, 291] width 250 height 556
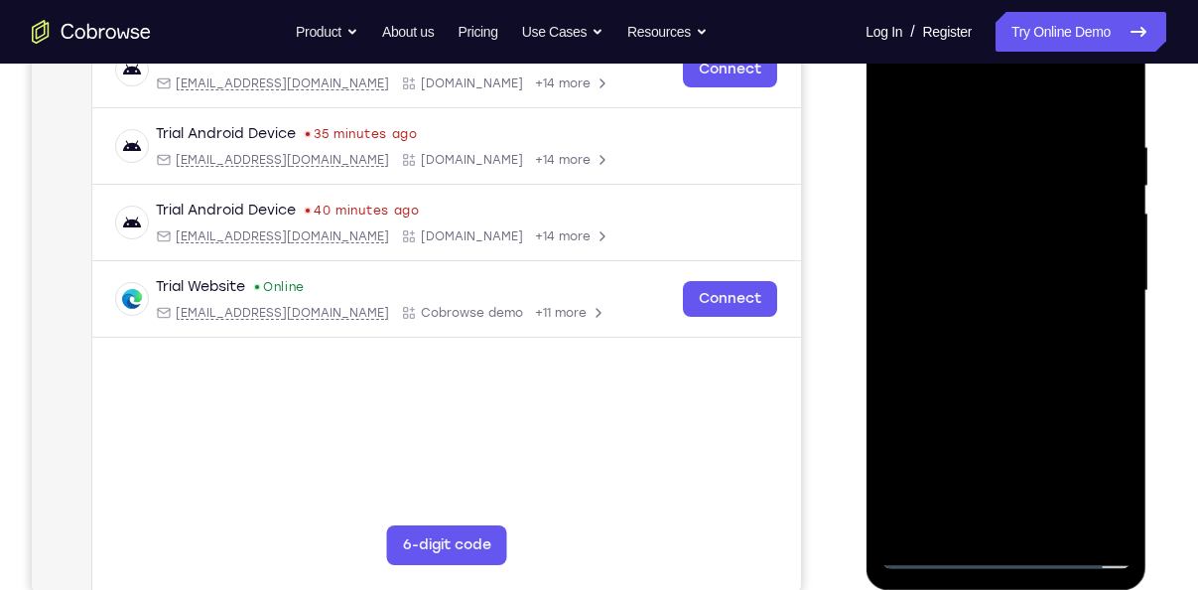
click at [990, 359] on div at bounding box center [1005, 291] width 250 height 556
click at [934, 394] on div at bounding box center [1005, 291] width 250 height 556
click at [1027, 145] on div at bounding box center [1005, 291] width 250 height 556
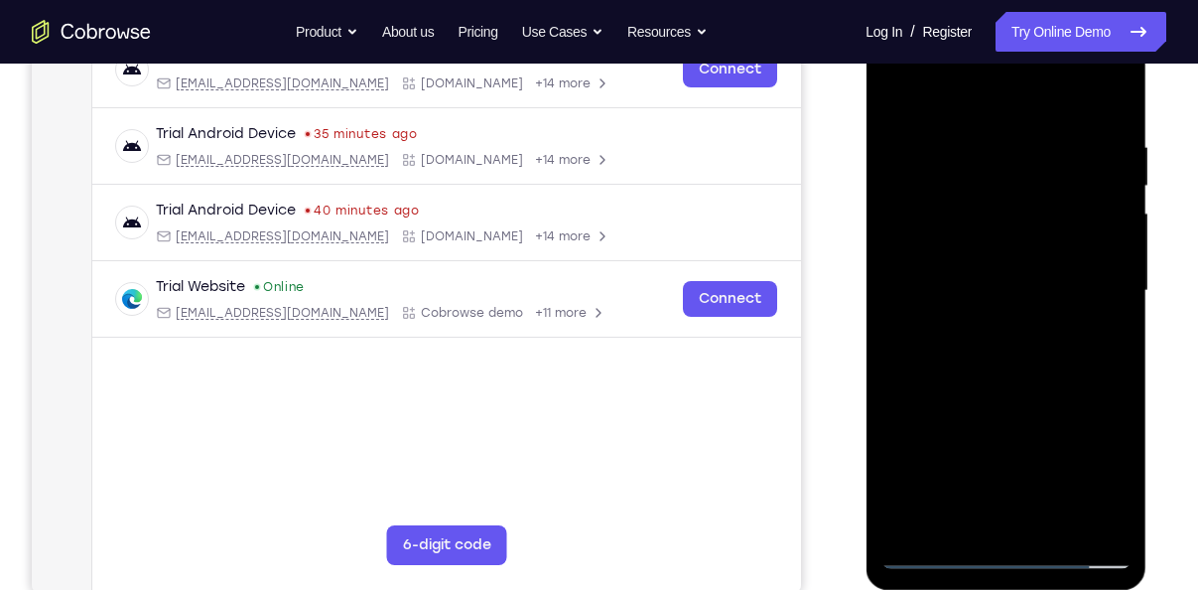
click at [910, 92] on div at bounding box center [1005, 291] width 250 height 556
click at [907, 529] on div at bounding box center [1005, 291] width 250 height 556
click at [959, 131] on div at bounding box center [1005, 291] width 250 height 556
click at [1076, 509] on div at bounding box center [1005, 291] width 250 height 556
click at [1085, 391] on div at bounding box center [1005, 291] width 250 height 556
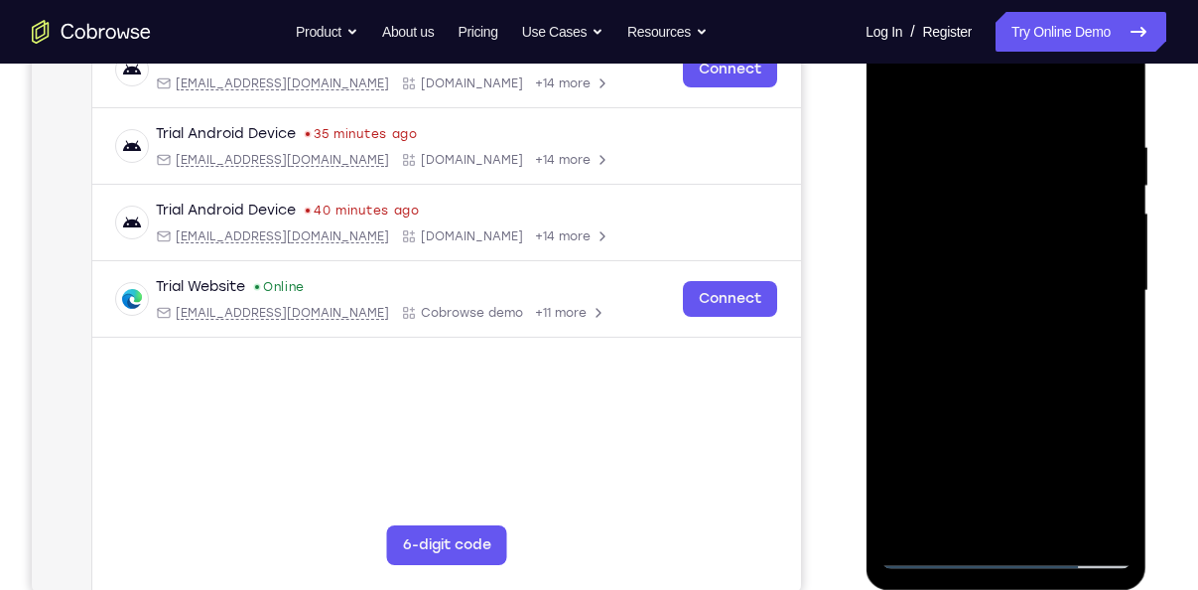
click at [929, 115] on div at bounding box center [1005, 291] width 250 height 556
click at [937, 149] on div at bounding box center [1005, 291] width 250 height 556
click at [1042, 160] on div at bounding box center [1005, 291] width 250 height 556
click at [898, 88] on div at bounding box center [1005, 291] width 250 height 556
click at [899, 215] on div at bounding box center [1005, 291] width 250 height 556
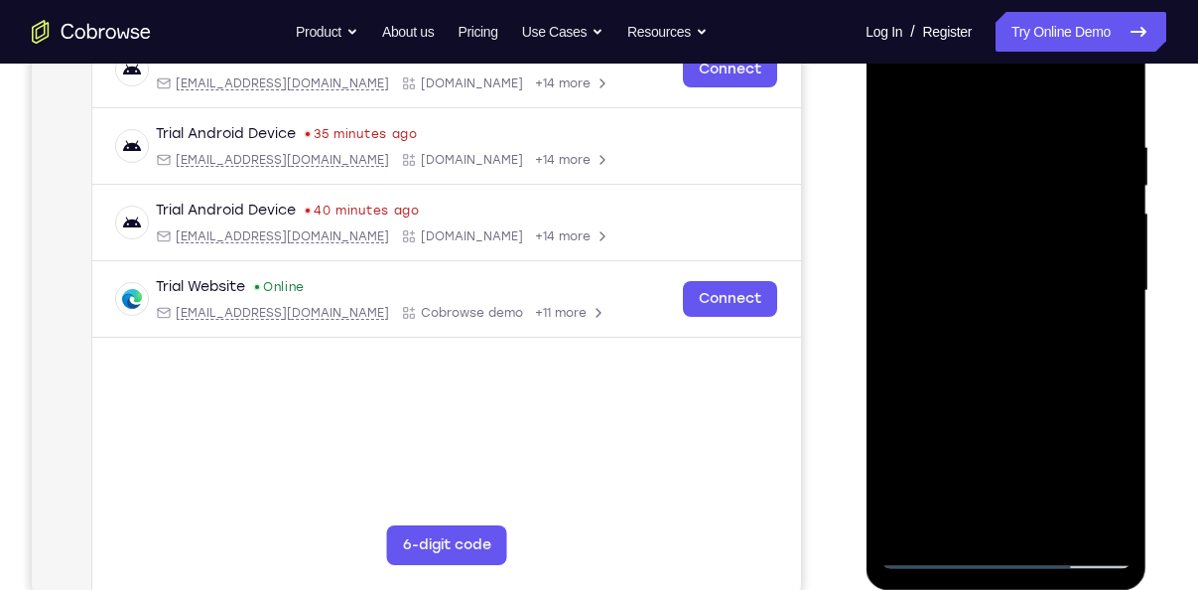
click at [1071, 114] on div at bounding box center [1005, 291] width 250 height 556
click at [1081, 150] on div at bounding box center [1005, 291] width 250 height 556
click at [1029, 158] on div at bounding box center [1005, 291] width 250 height 556
click at [900, 89] on div at bounding box center [1005, 291] width 250 height 556
click at [916, 225] on div at bounding box center [1005, 291] width 250 height 556
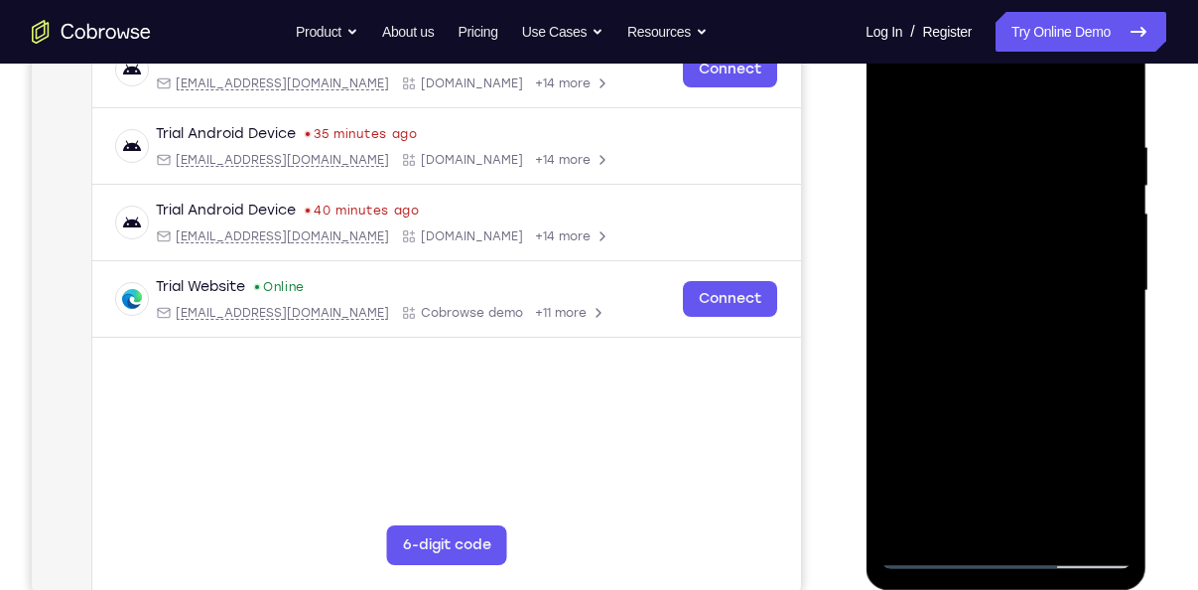
click at [908, 248] on div at bounding box center [1005, 291] width 250 height 556
click at [934, 132] on div at bounding box center [1005, 291] width 250 height 556
click at [934, 103] on div at bounding box center [1005, 291] width 250 height 556
click at [1015, 161] on div at bounding box center [1005, 291] width 250 height 556
click at [921, 174] on div at bounding box center [1005, 291] width 250 height 556
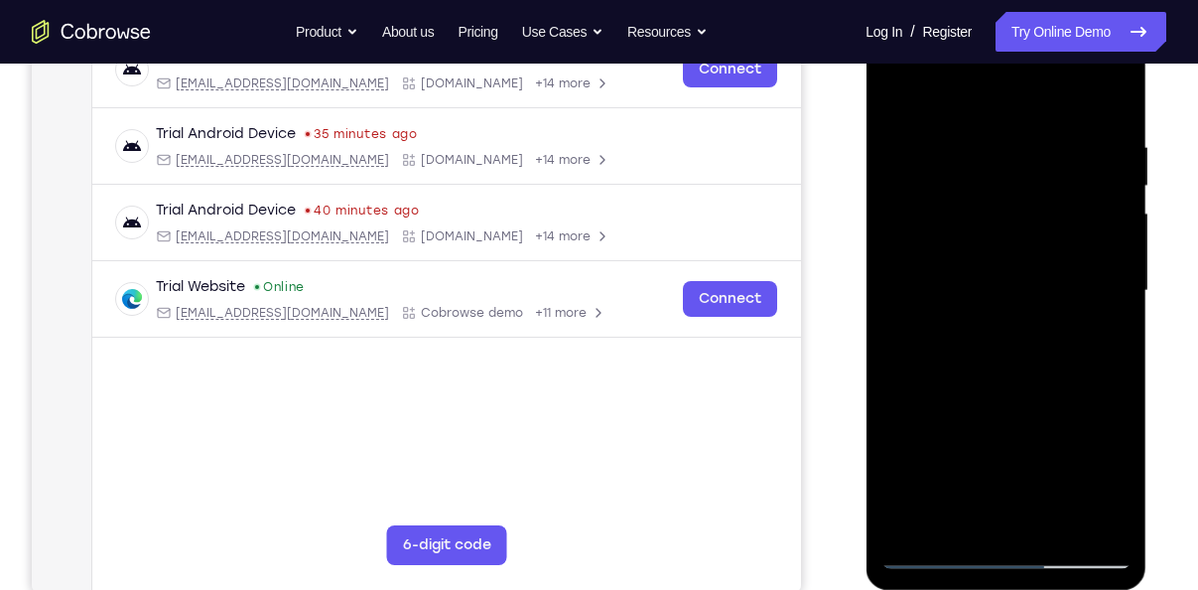
click at [1105, 102] on div at bounding box center [1005, 291] width 250 height 556
click at [894, 90] on div at bounding box center [1005, 291] width 250 height 556
click at [930, 143] on div at bounding box center [1005, 291] width 250 height 556
click at [940, 147] on div at bounding box center [1005, 291] width 250 height 556
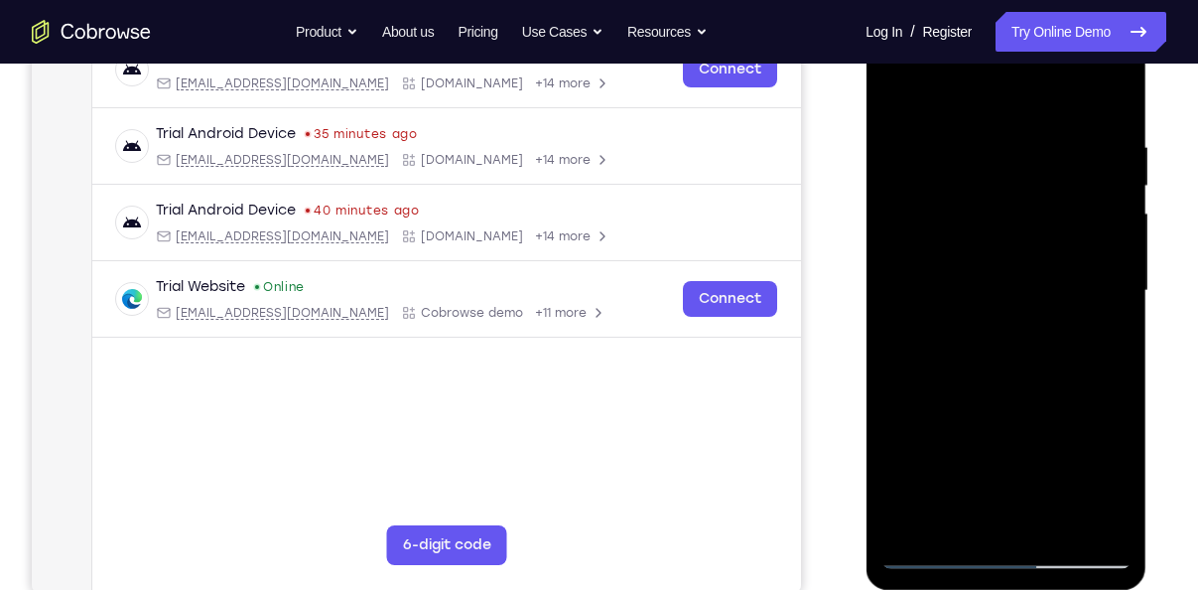
click at [944, 120] on div at bounding box center [1005, 291] width 250 height 556
click at [1022, 160] on div at bounding box center [1005, 291] width 250 height 556
click at [911, 525] on div at bounding box center [1005, 291] width 250 height 556
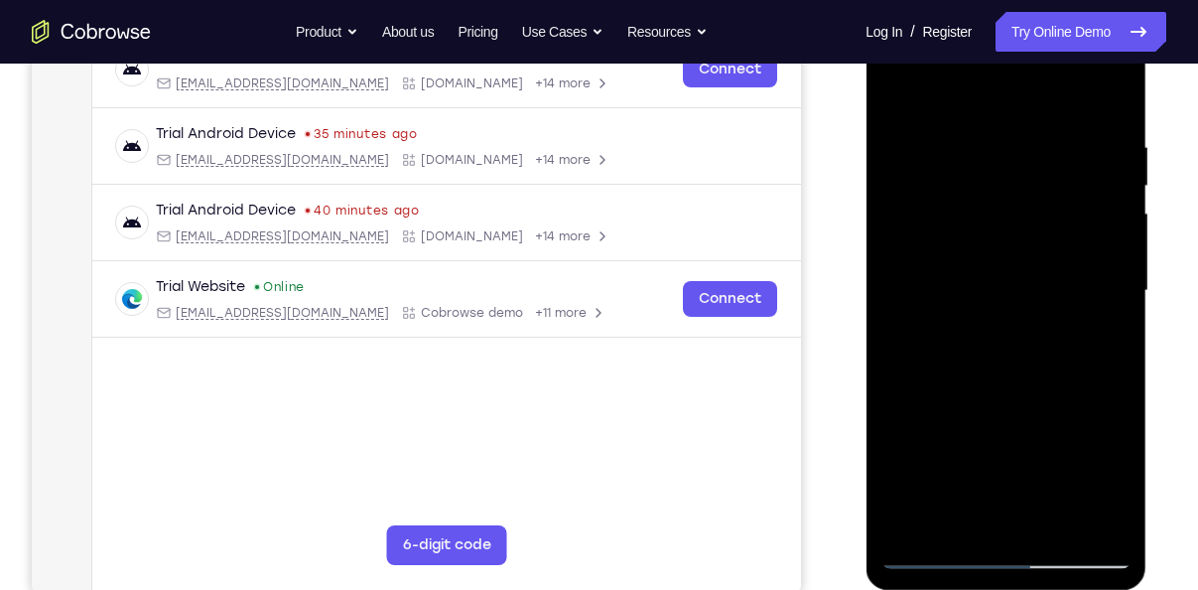
drag, startPoint x: 1019, startPoint y: 260, endPoint x: 1032, endPoint y: 414, distance: 154.4
click at [1032, 414] on div at bounding box center [1005, 291] width 250 height 556
drag, startPoint x: 1032, startPoint y: 414, endPoint x: 1035, endPoint y: 213, distance: 200.5
click at [1035, 213] on div at bounding box center [1005, 291] width 250 height 556
drag, startPoint x: 1019, startPoint y: 414, endPoint x: 1045, endPoint y: 228, distance: 187.4
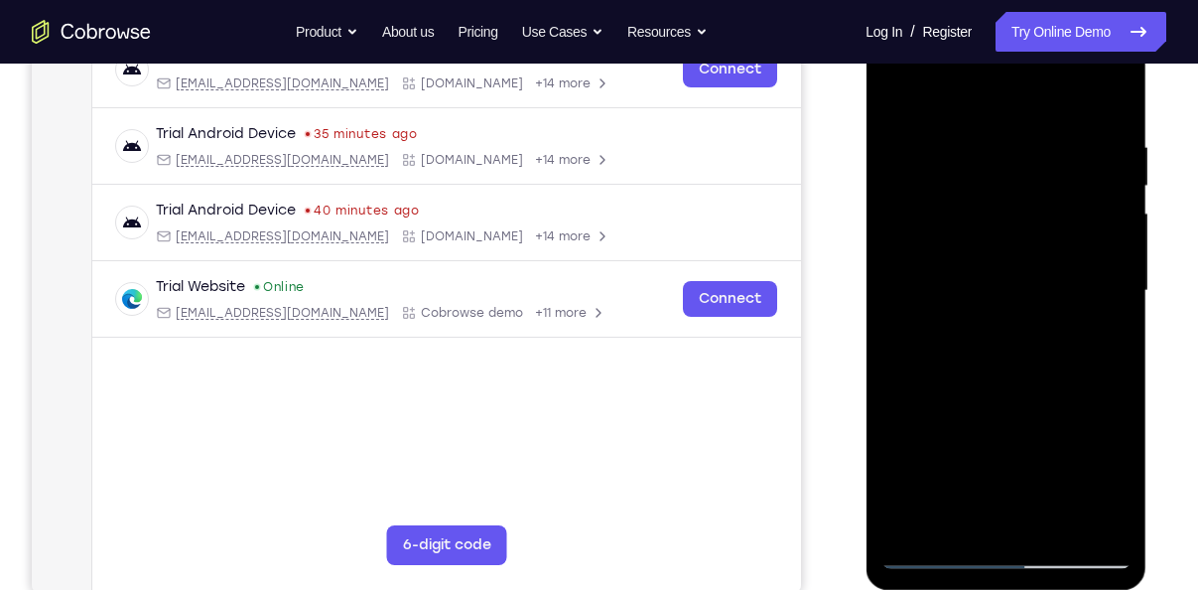
click at [1045, 228] on div at bounding box center [1005, 291] width 250 height 556
drag, startPoint x: 1014, startPoint y: 391, endPoint x: 1038, endPoint y: 218, distance: 174.3
click at [1038, 218] on div at bounding box center [1005, 291] width 250 height 556
drag, startPoint x: 1019, startPoint y: 459, endPoint x: 1013, endPoint y: 277, distance: 181.7
click at [1013, 277] on div at bounding box center [1005, 291] width 250 height 556
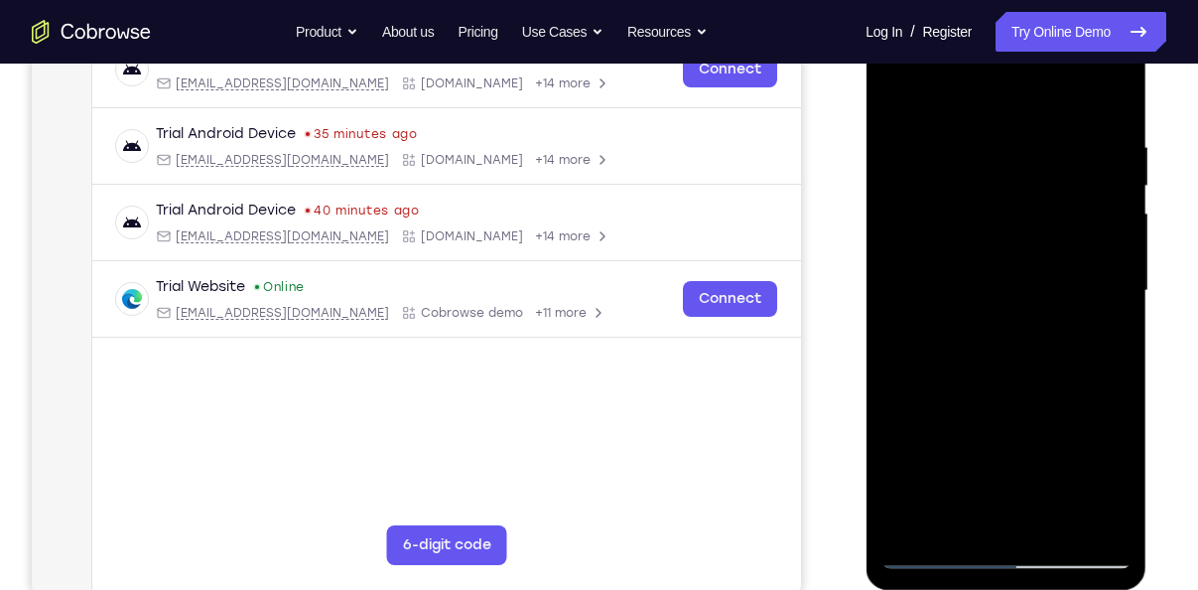
drag, startPoint x: 970, startPoint y: 390, endPoint x: 988, endPoint y: 222, distance: 168.7
click at [988, 222] on div at bounding box center [1005, 291] width 250 height 556
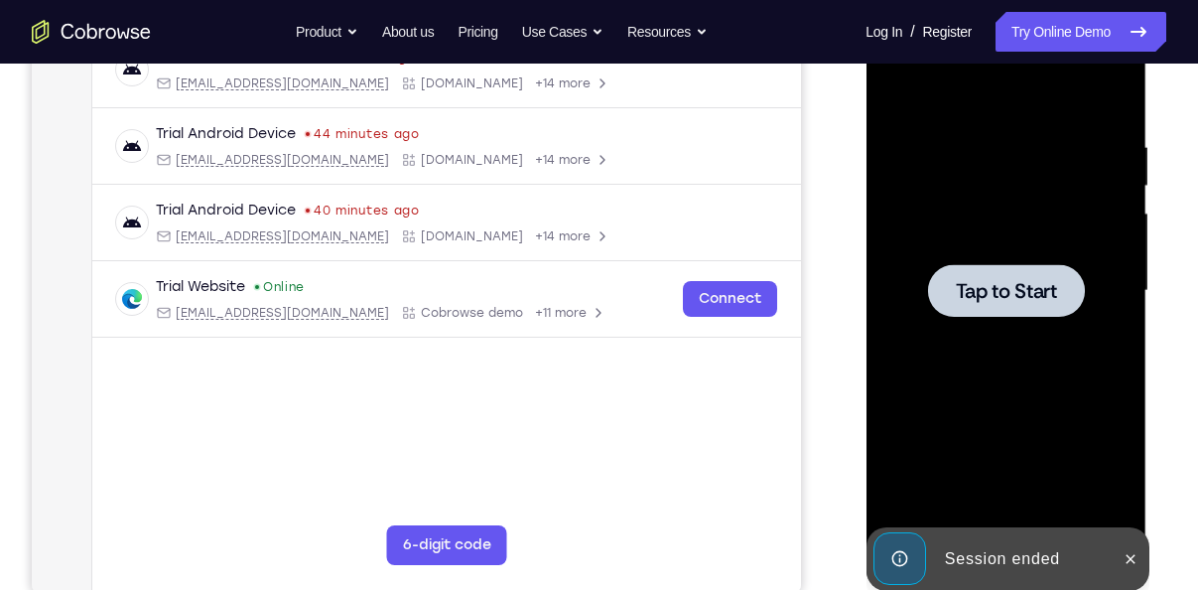
click at [1042, 301] on span "Tap to Start" at bounding box center [1005, 291] width 101 height 20
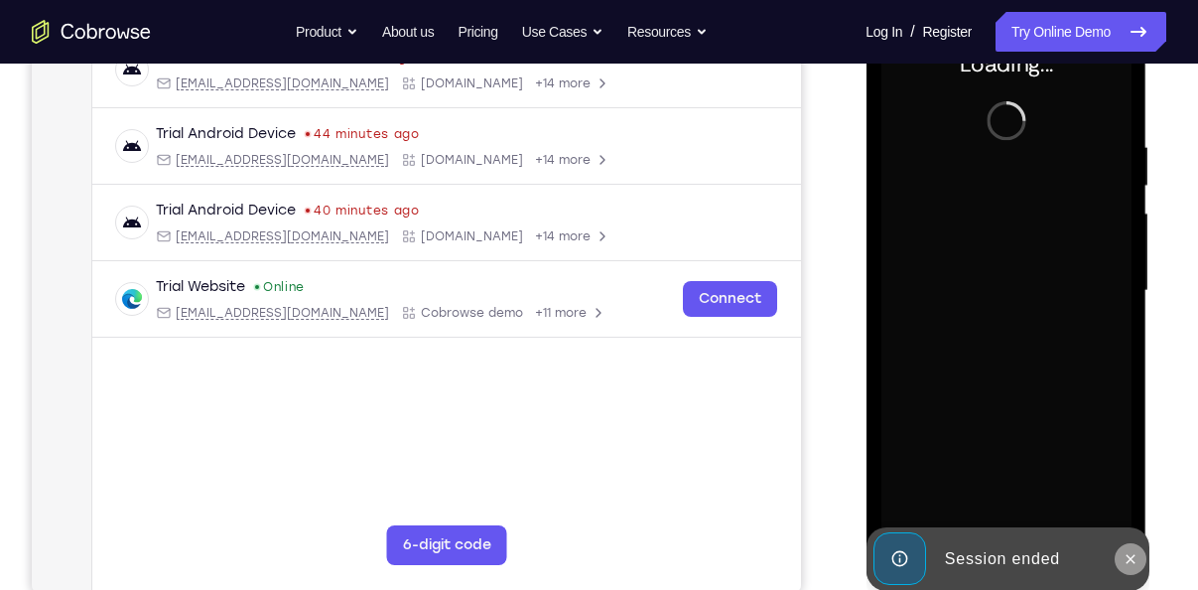
click at [1132, 554] on icon at bounding box center [1130, 559] width 16 height 16
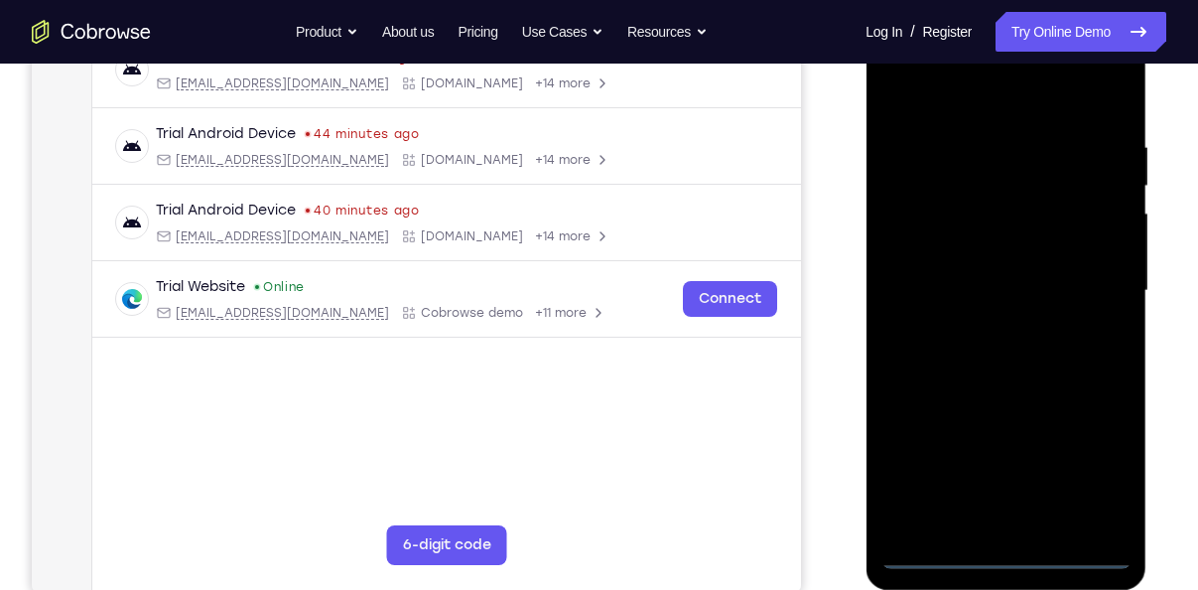
click at [1009, 555] on div at bounding box center [1005, 291] width 250 height 556
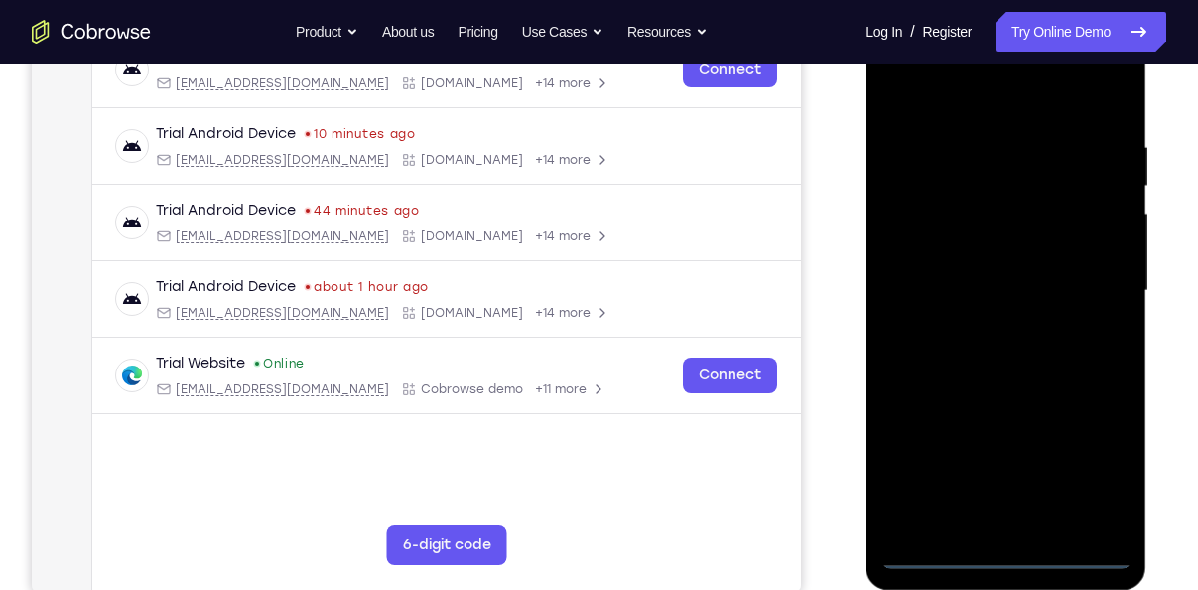
click at [1094, 464] on div at bounding box center [1005, 291] width 250 height 556
click at [926, 94] on div at bounding box center [1005, 291] width 250 height 556
click at [1087, 282] on div at bounding box center [1005, 291] width 250 height 556
click at [980, 323] on div at bounding box center [1005, 291] width 250 height 556
click at [995, 261] on div at bounding box center [1005, 291] width 250 height 556
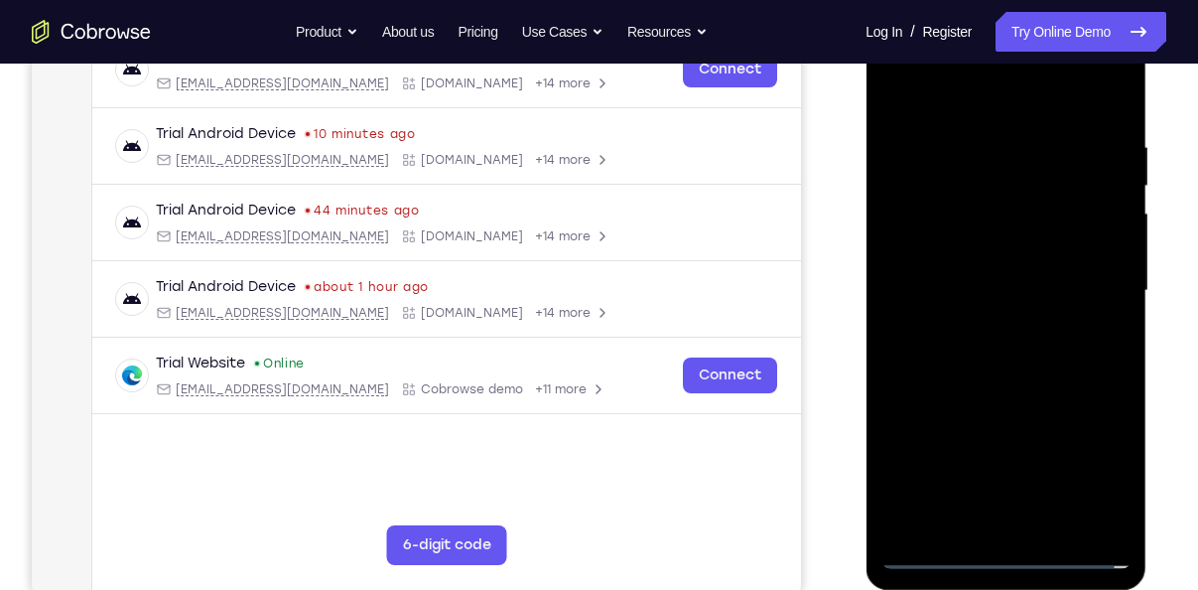
click at [979, 249] on div at bounding box center [1005, 291] width 250 height 556
click at [920, 287] on div at bounding box center [1005, 291] width 250 height 556
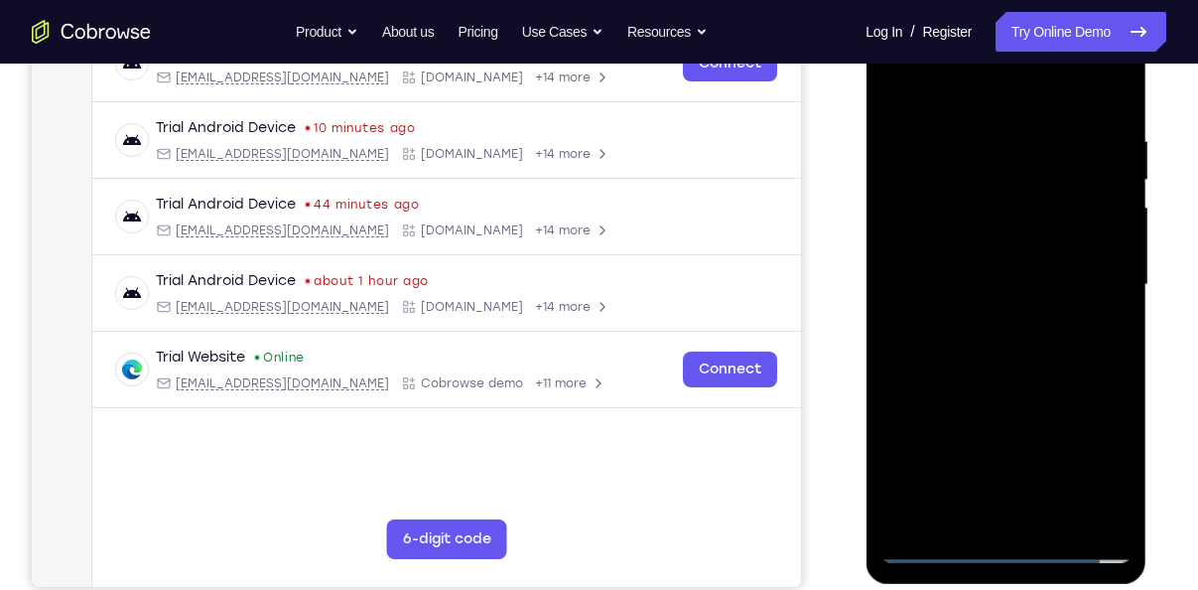
scroll to position [338, 0]
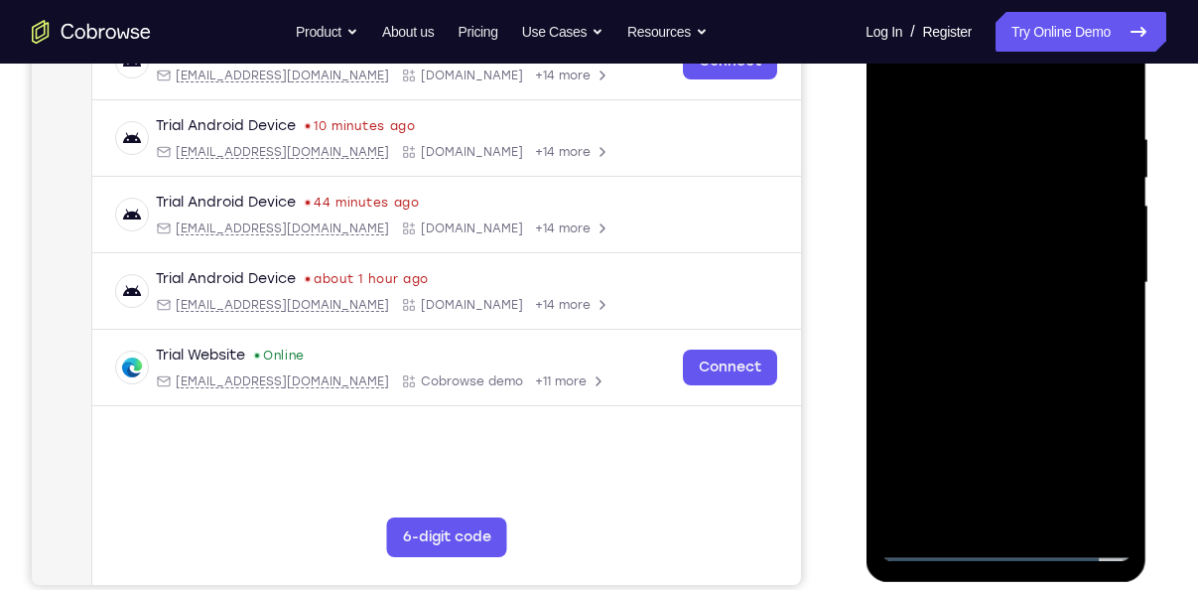
click at [962, 372] on div at bounding box center [1005, 283] width 250 height 556
click at [1043, 512] on div at bounding box center [1005, 283] width 250 height 556
click at [985, 387] on div at bounding box center [1005, 283] width 250 height 556
click at [940, 537] on div at bounding box center [1005, 283] width 250 height 556
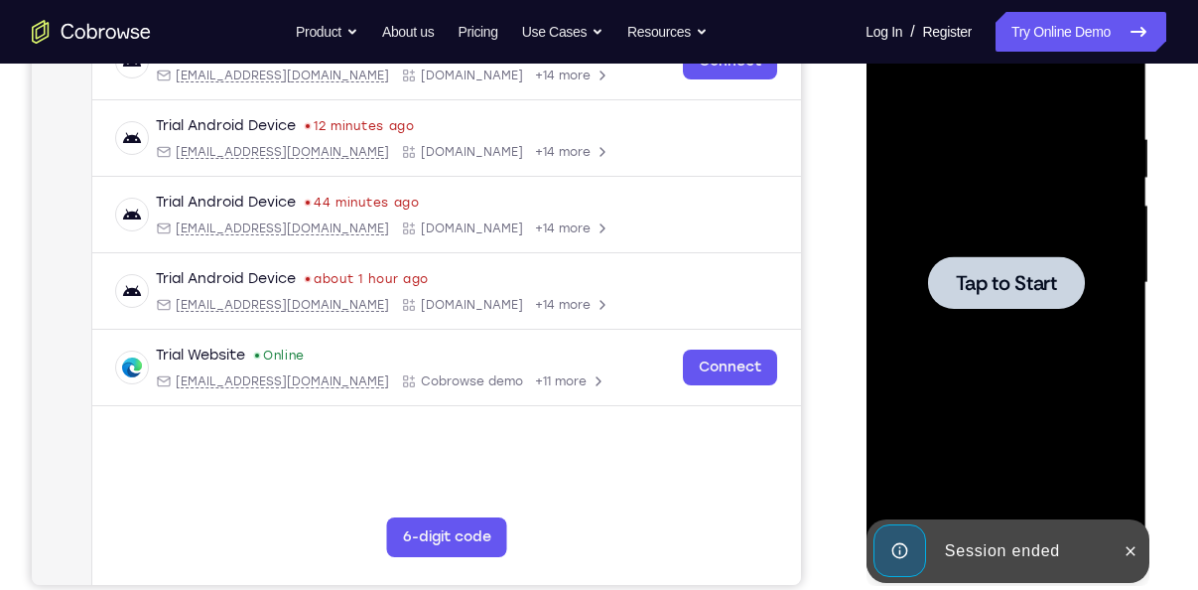
click at [984, 313] on div at bounding box center [1005, 283] width 250 height 556
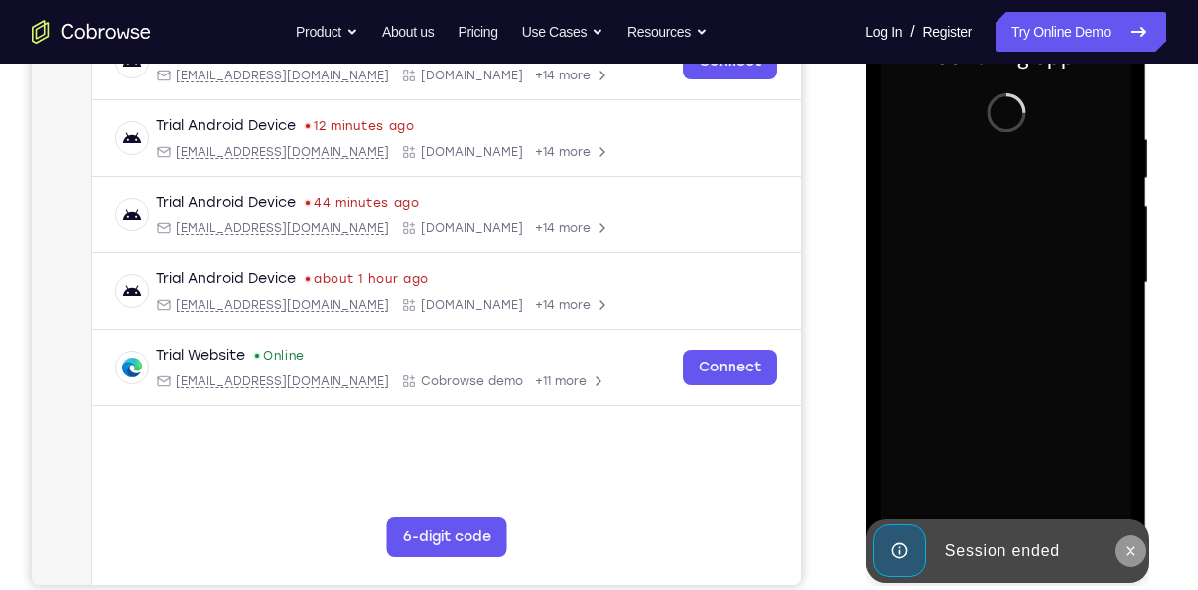
click at [1126, 557] on icon at bounding box center [1130, 551] width 16 height 16
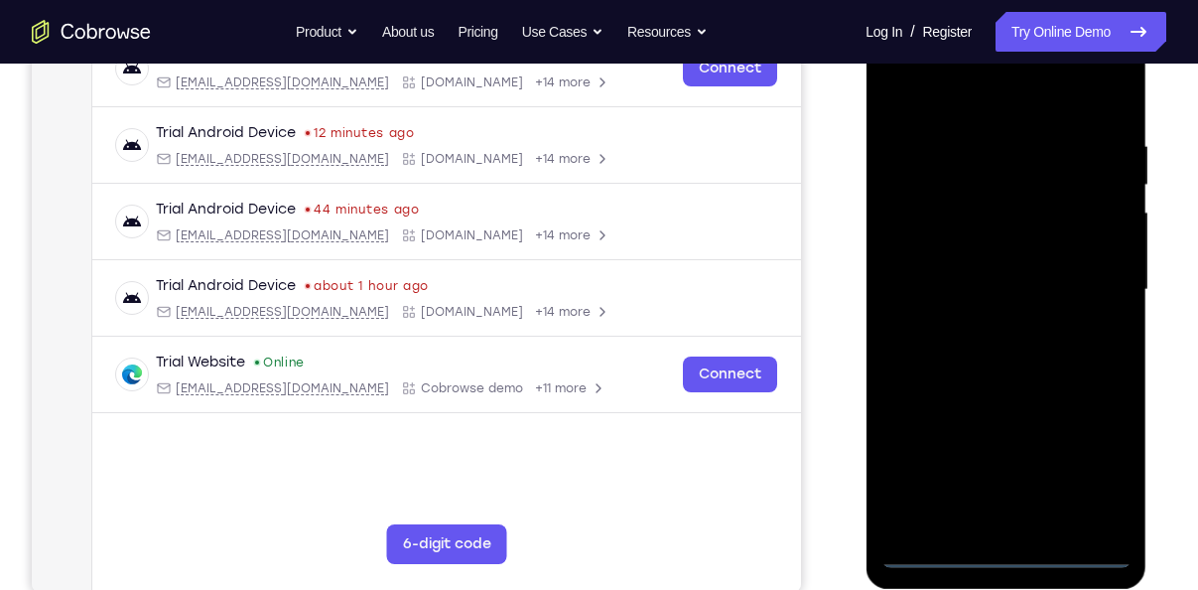
scroll to position [346, 0]
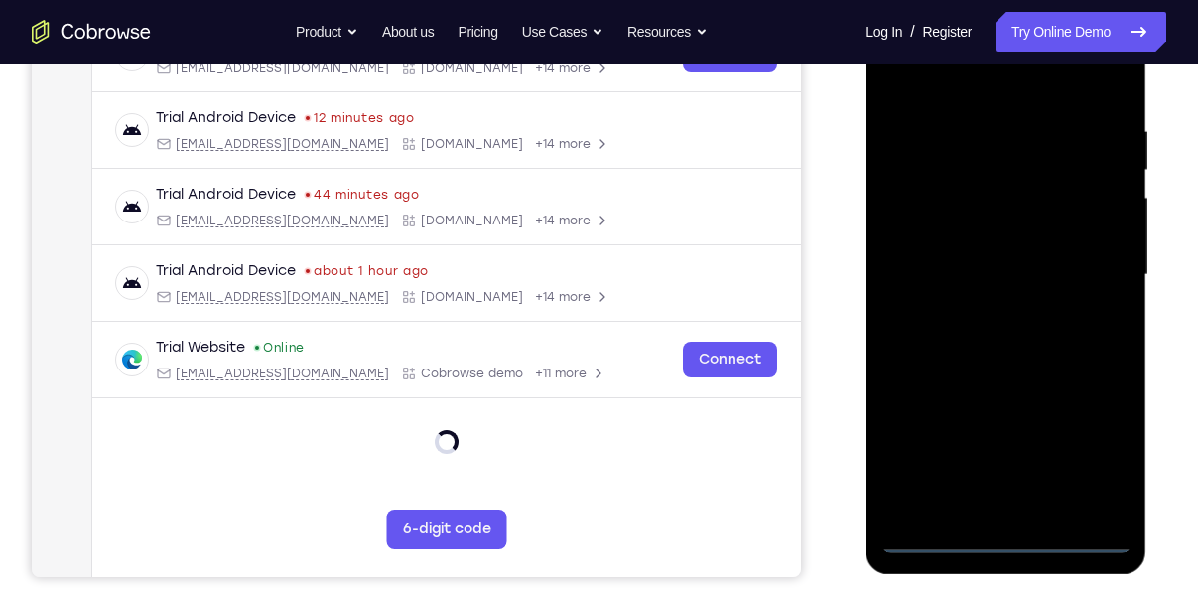
click at [1003, 544] on div at bounding box center [1005, 275] width 250 height 556
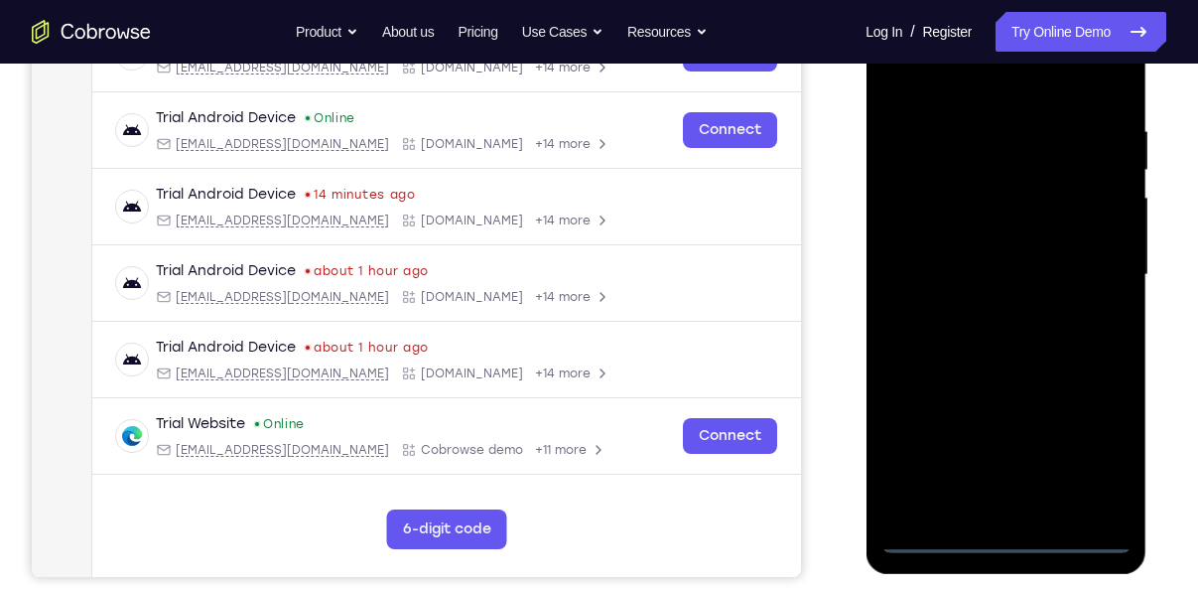
click at [1088, 464] on div at bounding box center [1005, 275] width 250 height 556
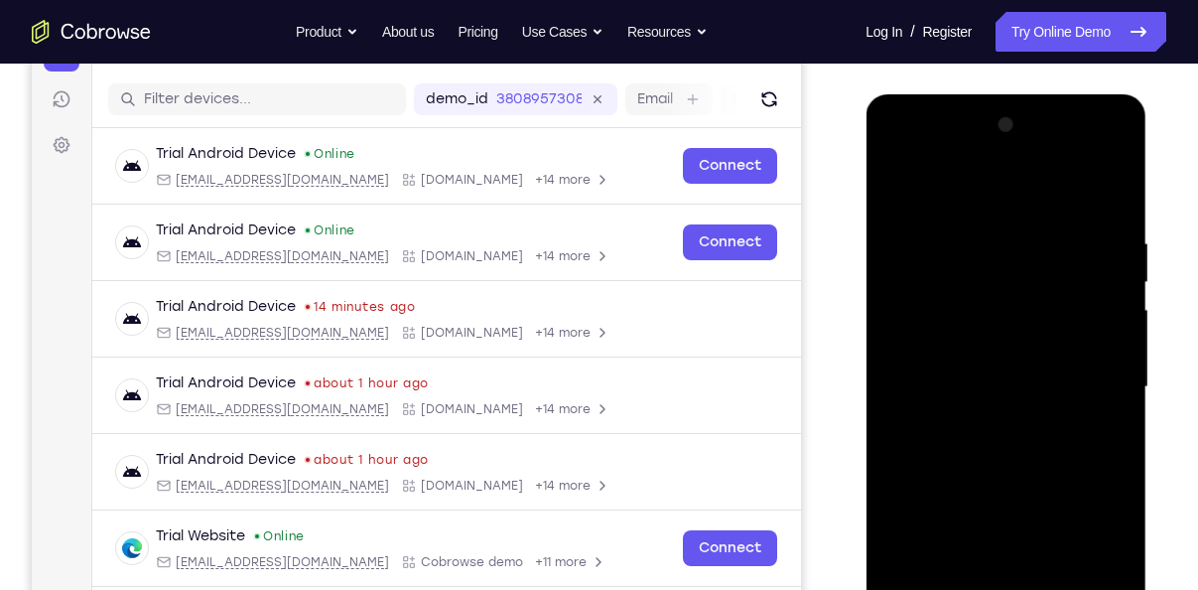
scroll to position [233, 0]
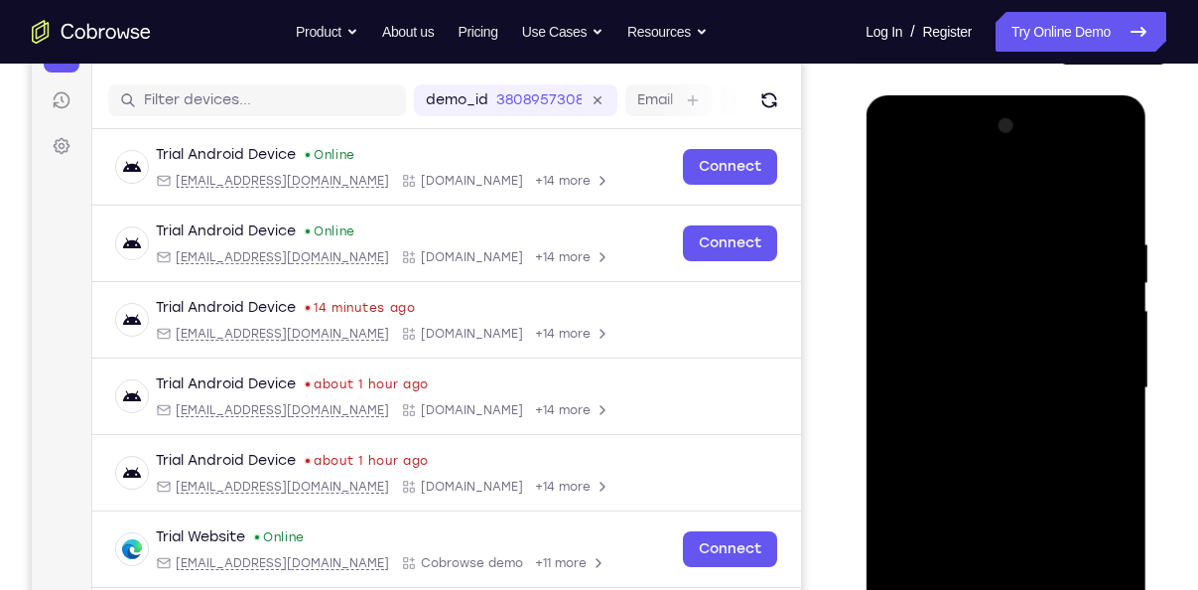
click at [946, 203] on div at bounding box center [1005, 388] width 250 height 556
click at [1072, 379] on div at bounding box center [1005, 388] width 250 height 556
click at [974, 427] on div at bounding box center [1005, 388] width 250 height 556
click at [948, 372] on div at bounding box center [1005, 388] width 250 height 556
click at [937, 355] on div at bounding box center [1005, 388] width 250 height 556
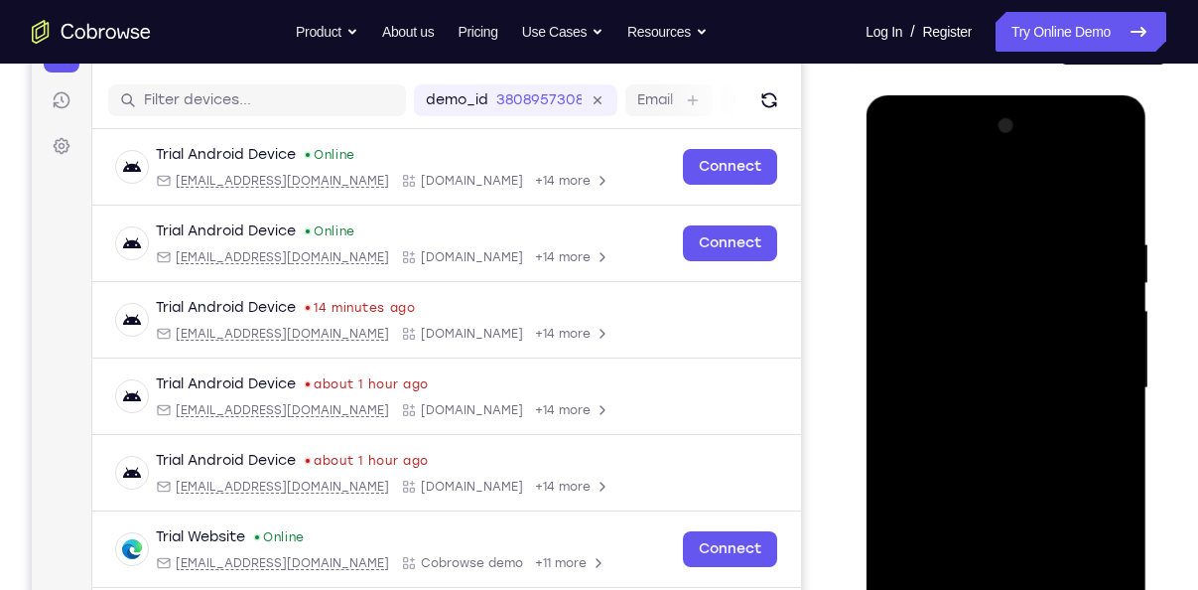
click at [966, 388] on div at bounding box center [1005, 388] width 250 height 556
click at [953, 452] on div at bounding box center [1005, 388] width 250 height 556
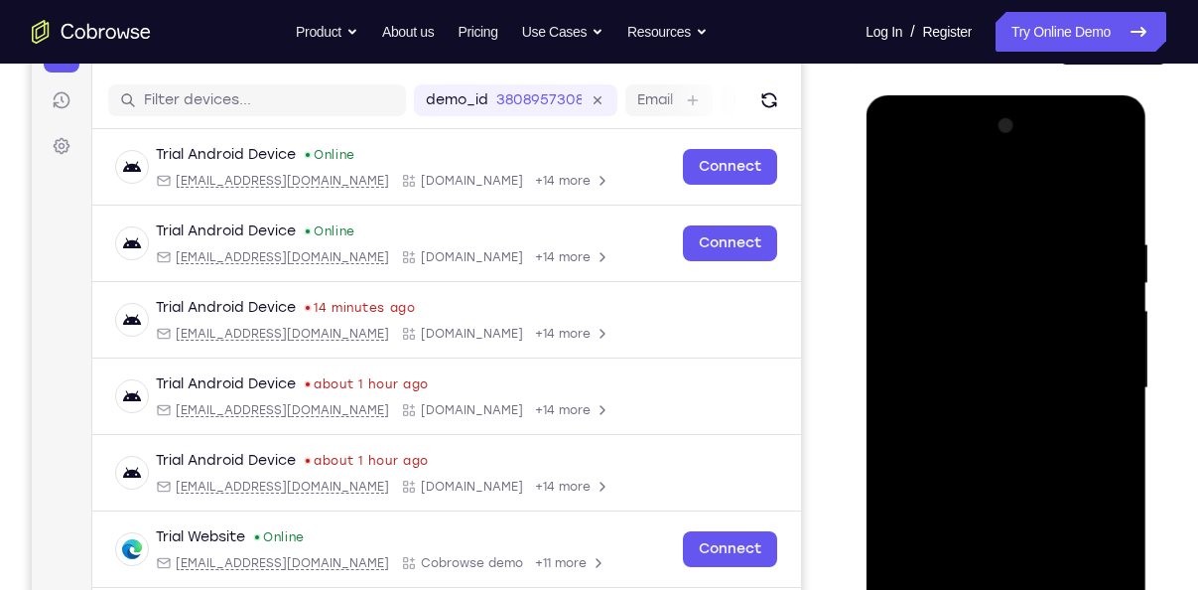
click at [953, 452] on div at bounding box center [1005, 388] width 250 height 556
click at [1027, 458] on div at bounding box center [1005, 388] width 250 height 556
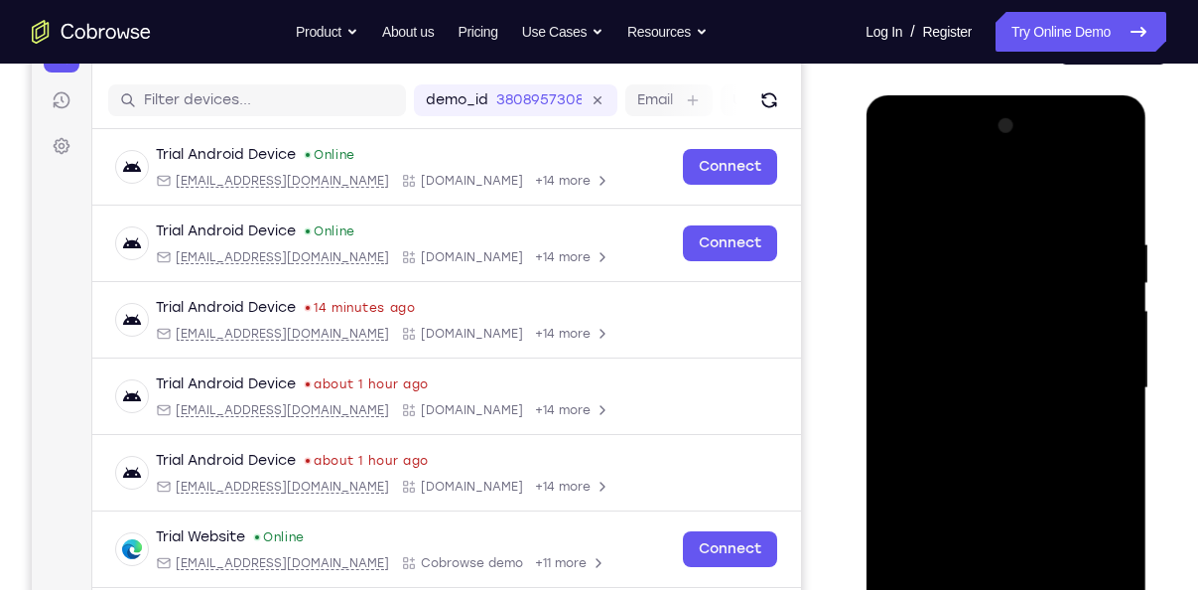
click at [1027, 458] on div at bounding box center [1005, 388] width 250 height 556
click at [1002, 442] on div at bounding box center [1005, 388] width 250 height 556
click at [1098, 409] on div at bounding box center [1005, 388] width 250 height 556
click at [931, 354] on div at bounding box center [1005, 388] width 250 height 556
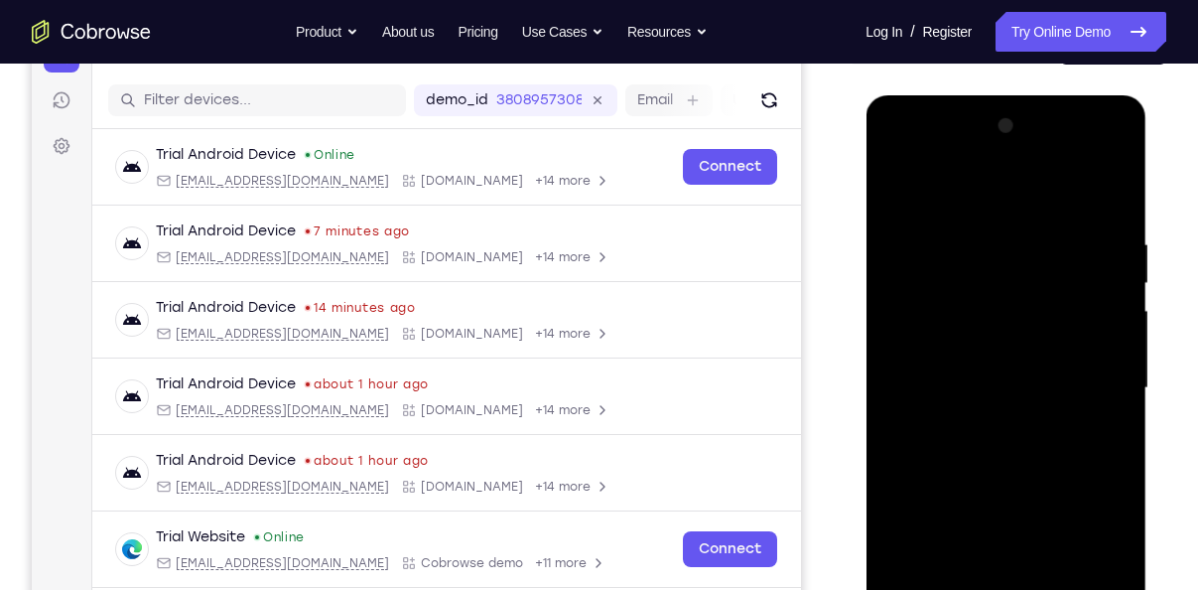
click at [950, 384] on div at bounding box center [1005, 388] width 250 height 556
click at [988, 452] on div at bounding box center [1005, 388] width 250 height 556
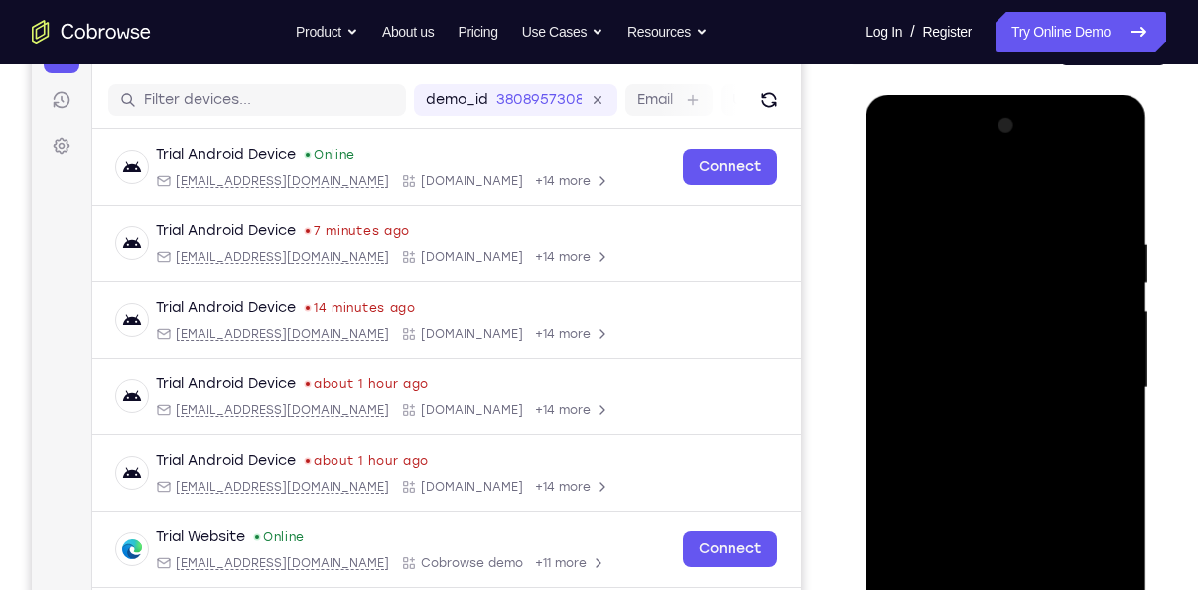
click at [988, 452] on div at bounding box center [1005, 388] width 250 height 556
drag, startPoint x: 1015, startPoint y: 511, endPoint x: 1015, endPoint y: 334, distance: 176.7
click at [1015, 334] on div at bounding box center [1005, 388] width 250 height 556
click at [994, 442] on div at bounding box center [1005, 388] width 250 height 556
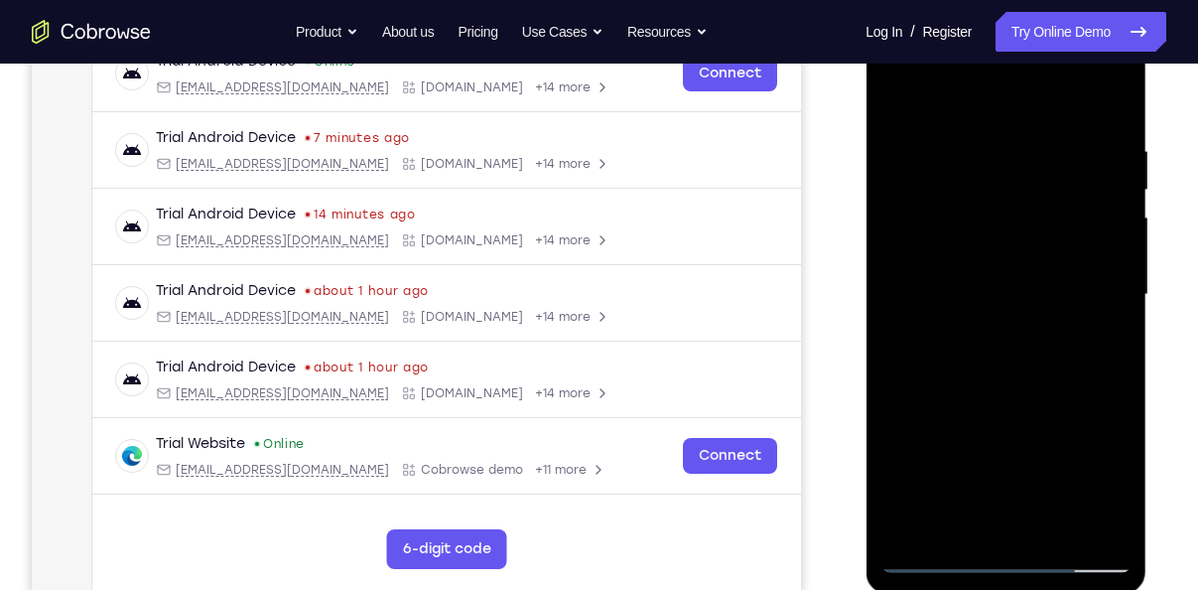
scroll to position [332, 0]
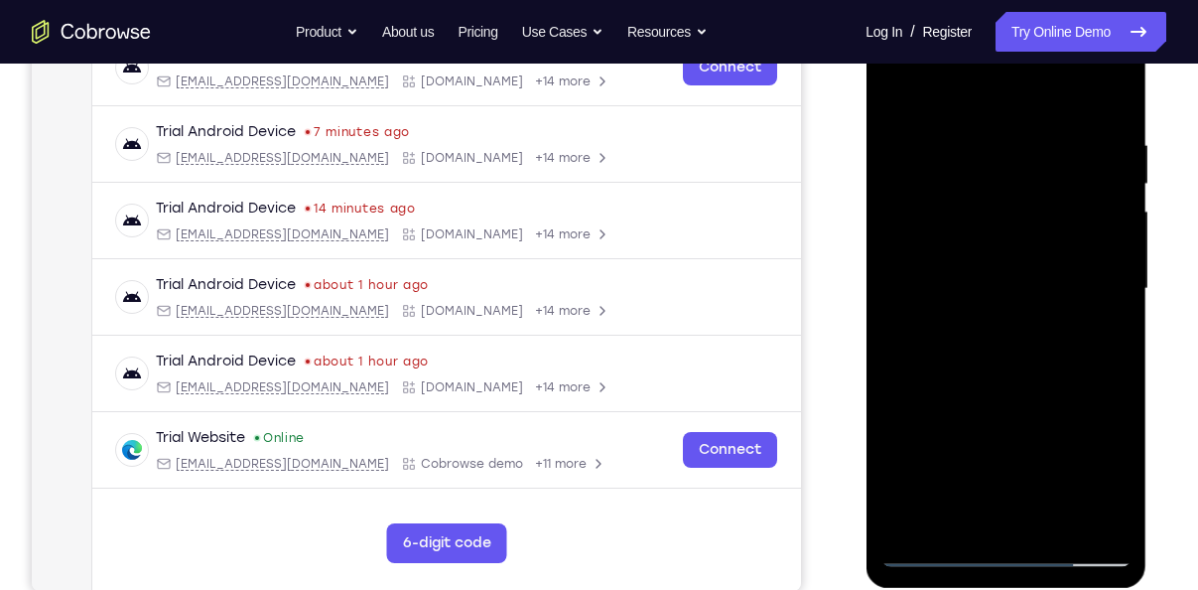
click at [1053, 527] on div at bounding box center [1005, 289] width 250 height 556
click at [1038, 386] on div at bounding box center [1005, 289] width 250 height 556
click at [974, 321] on div at bounding box center [1005, 289] width 250 height 556
click at [962, 99] on div at bounding box center [1005, 289] width 250 height 556
click at [923, 155] on div at bounding box center [1005, 289] width 250 height 556
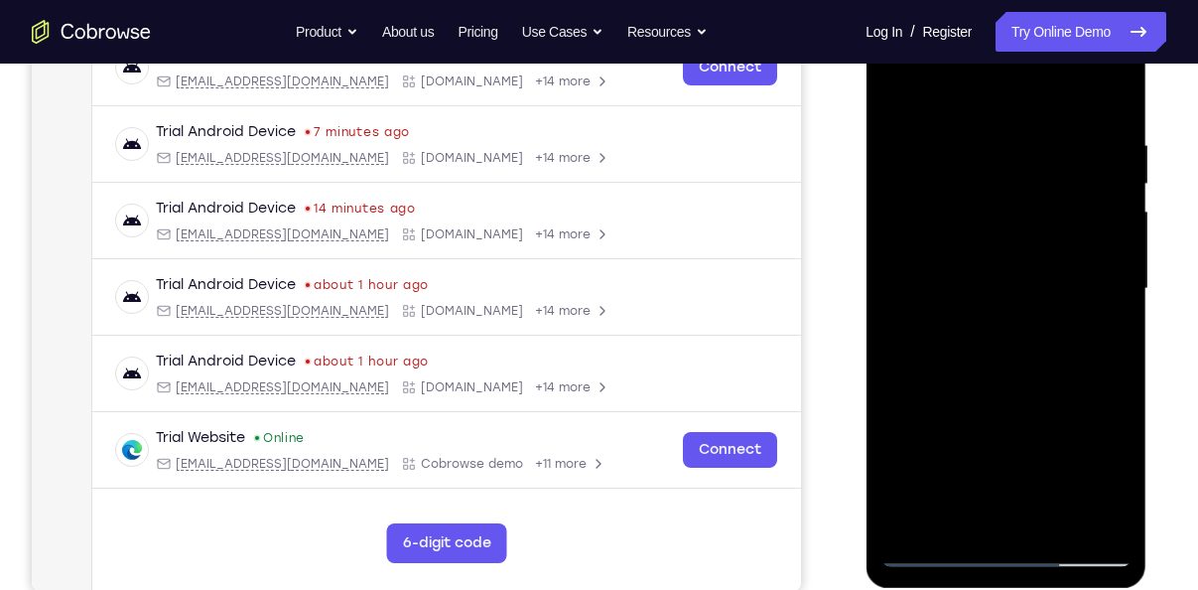
click at [948, 247] on div at bounding box center [1005, 289] width 250 height 556
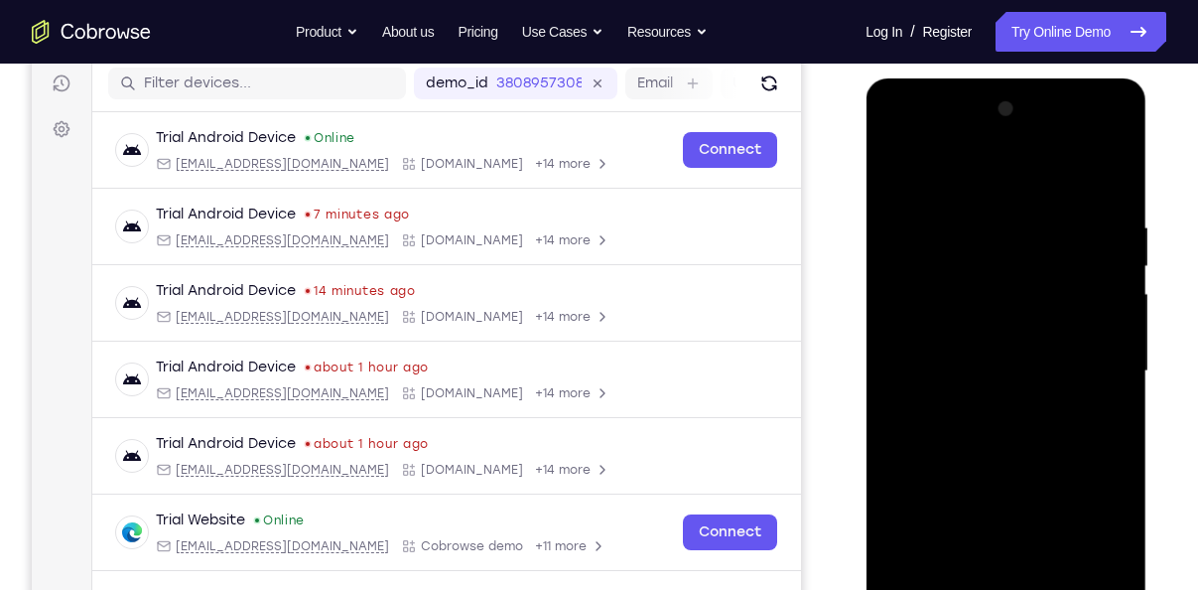
scroll to position [248, 0]
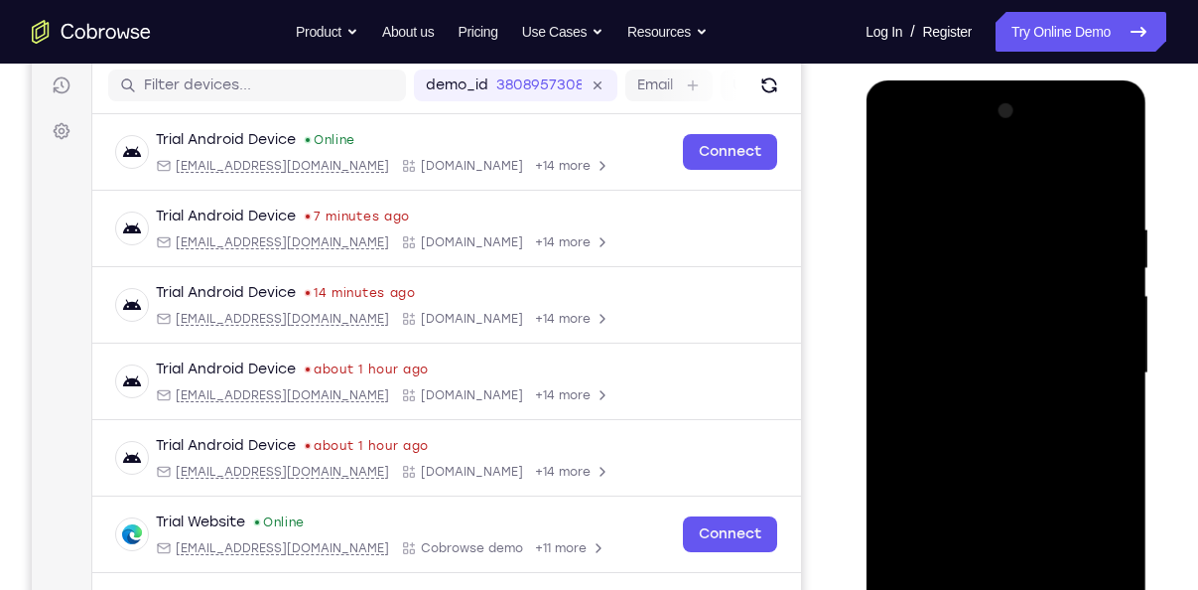
click at [1085, 358] on div at bounding box center [1005, 373] width 250 height 556
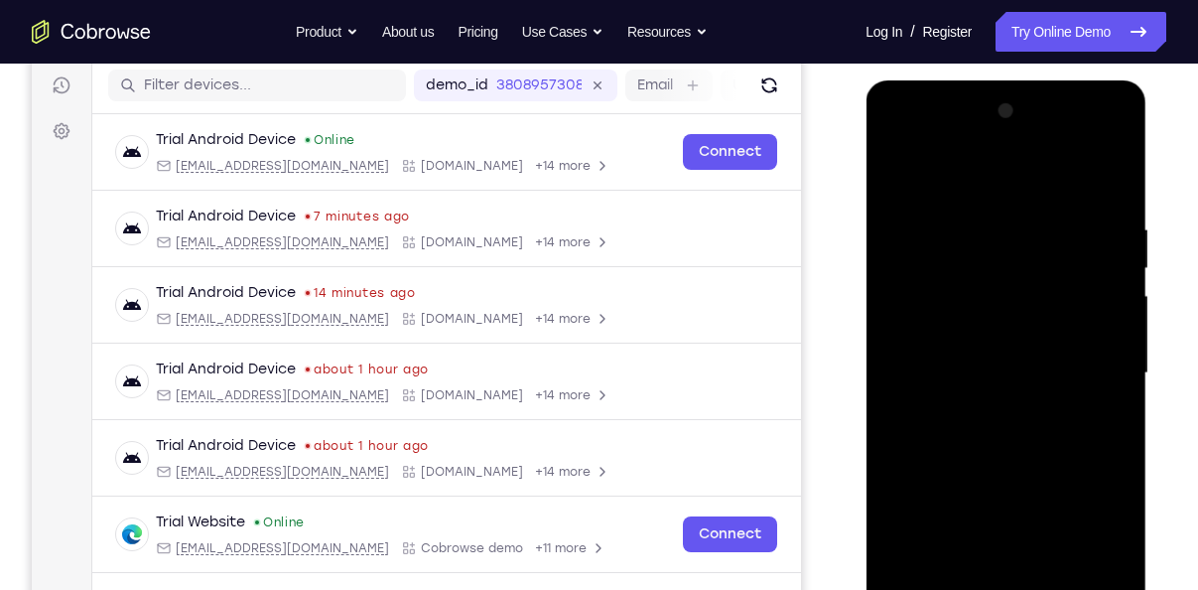
click at [1085, 358] on div at bounding box center [1005, 373] width 250 height 556
click at [1085, 386] on div at bounding box center [1005, 373] width 250 height 556
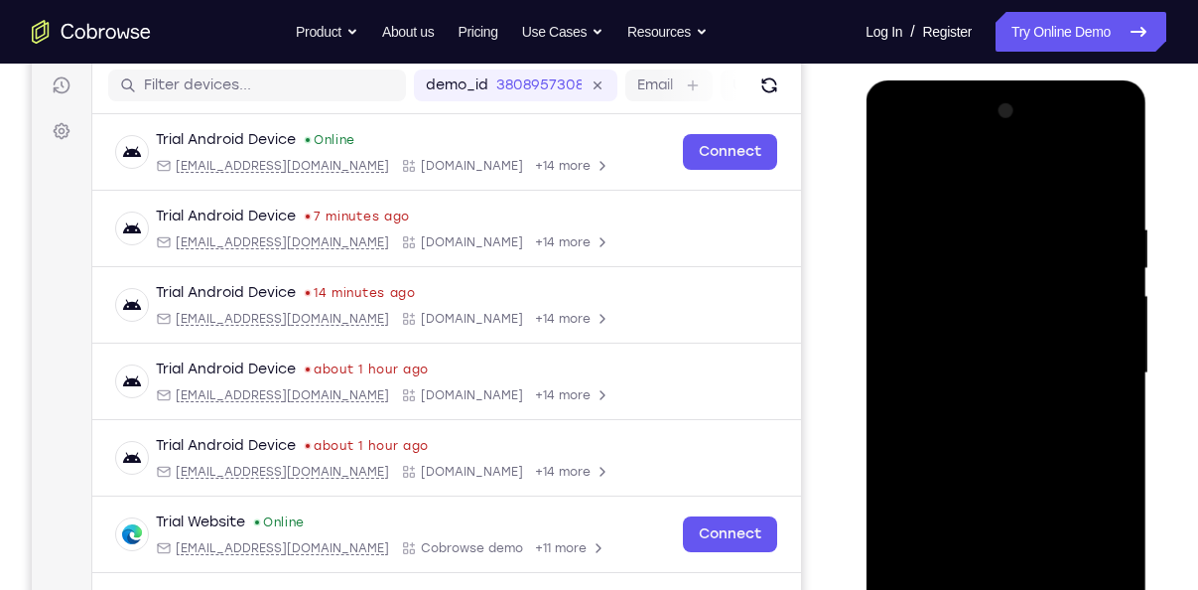
click at [1085, 386] on div at bounding box center [1005, 373] width 250 height 556
click at [1115, 417] on div at bounding box center [1005, 373] width 250 height 556
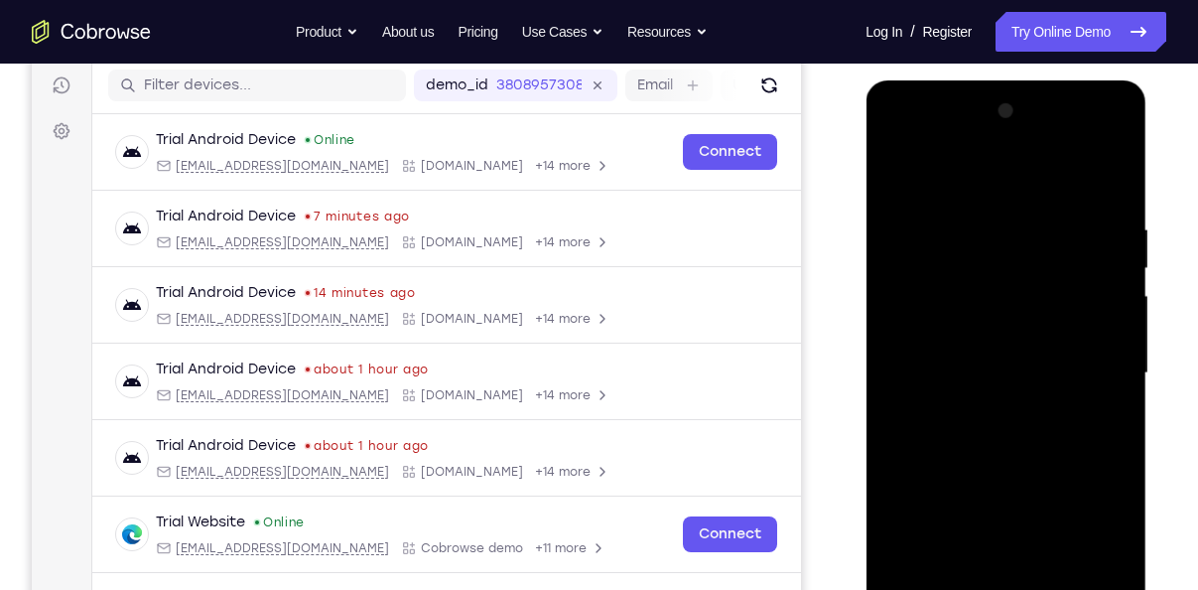
click at [1097, 423] on div at bounding box center [1005, 373] width 250 height 556
click at [1097, 380] on div at bounding box center [1005, 373] width 250 height 556
click at [1104, 453] on div at bounding box center [1005, 373] width 250 height 556
click at [1103, 363] on div at bounding box center [1005, 373] width 250 height 556
click at [1091, 394] on div at bounding box center [1005, 373] width 250 height 556
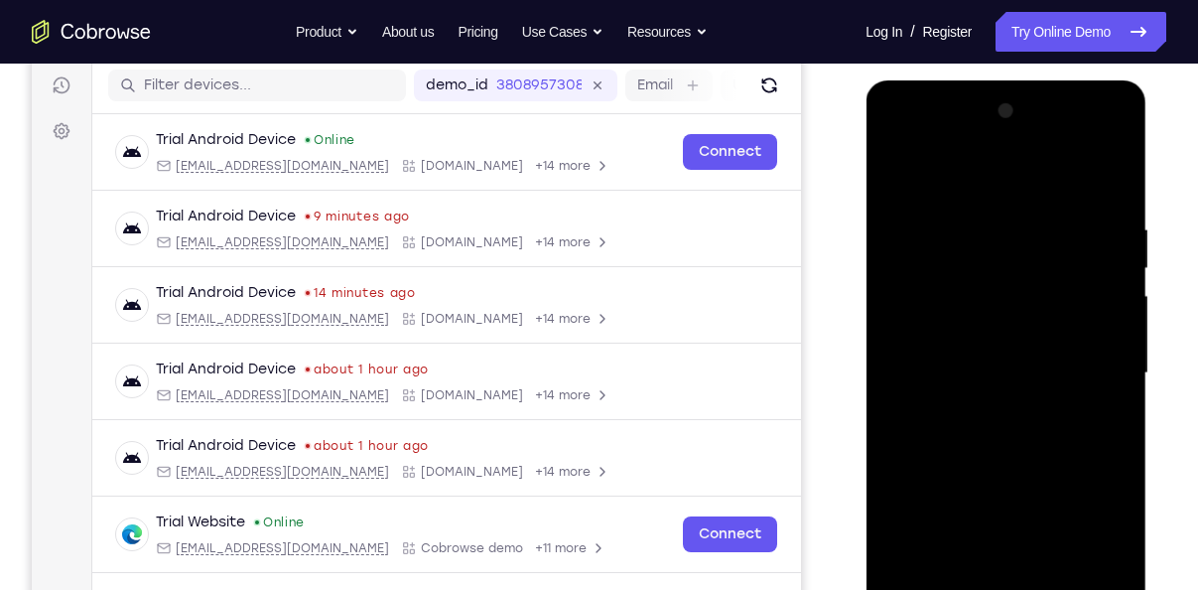
click at [1091, 394] on div at bounding box center [1005, 373] width 250 height 556
click at [1123, 376] on div at bounding box center [1005, 373] width 250 height 556
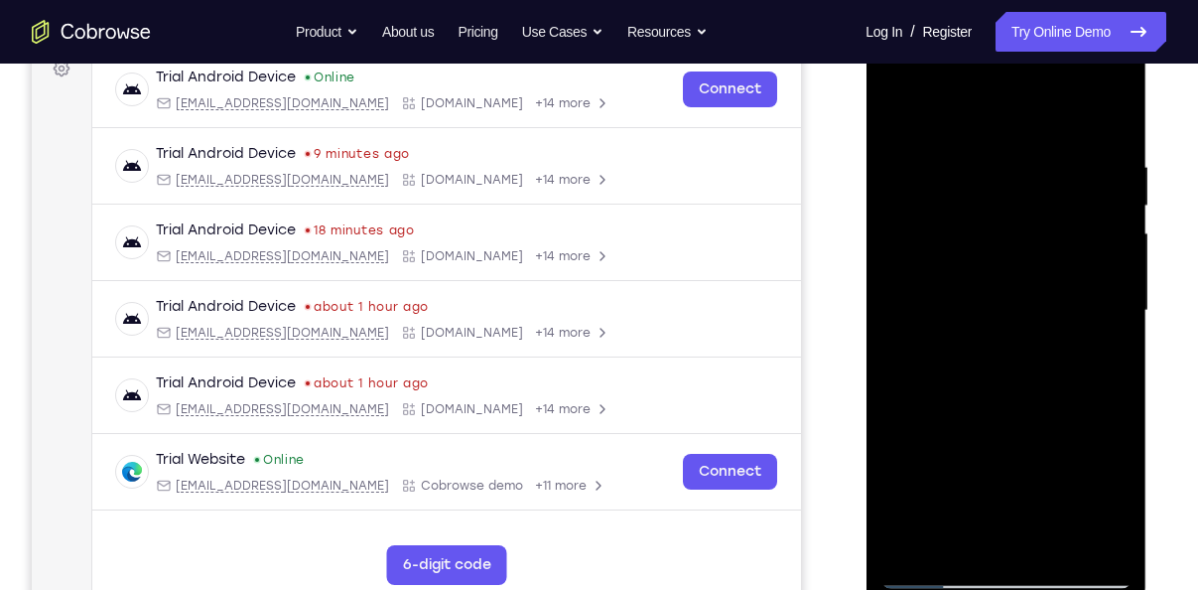
scroll to position [323, 0]
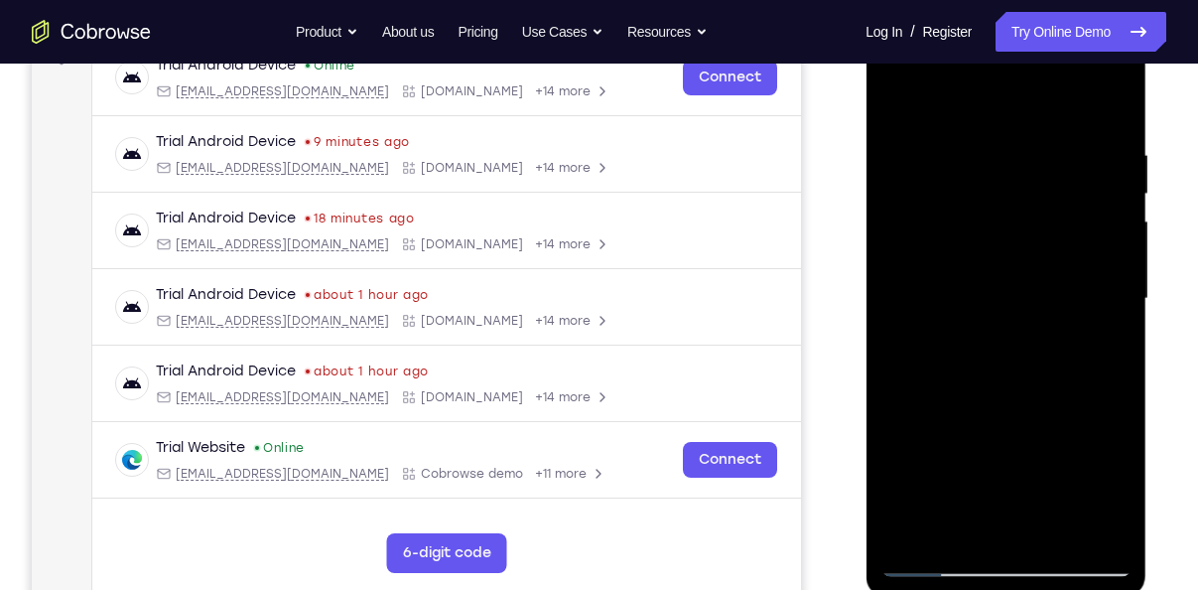
click at [911, 533] on div at bounding box center [1005, 299] width 250 height 556
click at [980, 165] on div at bounding box center [1005, 299] width 250 height 556
click at [1085, 532] on div at bounding box center [1005, 299] width 250 height 556
click at [1127, 384] on div at bounding box center [1005, 299] width 250 height 556
click at [1103, 365] on div at bounding box center [1005, 299] width 250 height 556
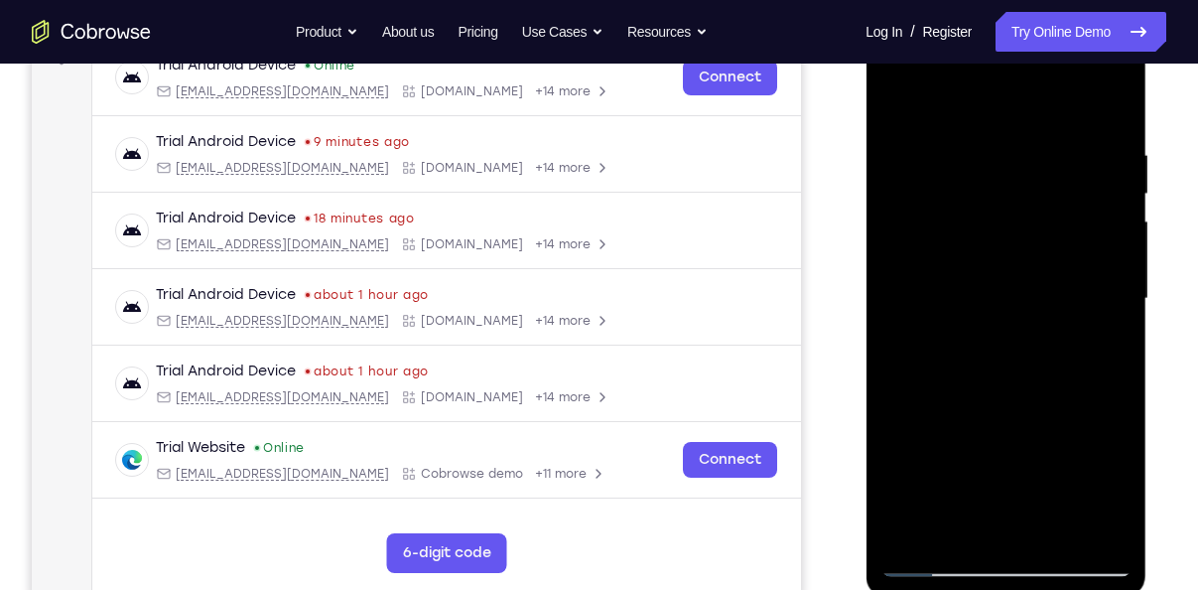
click at [1077, 529] on div at bounding box center [1005, 299] width 250 height 556
click at [1116, 392] on div at bounding box center [1005, 299] width 250 height 556
click at [1087, 525] on div at bounding box center [1005, 299] width 250 height 556
click at [1111, 396] on div at bounding box center [1005, 299] width 250 height 556
click at [1085, 522] on div at bounding box center [1005, 299] width 250 height 556
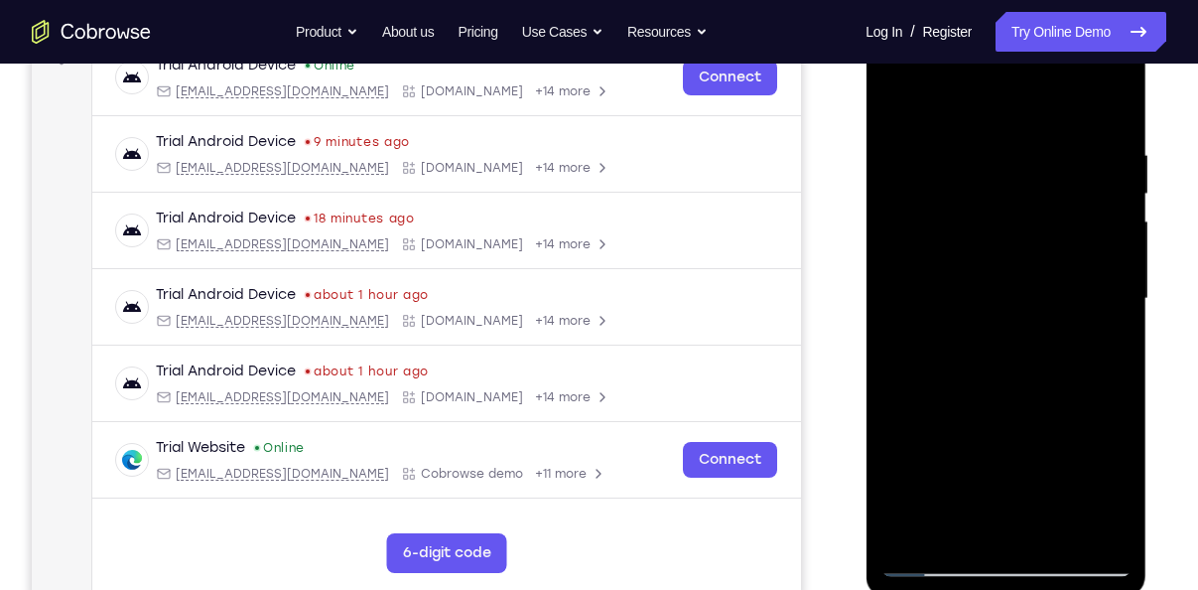
click at [950, 162] on div at bounding box center [1005, 299] width 250 height 556
click at [908, 291] on div at bounding box center [1005, 299] width 250 height 556
click at [942, 350] on div at bounding box center [1005, 299] width 250 height 556
click at [978, 279] on div at bounding box center [1005, 299] width 250 height 556
click at [1025, 487] on div at bounding box center [1005, 299] width 250 height 556
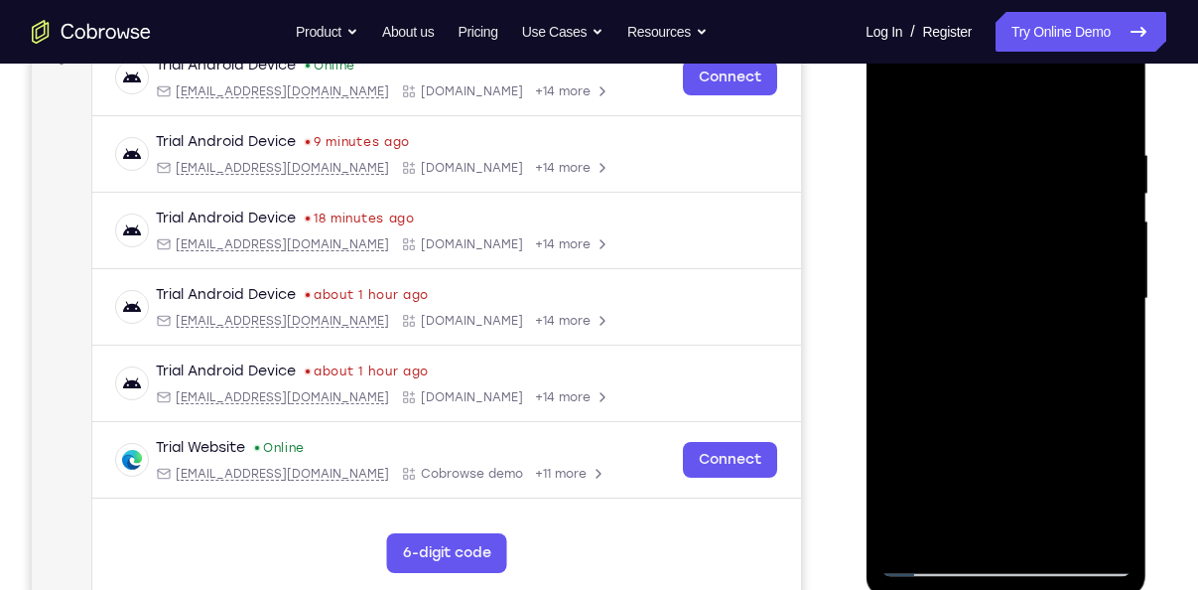
click at [934, 474] on div at bounding box center [1005, 299] width 250 height 556
click at [1029, 483] on div at bounding box center [1005, 299] width 250 height 556
click at [964, 451] on div at bounding box center [1005, 299] width 250 height 556
click at [940, 449] on div at bounding box center [1005, 299] width 250 height 556
click at [1047, 441] on div at bounding box center [1005, 299] width 250 height 556
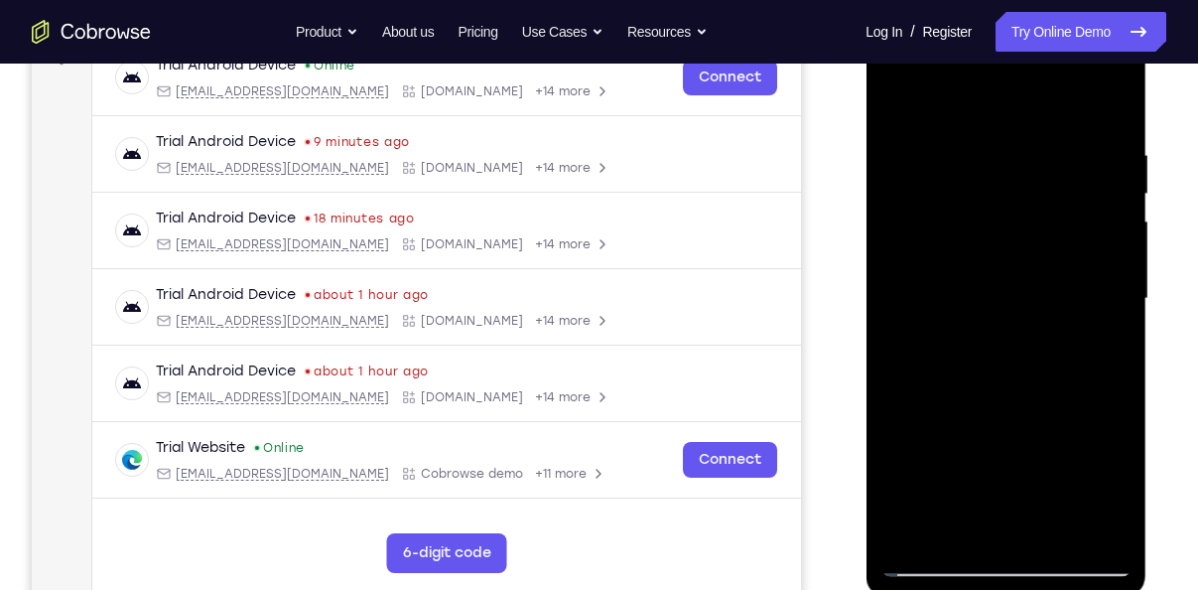
click at [918, 531] on div at bounding box center [1005, 299] width 250 height 556
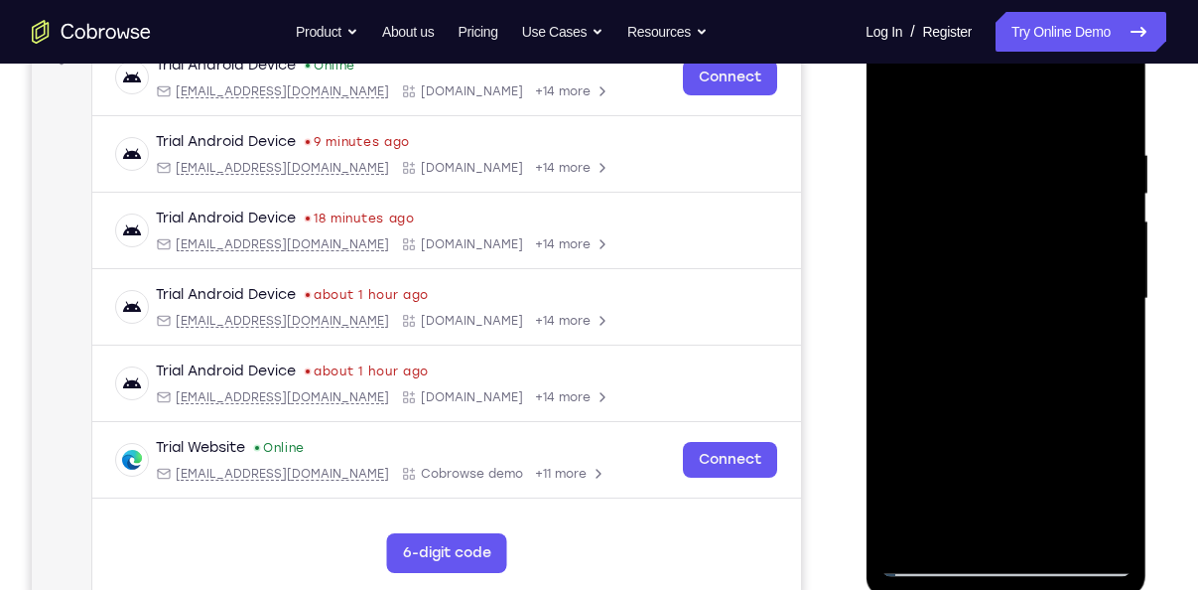
click at [918, 531] on div at bounding box center [1005, 299] width 250 height 556
drag, startPoint x: 1017, startPoint y: 235, endPoint x: 1080, endPoint y: 468, distance: 241.5
click at [1080, 468] on div at bounding box center [1005, 299] width 250 height 556
drag, startPoint x: 1038, startPoint y: 229, endPoint x: 1048, endPoint y: 424, distance: 194.8
click at [1048, 424] on div at bounding box center [1005, 299] width 250 height 556
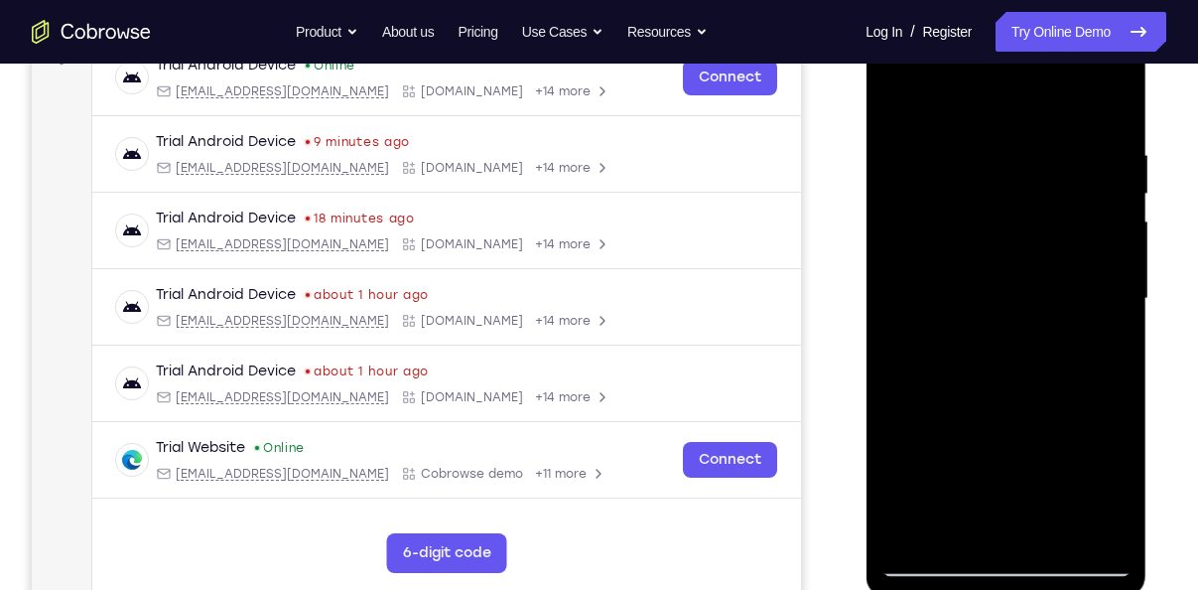
drag, startPoint x: 1007, startPoint y: 434, endPoint x: 1002, endPoint y: 374, distance: 59.8
click at [1002, 374] on div at bounding box center [1005, 299] width 250 height 556
click at [1112, 529] on div at bounding box center [1005, 299] width 250 height 556
